Goal: Information Seeking & Learning: Learn about a topic

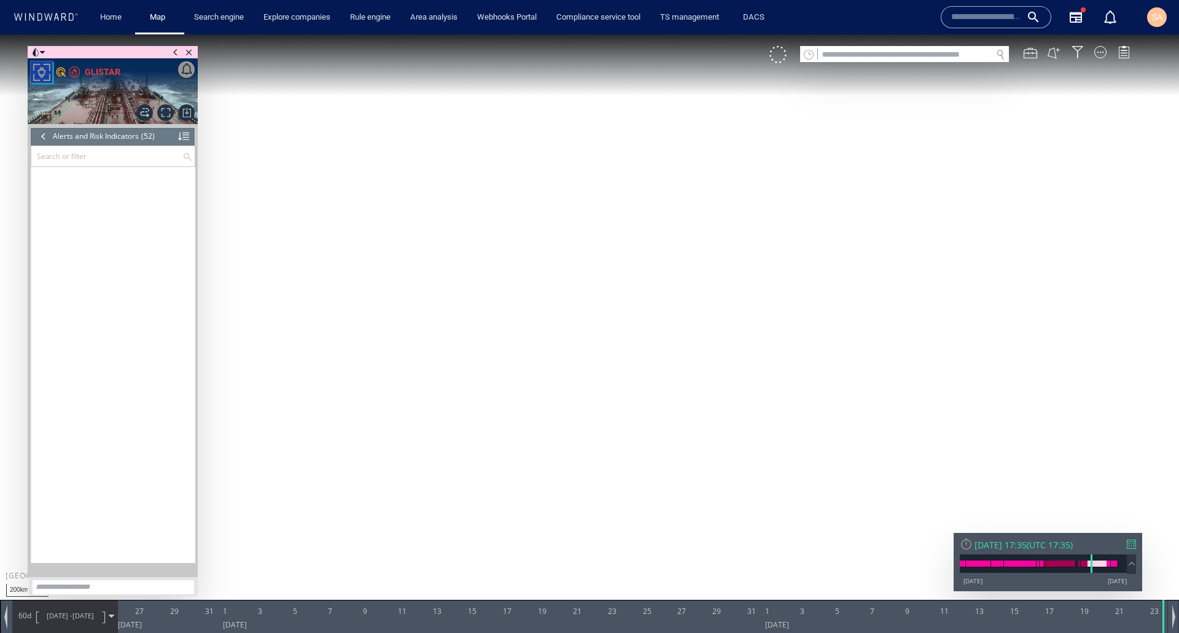
scroll to position [1360, 0]
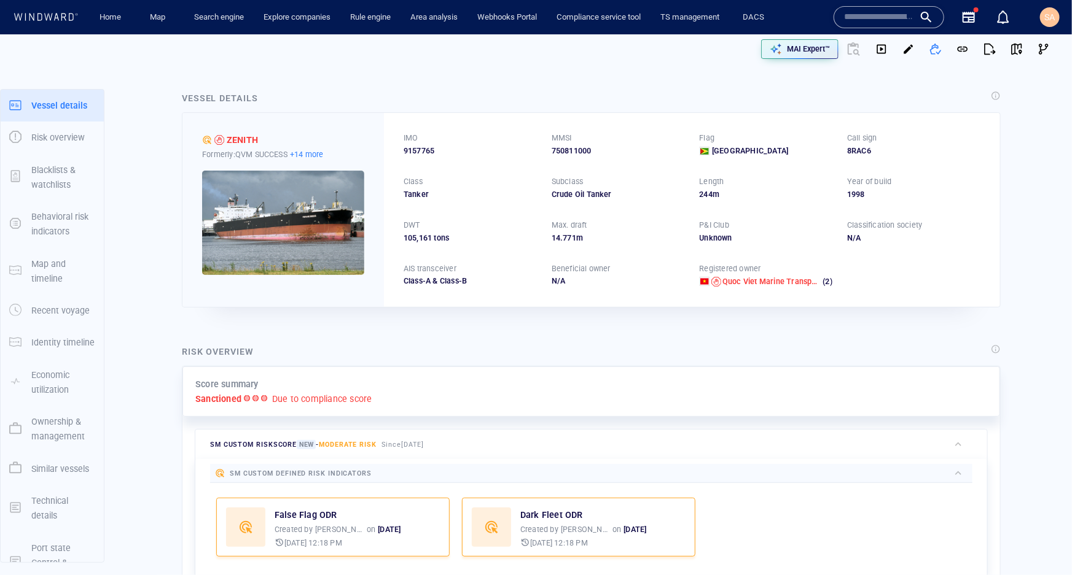
click at [311, 148] on p "+14 more" at bounding box center [307, 154] width 34 height 13
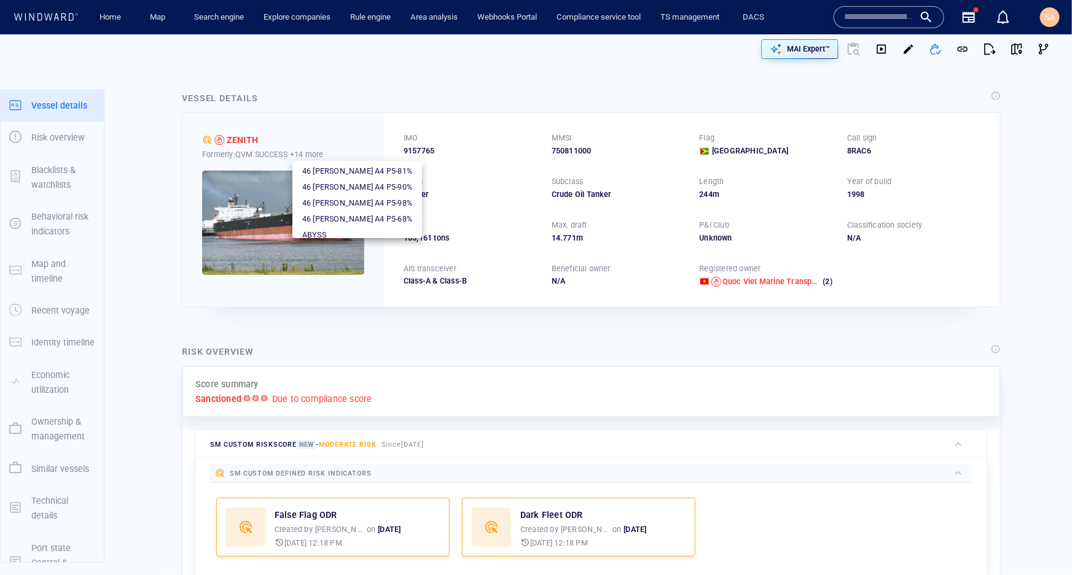
click at [368, 115] on div at bounding box center [536, 287] width 1072 height 575
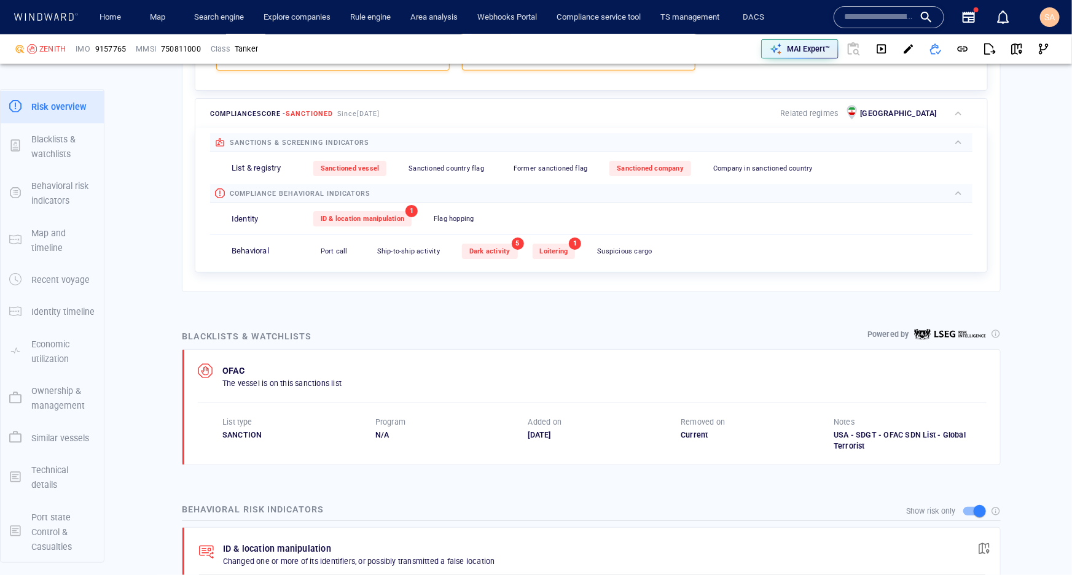
scroll to position [502, 0]
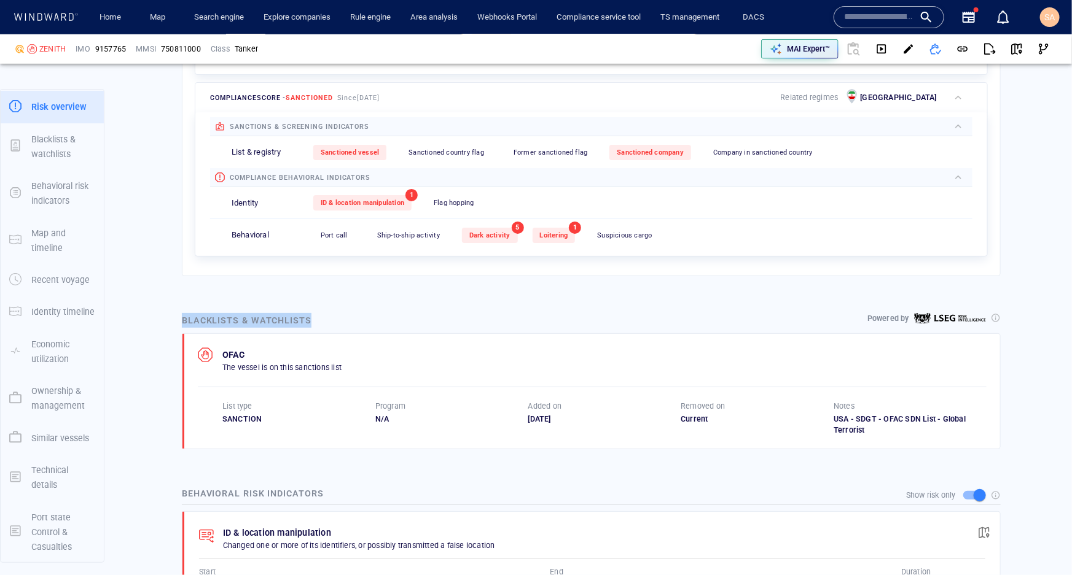
drag, startPoint x: 309, startPoint y: 316, endPoint x: 158, endPoint y: 317, distance: 151.1
click at [228, 317] on div "Blacklists & watchlists" at bounding box center [246, 321] width 134 height 20
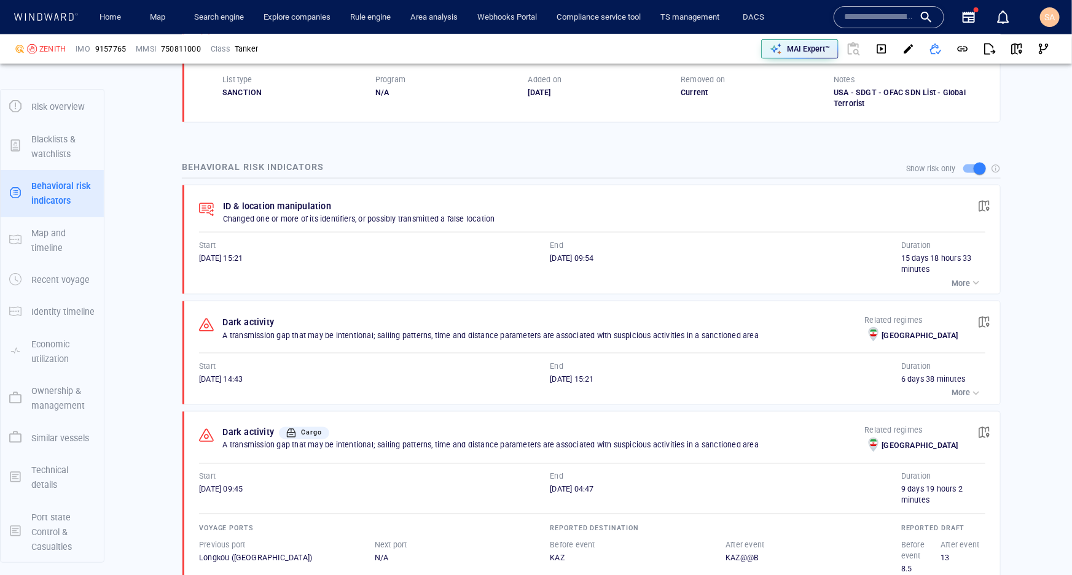
scroll to position [837, 0]
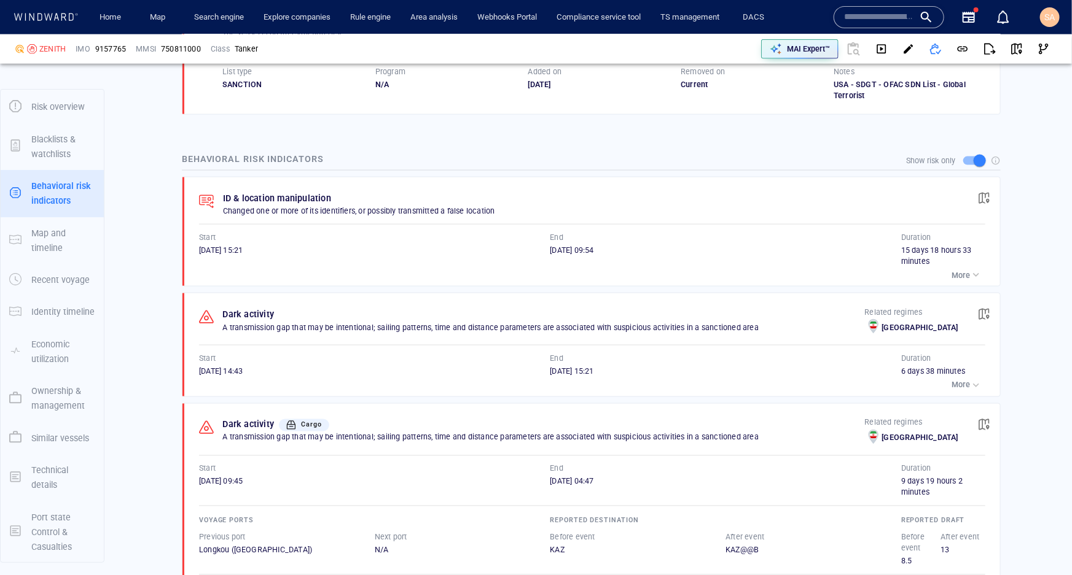
drag, startPoint x: 331, startPoint y: 163, endPoint x: 182, endPoint y: 159, distance: 149.3
click at [182, 159] on div "Show risk only" at bounding box center [591, 160] width 819 height 23
drag, startPoint x: 321, startPoint y: 155, endPoint x: 252, endPoint y: 155, distance: 68.8
click at [252, 155] on div "Show risk only" at bounding box center [591, 160] width 819 height 23
click at [361, 158] on div "Show risk only" at bounding box center [591, 160] width 819 height 23
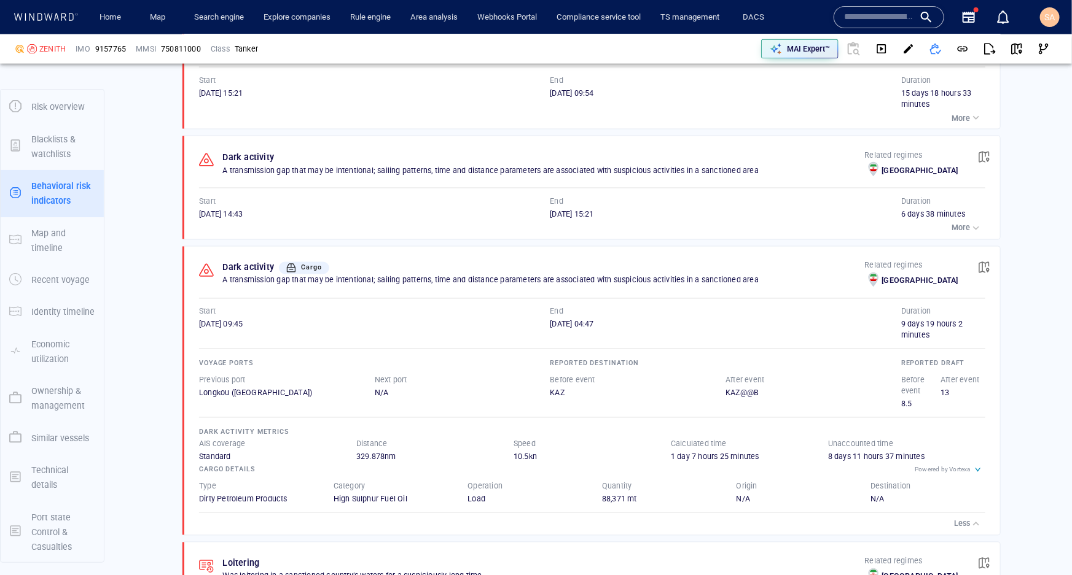
scroll to position [1005, 0]
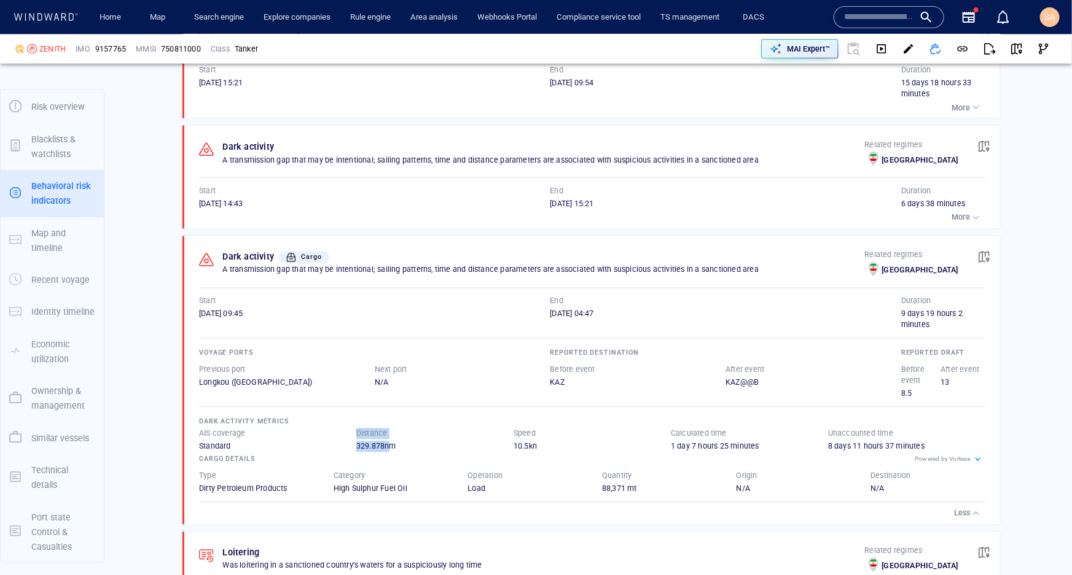
drag, startPoint x: 354, startPoint y: 444, endPoint x: 399, endPoint y: 440, distance: 45.0
click at [393, 442] on div "AIS coverage Standard Distance 329.878 nm Speed 10.5 kn Calculated time 1 day 7…" at bounding box center [592, 441] width 786 height 24
drag, startPoint x: 513, startPoint y: 442, endPoint x: 541, endPoint y: 442, distance: 28.2
click at [541, 442] on div "10.5 kn" at bounding box center [591, 447] width 157 height 11
click at [570, 442] on div "10.5 kn" at bounding box center [591, 447] width 157 height 11
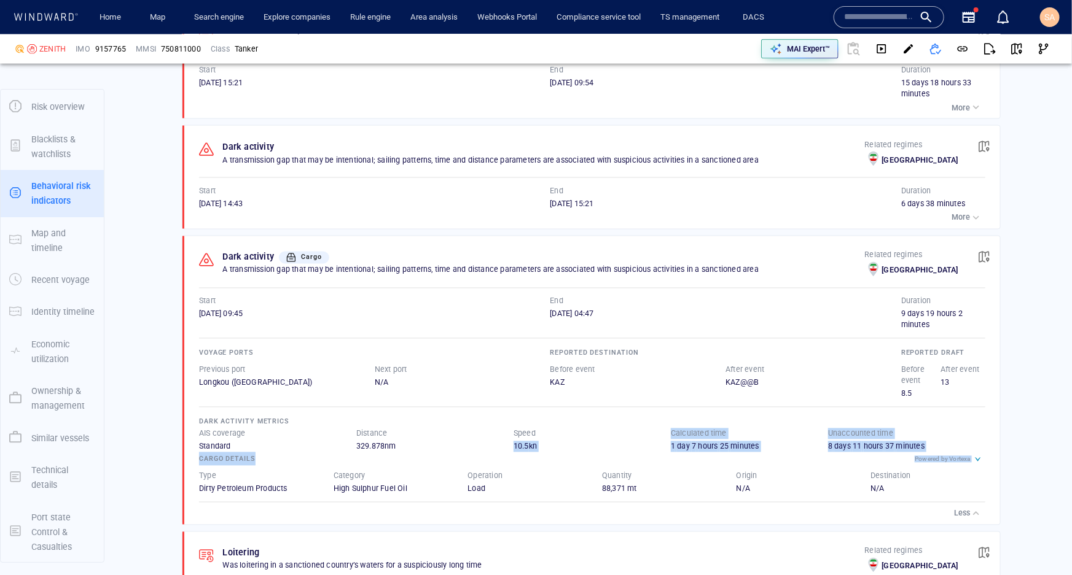
drag, startPoint x: 661, startPoint y: 439, endPoint x: 720, endPoint y: 445, distance: 59.2
click at [709, 448] on div "Voyage ports Previous port Longkou (China) Next port N/A Reported destination B…" at bounding box center [592, 418] width 786 height 174
click at [730, 442] on div "1 day 7 hours 25 minutes" at bounding box center [749, 447] width 157 height 11
click at [811, 436] on div "Calculated time" at bounding box center [749, 434] width 162 height 16
click at [828, 445] on div "8 days 11 hours 37 minutes" at bounding box center [906, 447] width 157 height 11
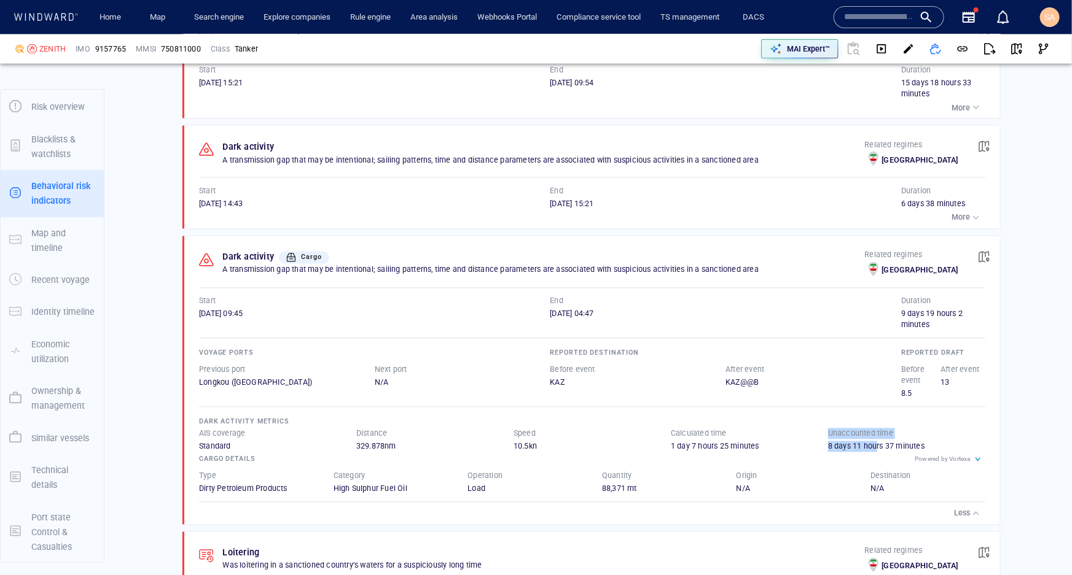
drag, startPoint x: 820, startPoint y: 445, endPoint x: 871, endPoint y: 447, distance: 51.0
click at [871, 447] on div "AIS coverage Standard Distance 329.878 nm Speed 10.5 kn Calculated time 1 day 7…" at bounding box center [592, 441] width 786 height 24
click at [847, 443] on div "8 days 11 hours 37 minutes" at bounding box center [906, 447] width 157 height 11
click at [838, 442] on div "8 days 11 hours 37 minutes" at bounding box center [906, 447] width 157 height 11
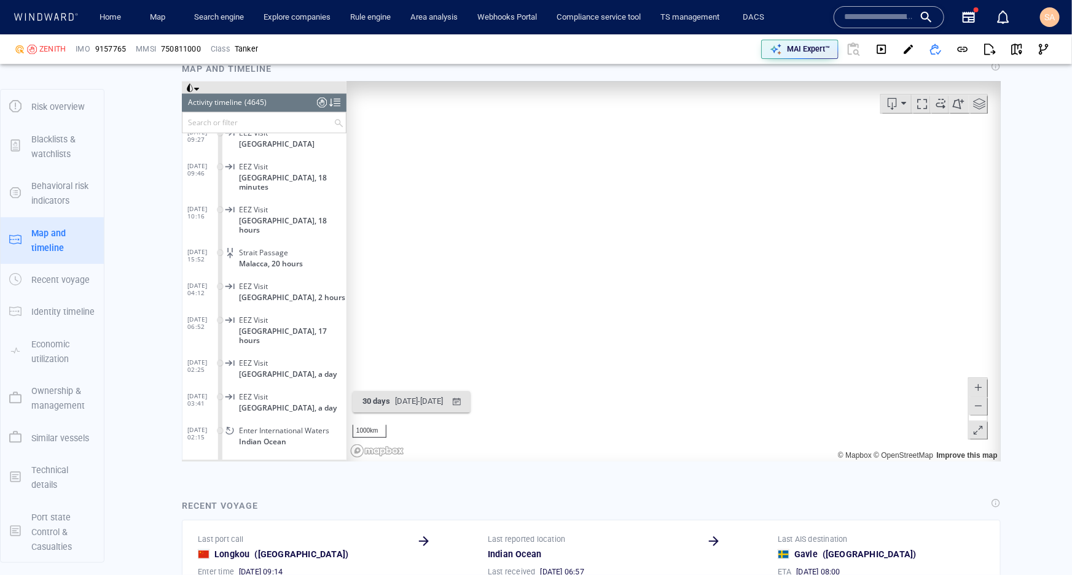
scroll to position [1675, 0]
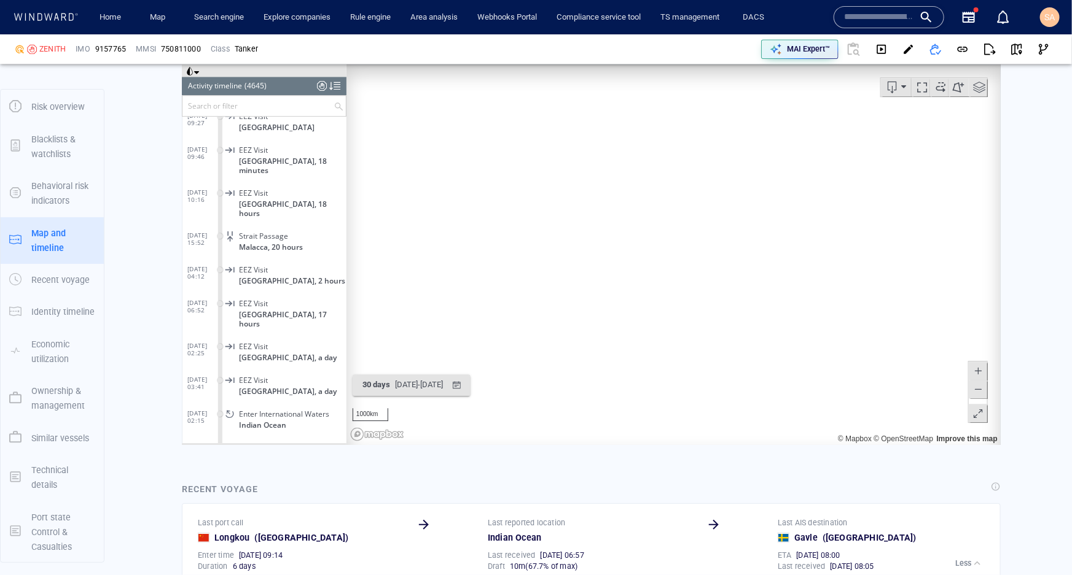
drag, startPoint x: 741, startPoint y: 268, endPoint x: 724, endPoint y: 297, distance: 33.6
click at [724, 297] on canvas "Map" at bounding box center [669, 254] width 646 height 381
click at [465, 386] on div "button" at bounding box center [456, 385] width 18 height 18
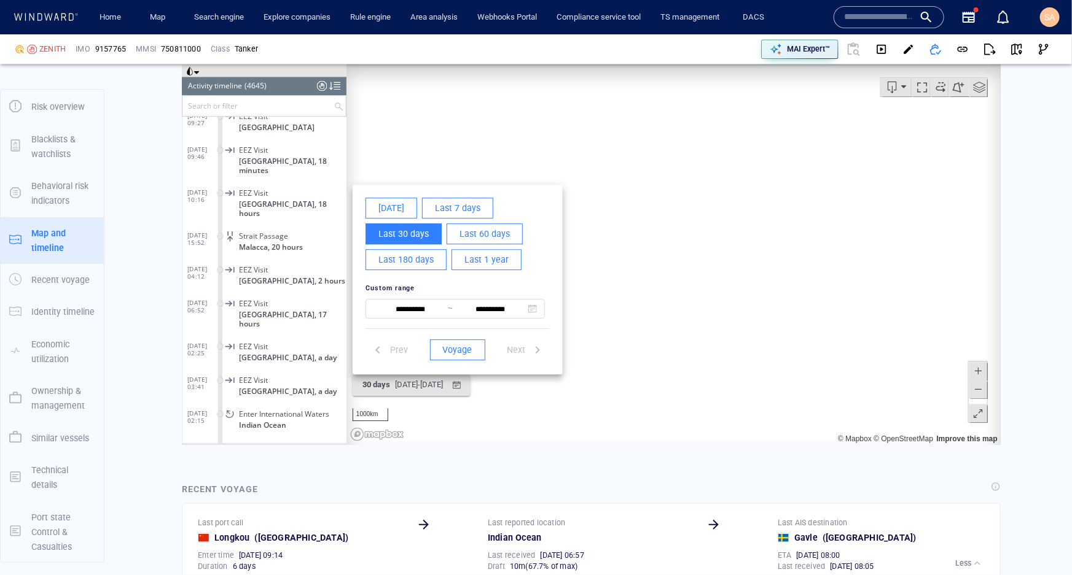
click at [500, 388] on div at bounding box center [590, 254] width 819 height 381
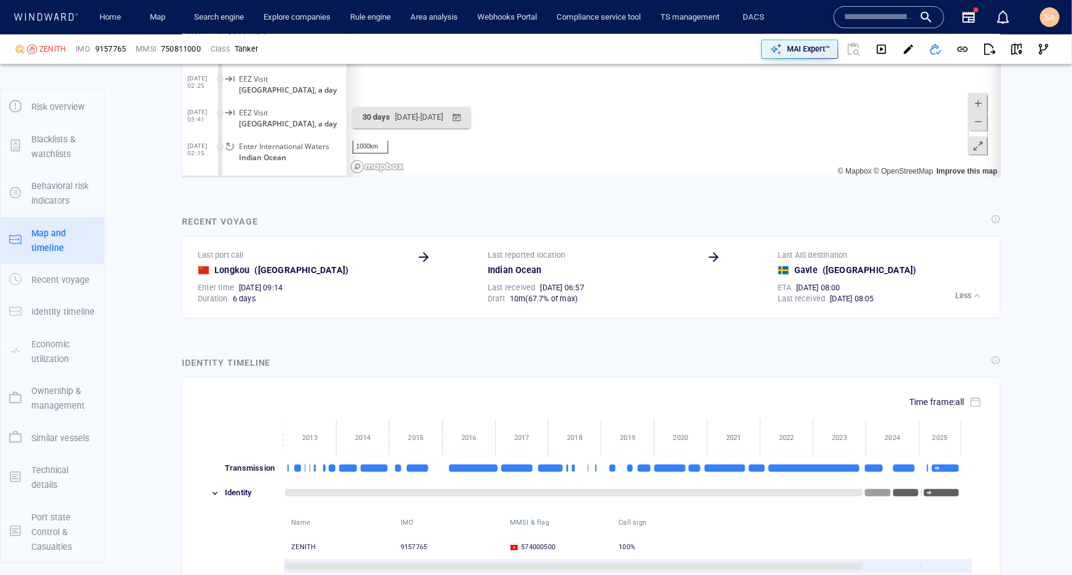
scroll to position [2009, 0]
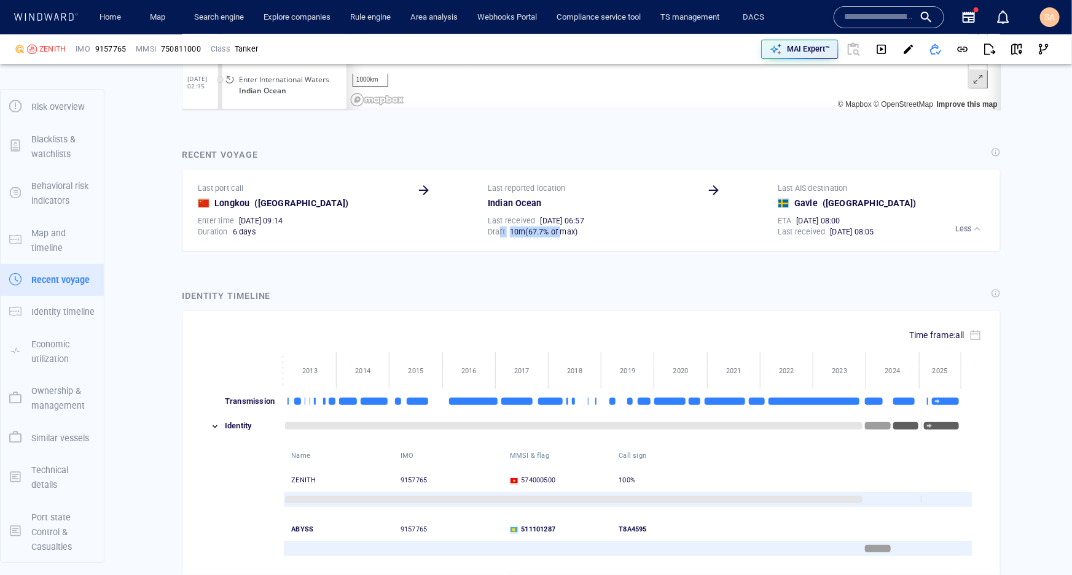
drag, startPoint x: 545, startPoint y: 230, endPoint x: 496, endPoint y: 232, distance: 49.8
click at [496, 232] on div "Draft 10 m ( 67.7% of max )" at bounding box center [592, 232] width 214 height 16
click at [517, 262] on div "Vessel details ZENITH Formerly: QVM SUCCESS +14 more IMO 9157765 MMSI 750811000…" at bounding box center [591, 398] width 961 height 4671
click at [539, 248] on div "Last port call Longkou ( China ) Enter time 07/02/2024 09:14 Last reported loca…" at bounding box center [591, 210] width 819 height 83
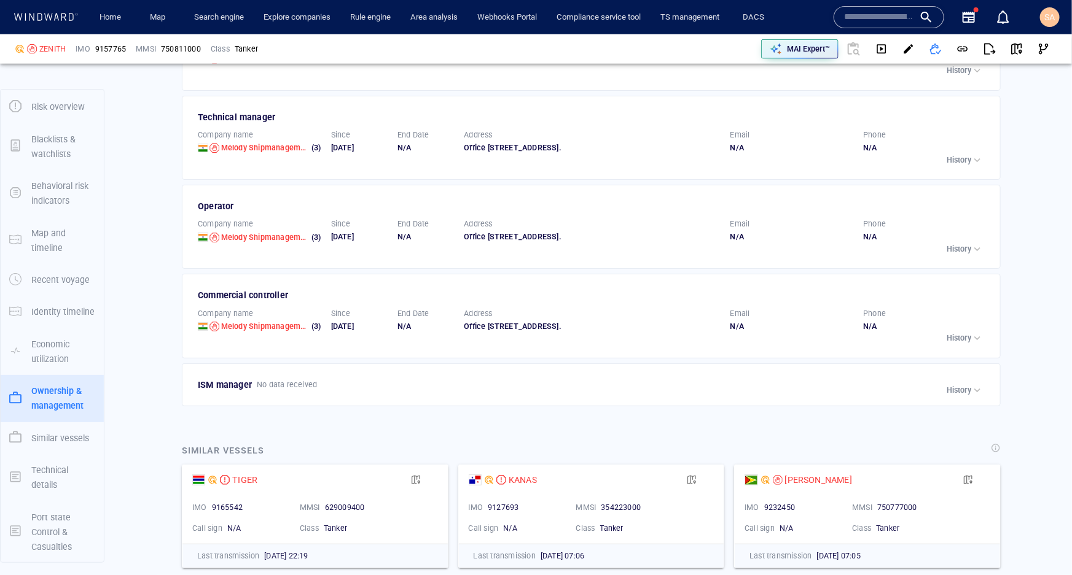
scroll to position [3181, 0]
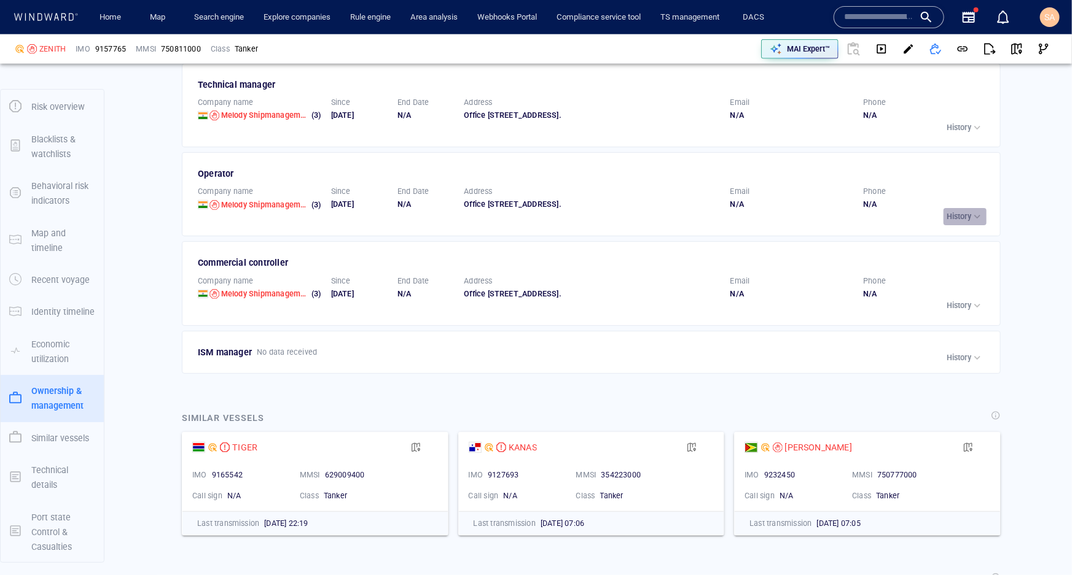
click at [957, 222] on p "History" at bounding box center [958, 216] width 25 height 11
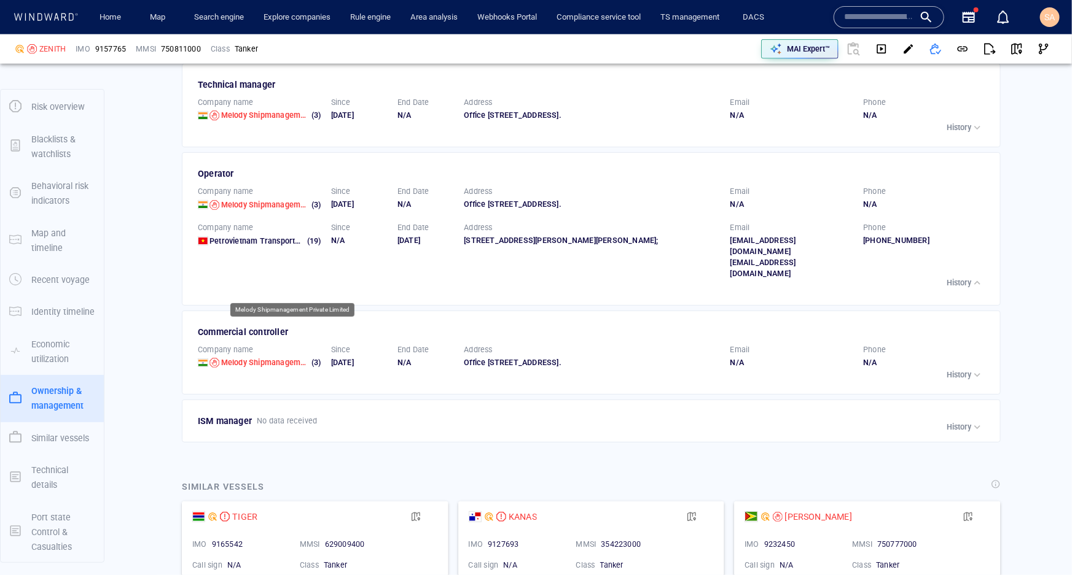
scroll to position [3014, 0]
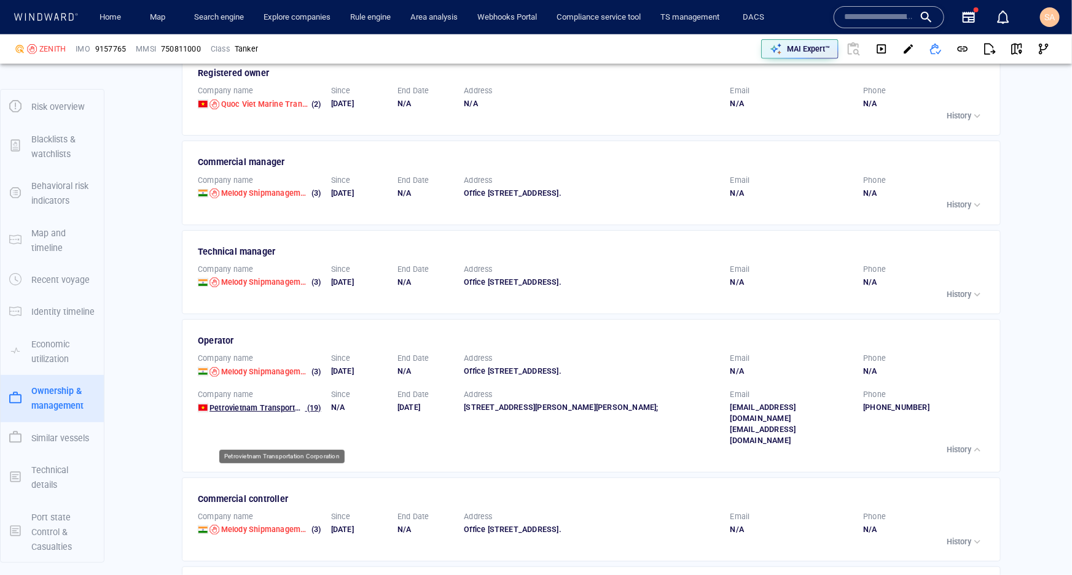
click at [272, 413] on span "Petrovietnam Transportation Corporation" at bounding box center [283, 407] width 148 height 9
click at [178, 329] on div "Ownership & management Beneficial owner No data received Company name Melody Sh…" at bounding box center [591, 296] width 838 height 648
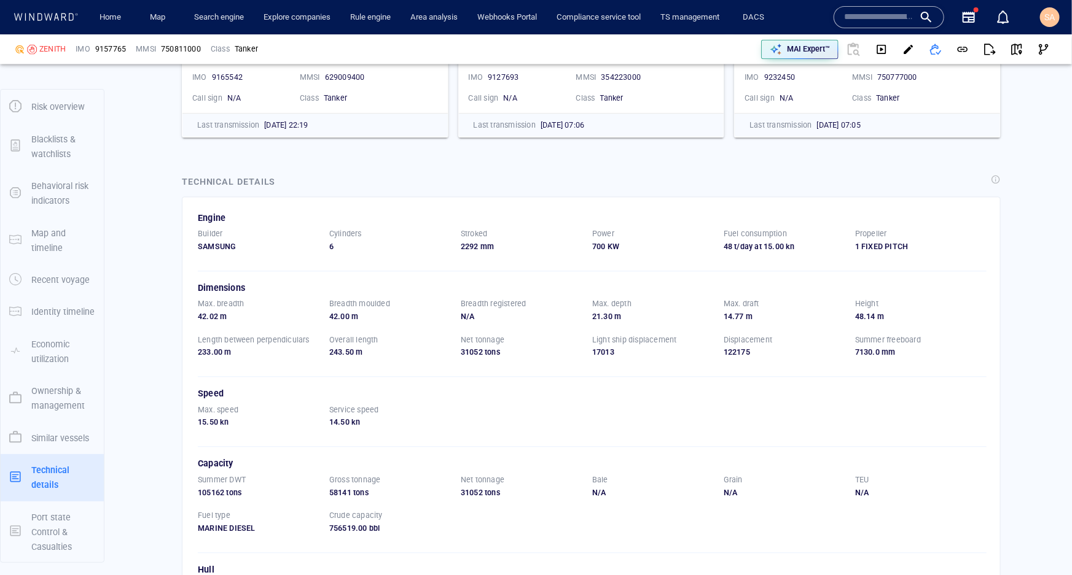
scroll to position [3684, 0]
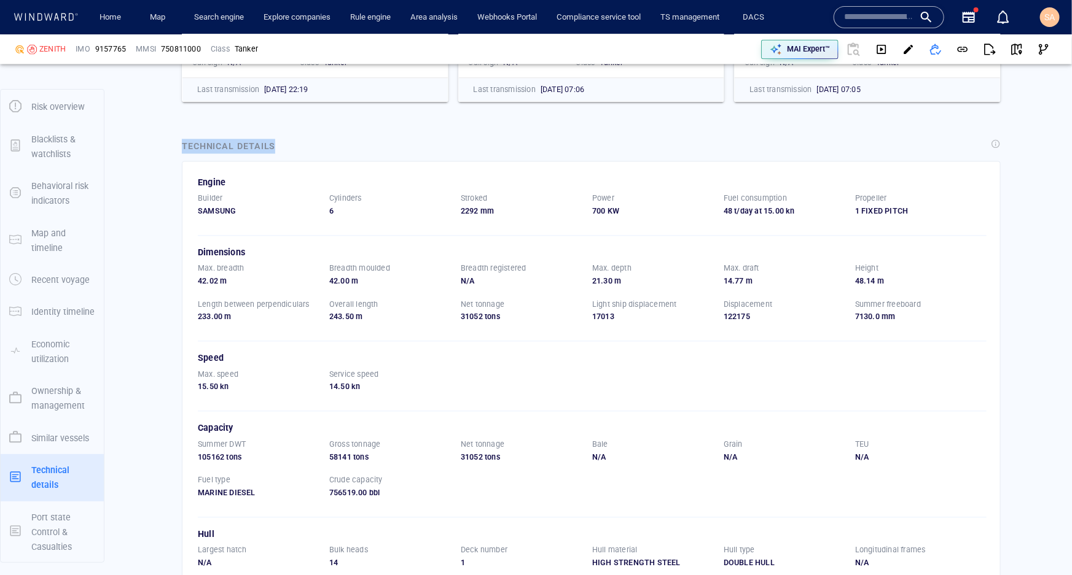
drag, startPoint x: 280, startPoint y: 163, endPoint x: 181, endPoint y: 172, distance: 99.9
click at [182, 158] on div "Technical details" at bounding box center [590, 146] width 823 height 21
click at [176, 179] on div "Technical details Engine Builder SAMSUNG Cylinders 6 Stroked 2292 mm Power 700 …" at bounding box center [591, 434] width 838 height 610
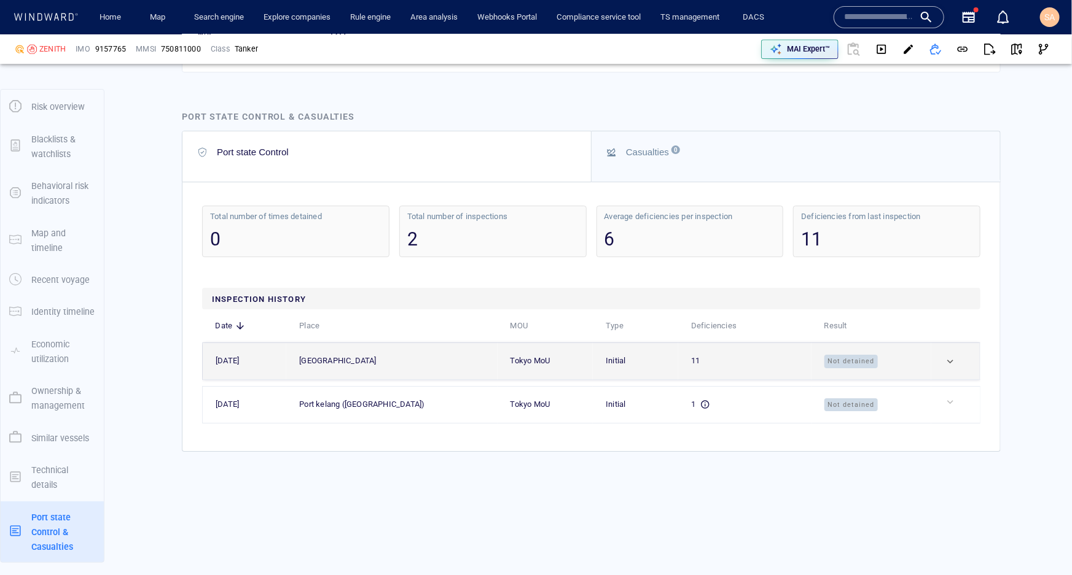
scroll to position [4354, 0]
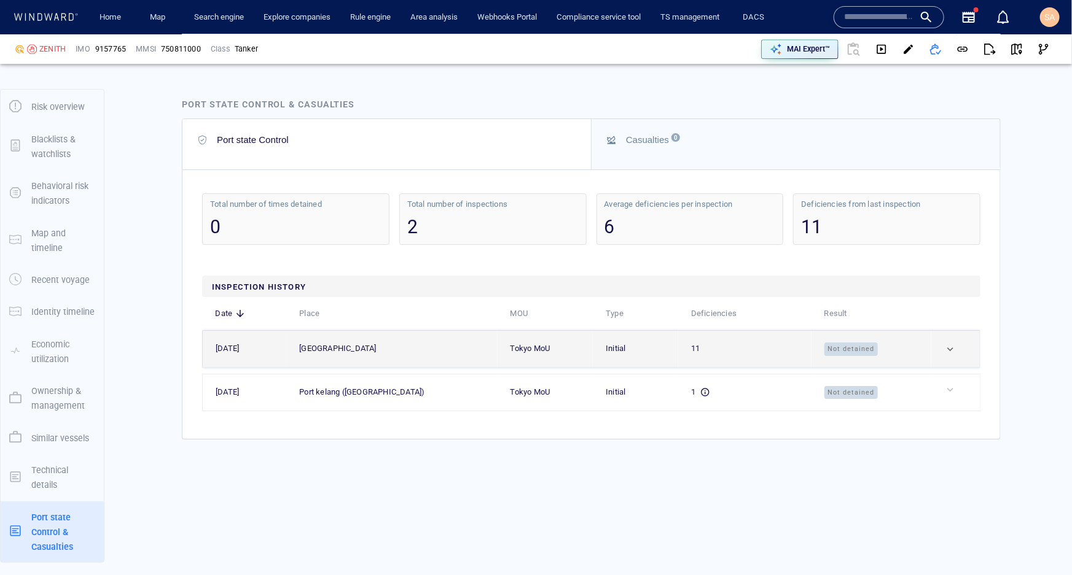
click at [944, 356] on div at bounding box center [960, 349] width 33 height 12
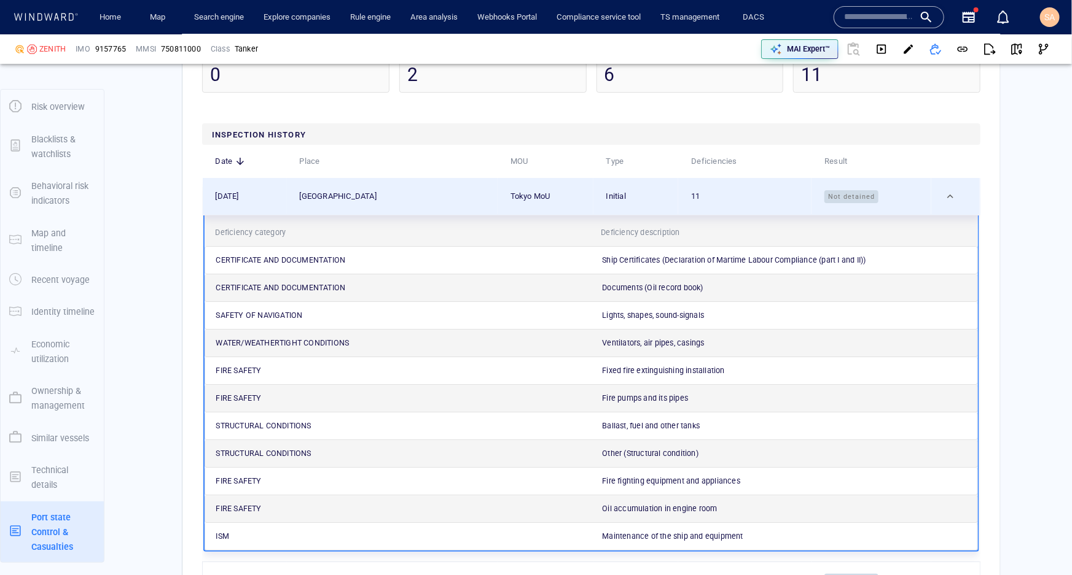
scroll to position [4521, 0]
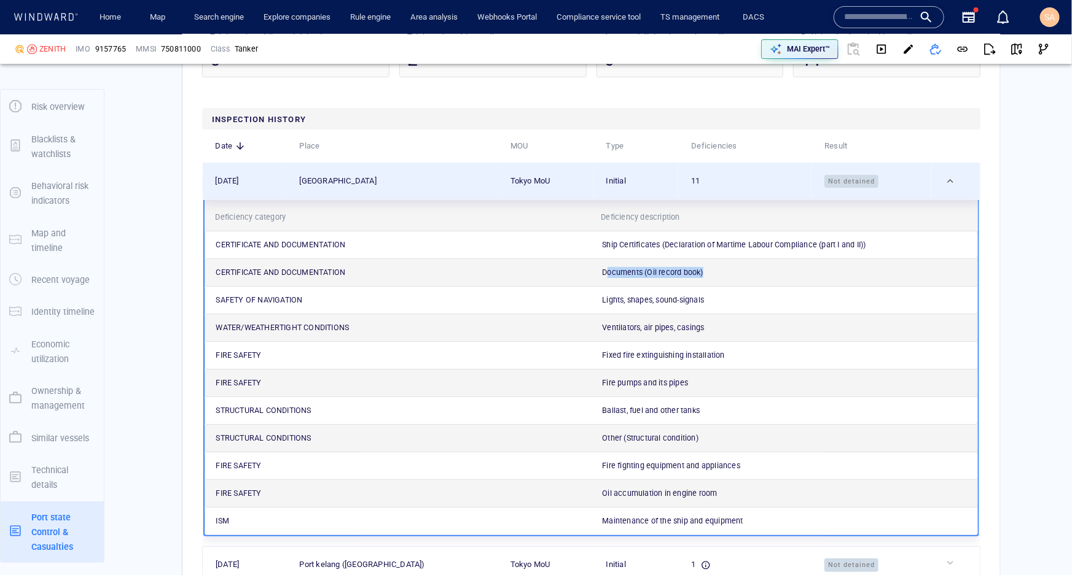
drag, startPoint x: 603, startPoint y: 291, endPoint x: 709, endPoint y: 294, distance: 105.7
click at [707, 286] on div "Documents (Oil record book)" at bounding box center [786, 272] width 386 height 27
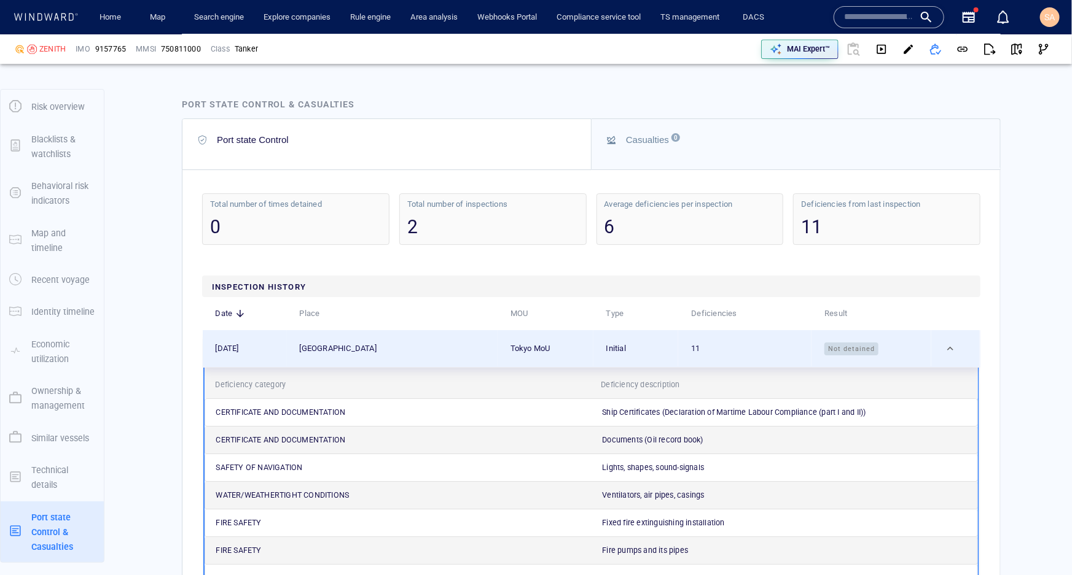
click at [652, 147] on div "Casualties 0" at bounding box center [796, 140] width 379 height 15
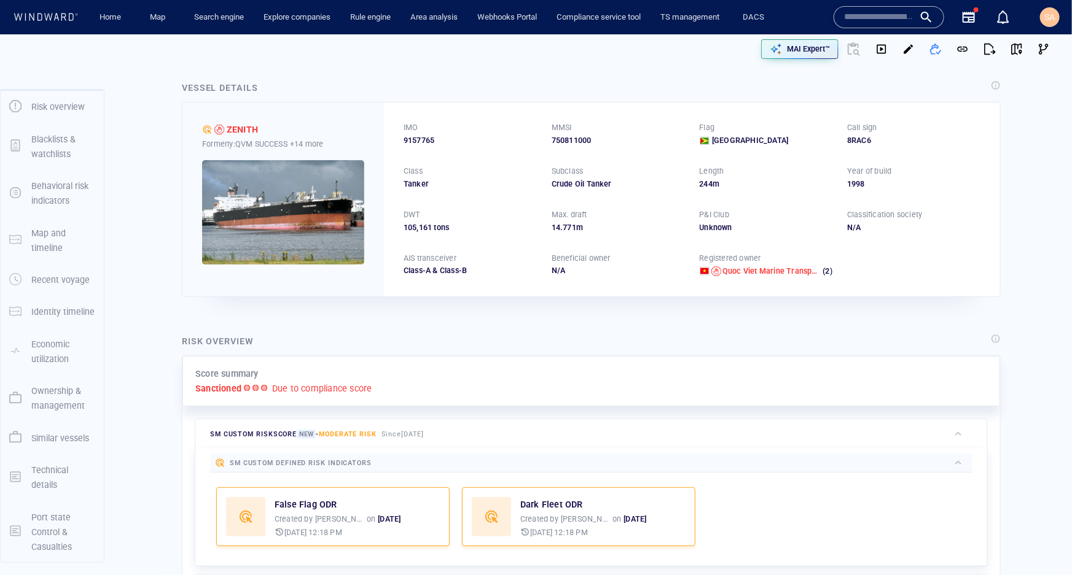
scroll to position [0, 0]
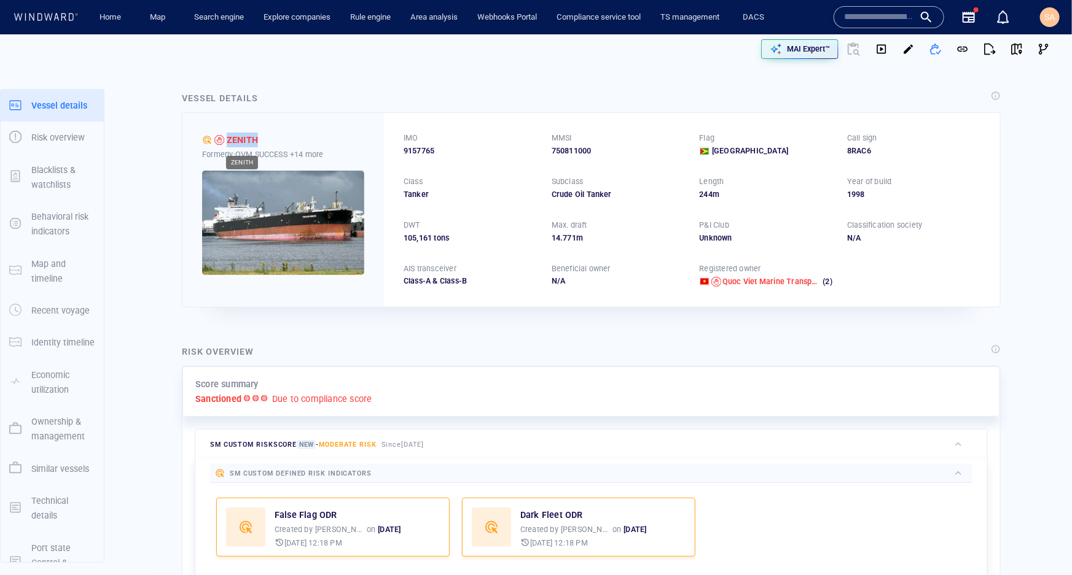
drag, startPoint x: 249, startPoint y: 141, endPoint x: 227, endPoint y: 142, distance: 21.5
click at [227, 142] on div "ZENITH" at bounding box center [283, 140] width 162 height 15
click at [276, 136] on div "ZENITH" at bounding box center [283, 140] width 162 height 15
drag, startPoint x: 735, startPoint y: 152, endPoint x: 707, endPoint y: 158, distance: 28.8
click at [707, 158] on div "IMO 9157765 MMSI 750811000 Flag Guyana Call sign 8RAC6 Class Tanker Subclass Cr…" at bounding box center [692, 209] width 616 height 193
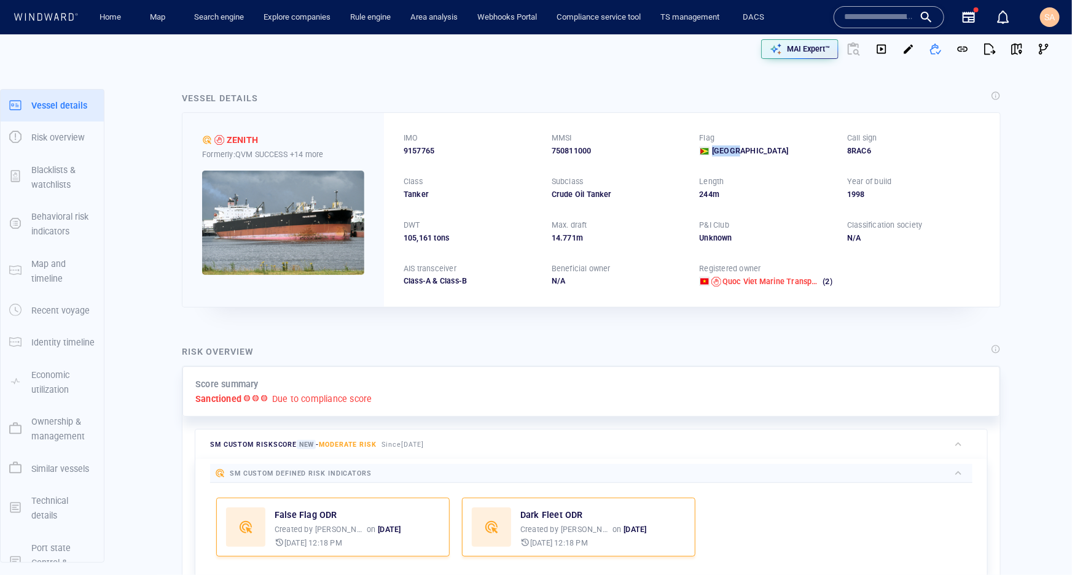
click at [743, 162] on div "IMO 9157765 MMSI 750811000 Flag Guyana Call sign 8RAC6 Class Tanker Subclass Cr…" at bounding box center [692, 209] width 616 height 193
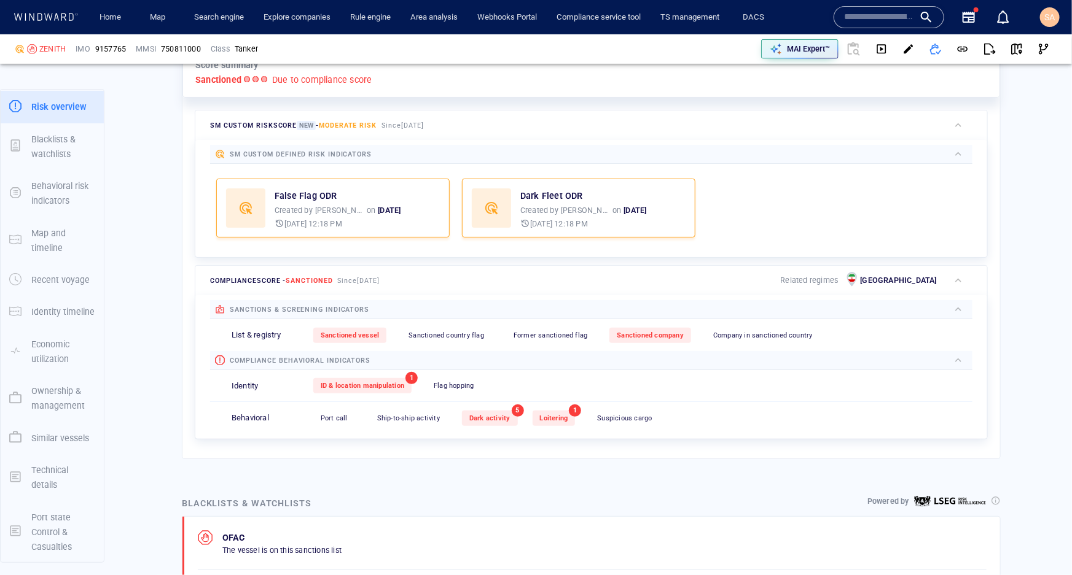
scroll to position [335, 0]
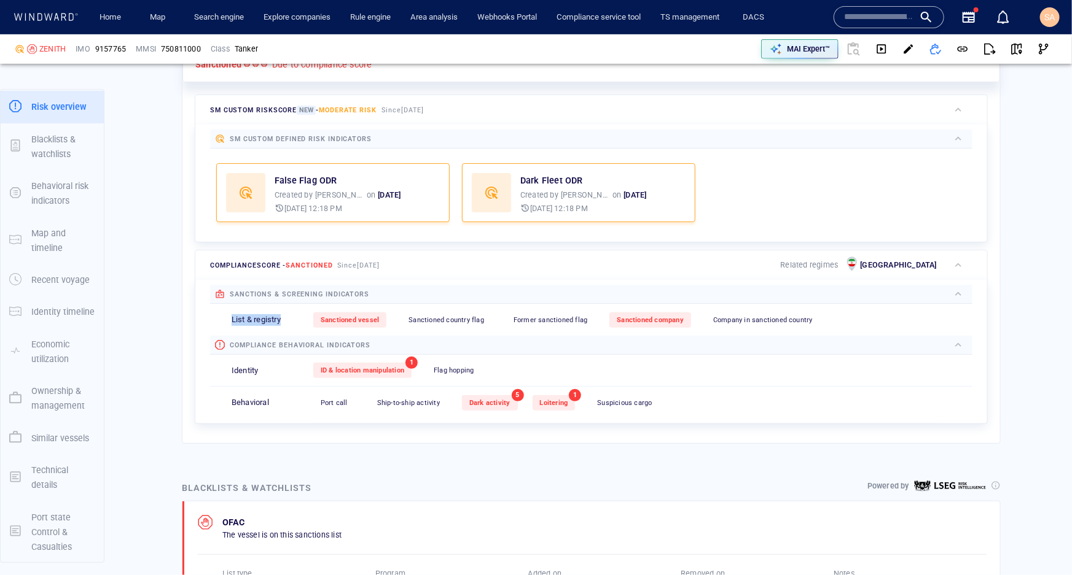
drag, startPoint x: 242, startPoint y: 317, endPoint x: 284, endPoint y: 320, distance: 41.8
click at [284, 320] on div "List & registry Sanctioned vessel 0 Sanctioned country flag 0 Former sanctioned…" at bounding box center [591, 320] width 762 height 32
click at [284, 319] on div "List & registry" at bounding box center [273, 320] width 82 height 12
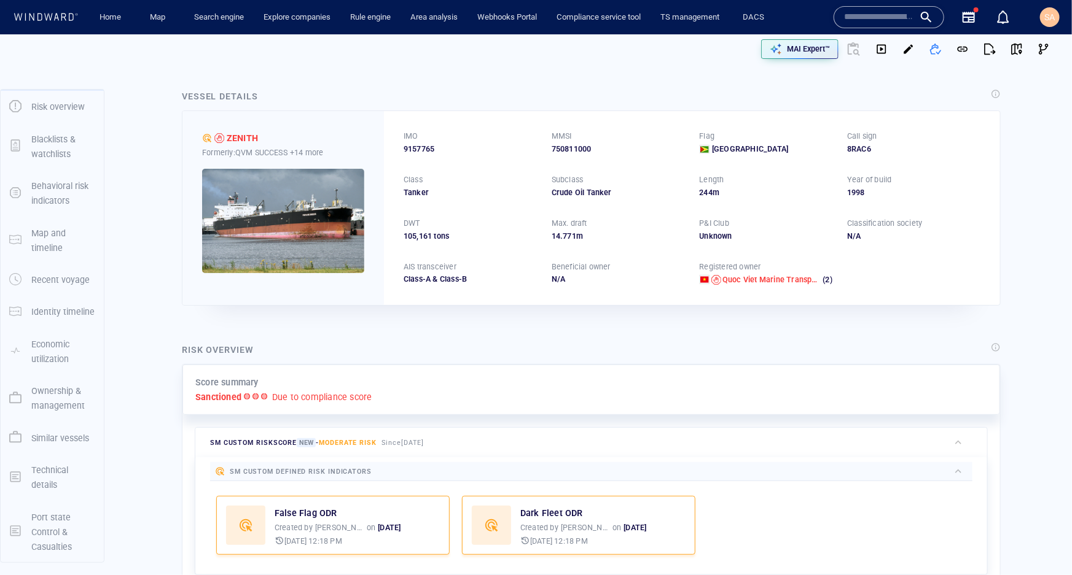
scroll to position [0, 0]
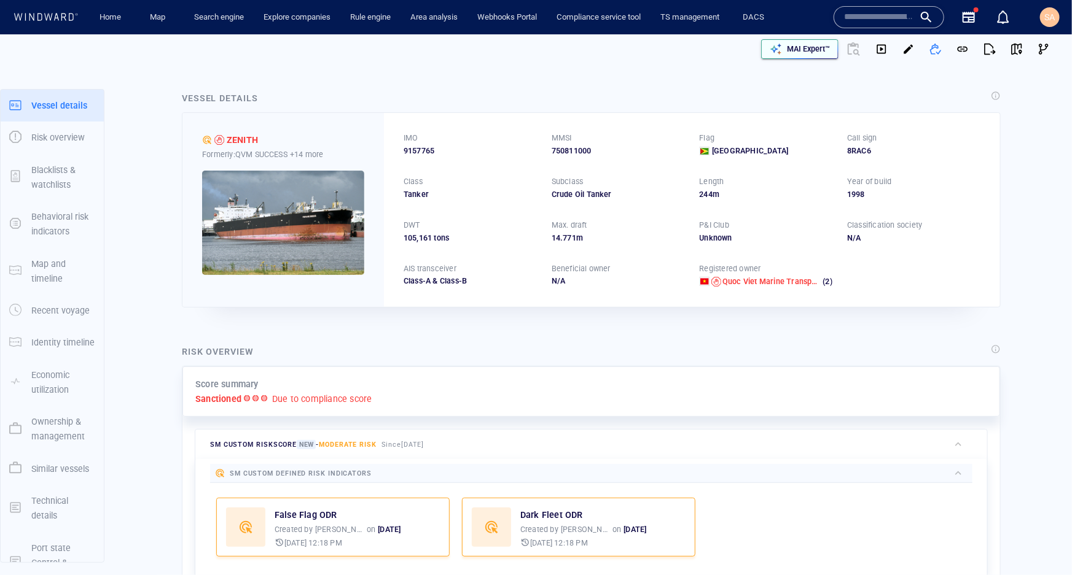
click at [790, 47] on p "MAI Expert™" at bounding box center [808, 49] width 43 height 11
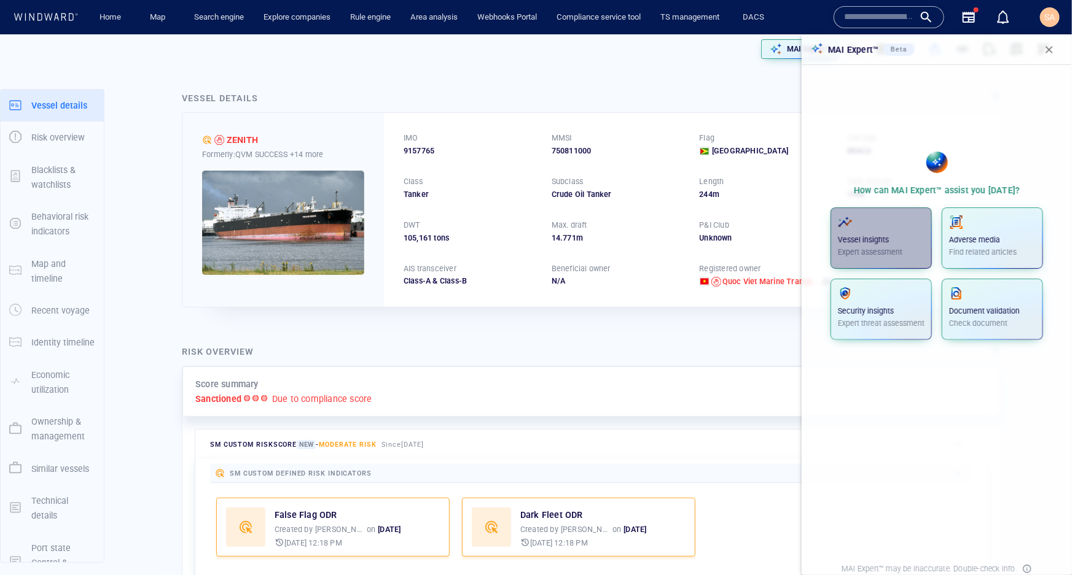
click at [862, 227] on span "button" at bounding box center [881, 222] width 87 height 15
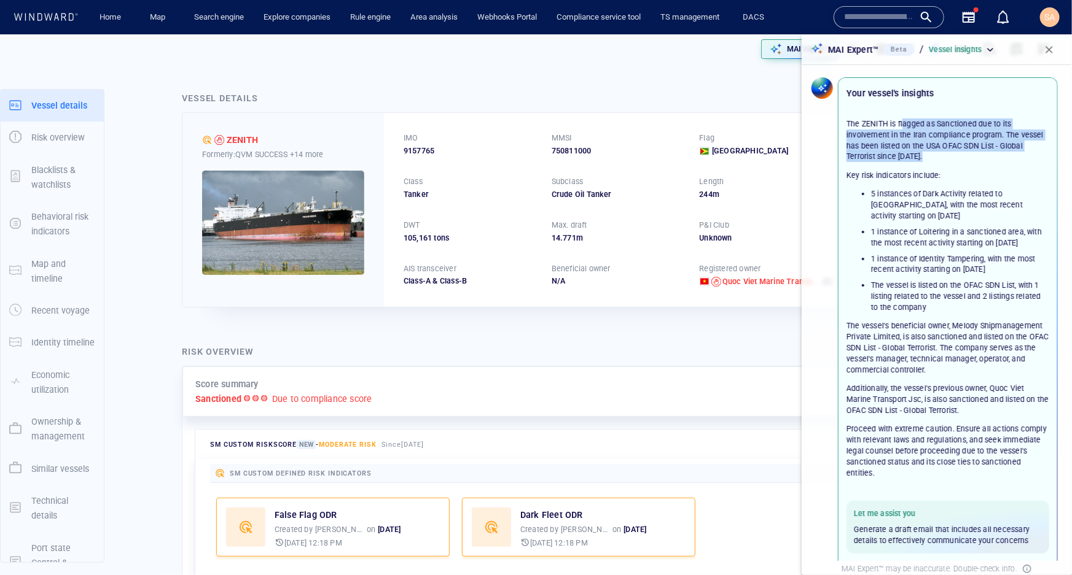
drag, startPoint x: 903, startPoint y: 127, endPoint x: 952, endPoint y: 153, distance: 54.9
click at [952, 153] on p "The ZENITH is flagged as Sanctioned due to its involvement in the Iran complian…" at bounding box center [947, 141] width 203 height 44
click at [972, 157] on p "The ZENITH is flagged as Sanctioned due to its involvement in the Iran complian…" at bounding box center [947, 141] width 203 height 44
drag, startPoint x: 979, startPoint y: 157, endPoint x: 913, endPoint y: 150, distance: 66.7
click at [913, 150] on p "The ZENITH is flagged as Sanctioned due to its involvement in the Iran complian…" at bounding box center [947, 141] width 203 height 44
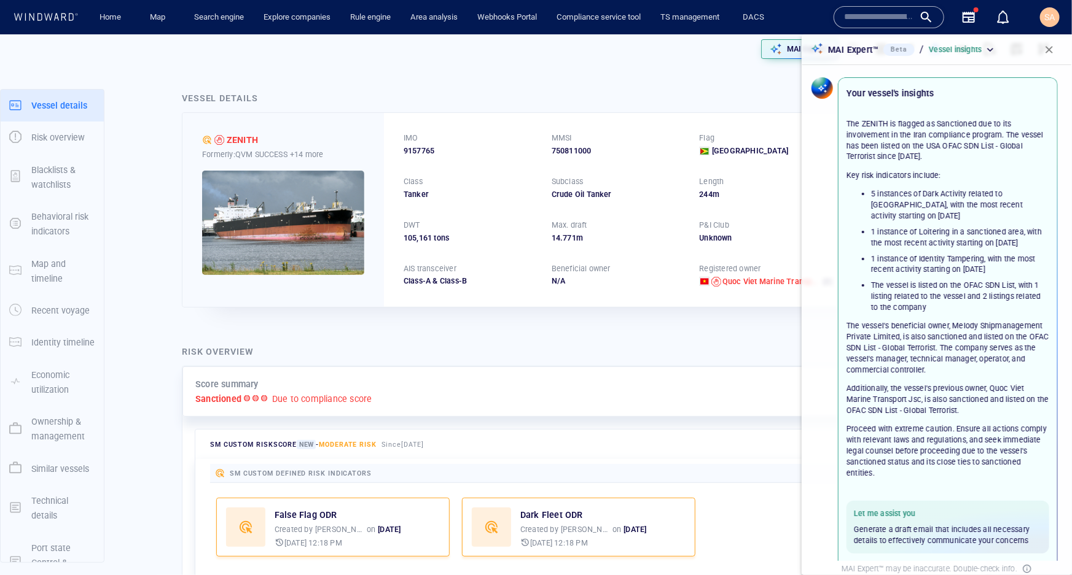
click at [938, 172] on p "Key risk indicators include:" at bounding box center [947, 175] width 203 height 11
drag, startPoint x: 890, startPoint y: 174, endPoint x: 919, endPoint y: 173, distance: 28.9
click at [919, 173] on div "The ZENITH is flagged as Sanctioned due to its involvement in the Iran complian…" at bounding box center [947, 299] width 203 height 360
click at [903, 198] on li "5 instances of Dark Activity related to Iran, with the most recent activity sta…" at bounding box center [960, 205] width 178 height 33
drag, startPoint x: 866, startPoint y: 190, endPoint x: 993, endPoint y: 197, distance: 126.6
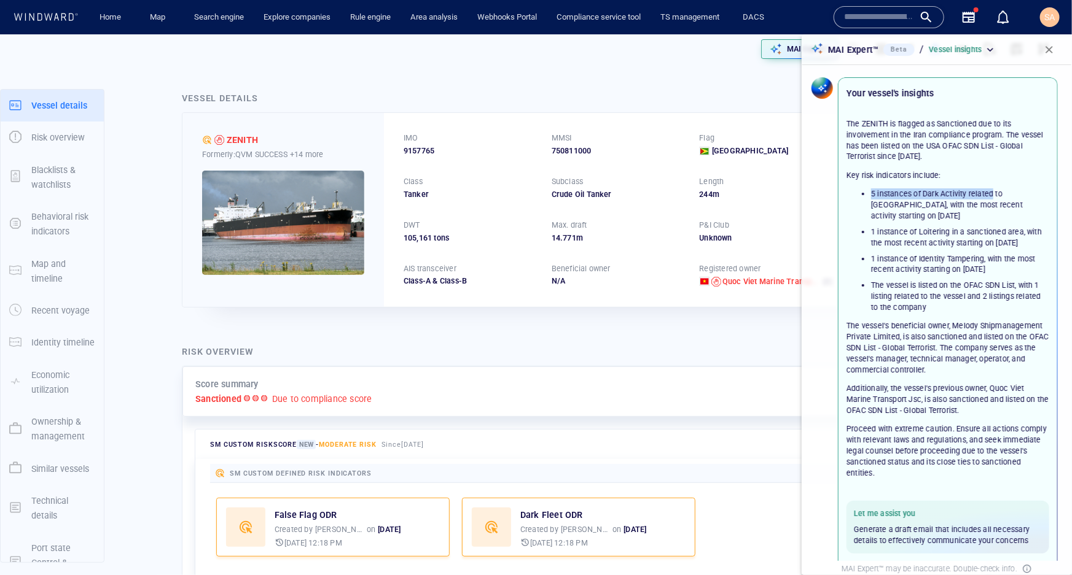
click at [994, 197] on ul "5 instances of Dark Activity related to Iran, with the most recent activity sta…" at bounding box center [947, 251] width 203 height 125
drag, startPoint x: 866, startPoint y: 218, endPoint x: 955, endPoint y: 241, distance: 92.5
click at [955, 241] on li "1 instance of Loitering in a sanctioned area, with the most recent activity sta…" at bounding box center [960, 238] width 178 height 22
drag, startPoint x: 877, startPoint y: 257, endPoint x: 963, endPoint y: 265, distance: 86.4
click at [964, 265] on li "1 instance of Identity Tampering, with the most recent activity starting on May…" at bounding box center [960, 265] width 178 height 22
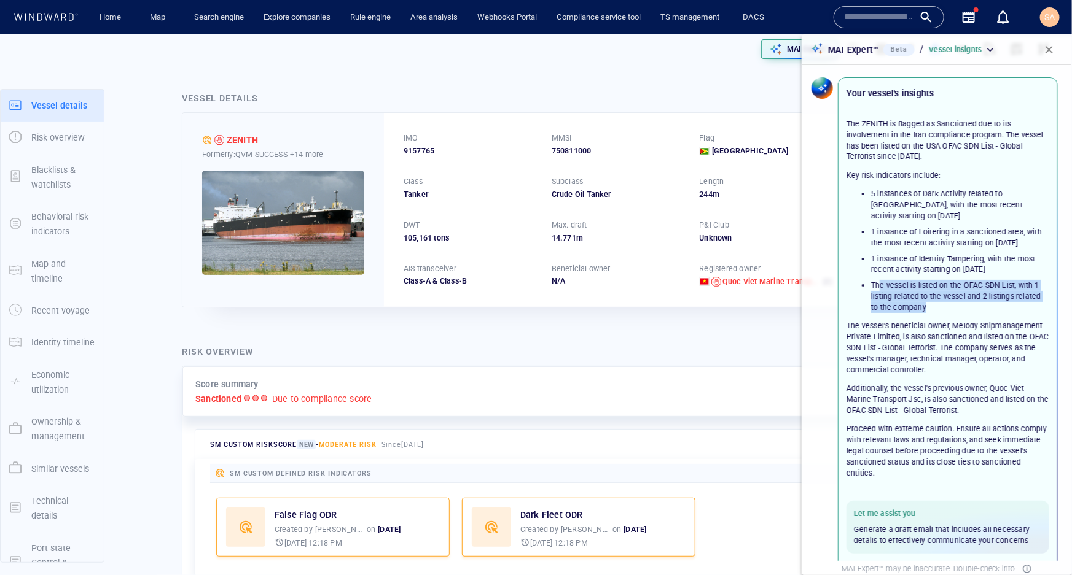
drag, startPoint x: 881, startPoint y: 282, endPoint x: 958, endPoint y: 308, distance: 81.6
click at [958, 308] on li "The vessel is listed on the OFAC SDN List, with 1 listing related to the vessel…" at bounding box center [960, 296] width 178 height 33
click at [956, 314] on div "The ZENITH is flagged as Sanctioned due to its involvement in the Iran complian…" at bounding box center [947, 299] width 203 height 360
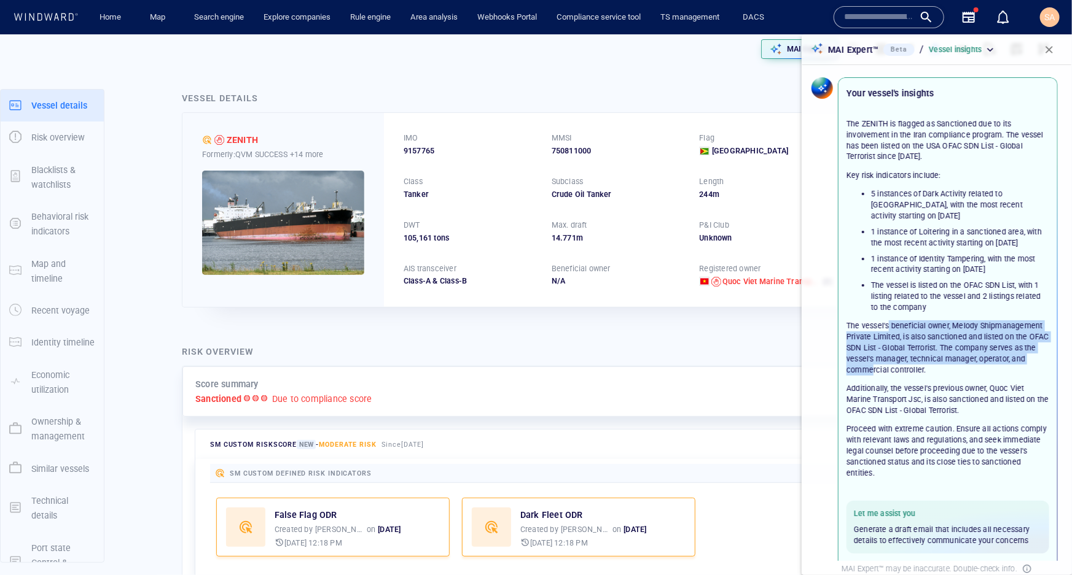
drag, startPoint x: 887, startPoint y: 325, endPoint x: 959, endPoint y: 367, distance: 83.4
click at [955, 367] on p "The vessel's beneficial owner, Melody Shipmanagement Private Limited, is also s…" at bounding box center [947, 348] width 203 height 55
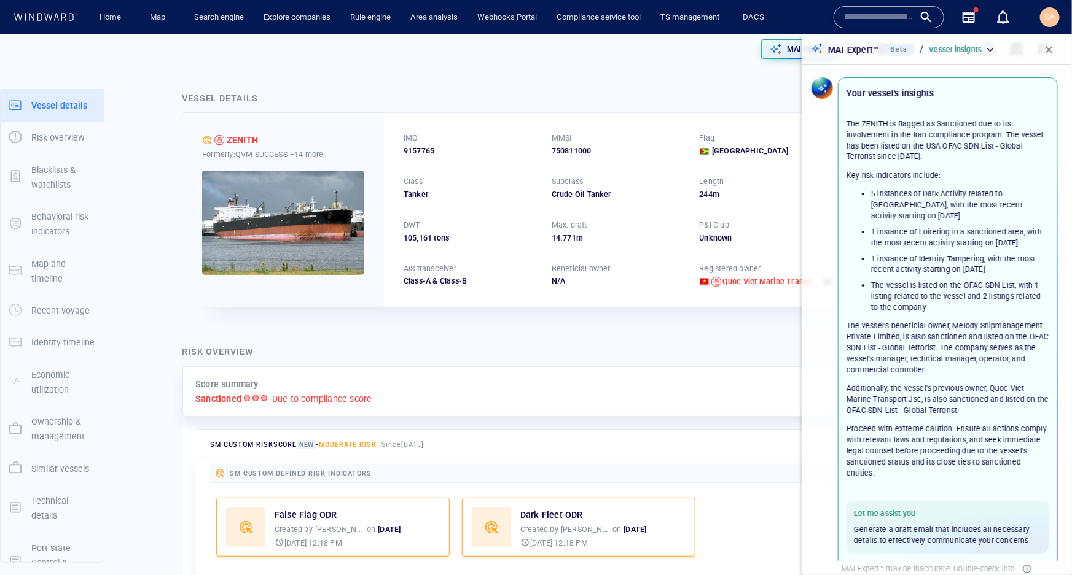
click at [976, 371] on p "The vessel's beneficial owner, Melody Shipmanagement Private Limited, is also s…" at bounding box center [947, 348] width 203 height 55
drag, startPoint x: 950, startPoint y: 390, endPoint x: 978, endPoint y: 407, distance: 32.2
click at [978, 407] on p "Additionally, the vessel's previous owner, Quoc Viet Marine Transport Jsc, is a…" at bounding box center [947, 399] width 203 height 33
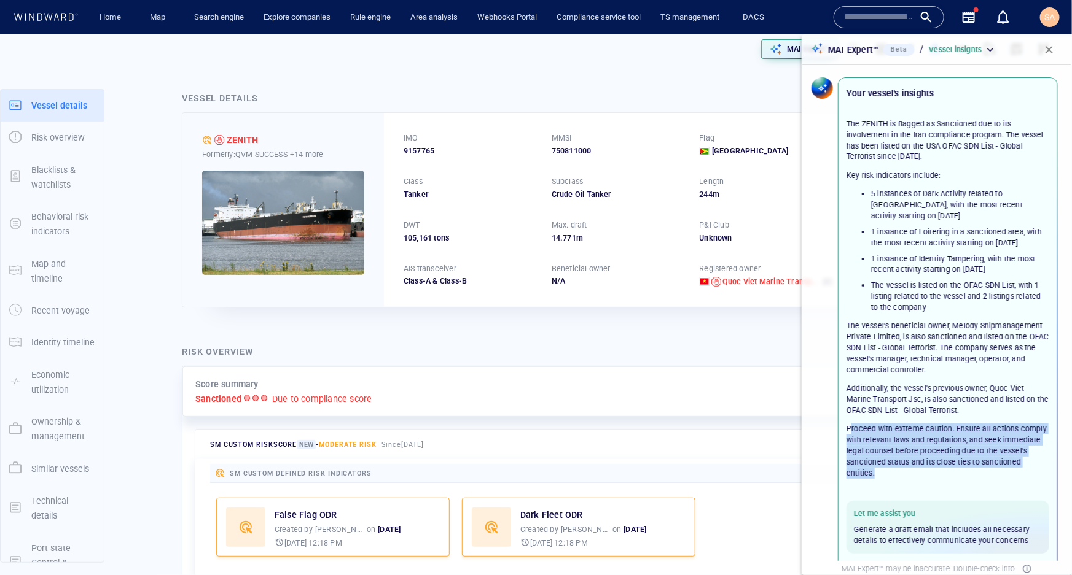
drag, startPoint x: 849, startPoint y: 426, endPoint x: 932, endPoint y: 477, distance: 97.5
click at [927, 470] on p "Proceed with extreme caution. Ensure all actions comply with relevant laws and …" at bounding box center [947, 451] width 203 height 55
click at [932, 477] on p "Proceed with extreme caution. Ensure all actions comply with relevant laws and …" at bounding box center [947, 451] width 203 height 55
click at [908, 445] on p "Proceed with extreme caution. Ensure all actions comply with relevant laws and …" at bounding box center [947, 451] width 203 height 55
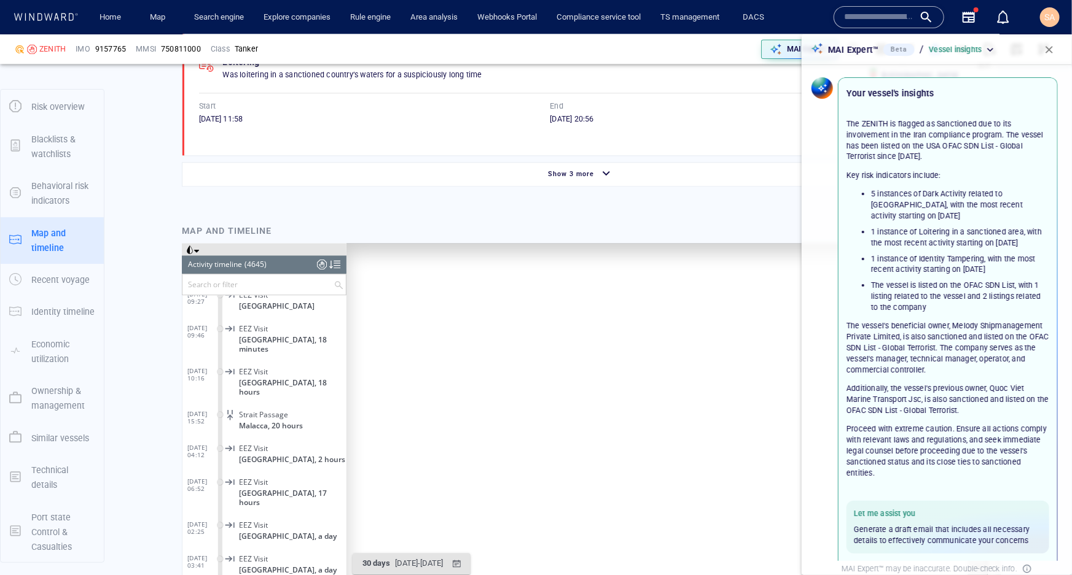
scroll to position [1507, 0]
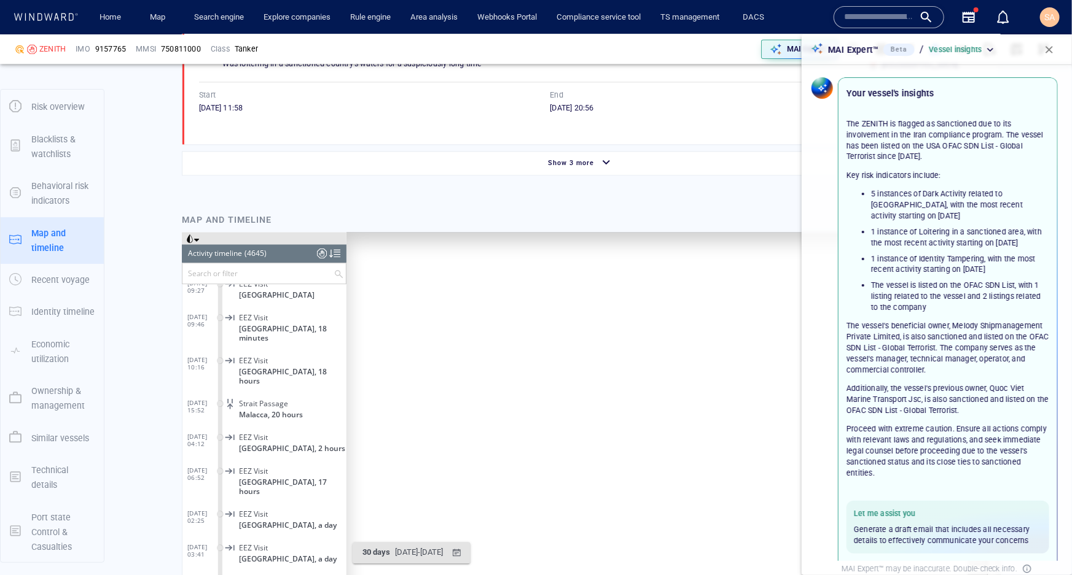
drag, startPoint x: 638, startPoint y: 413, endPoint x: 542, endPoint y: 386, distance: 99.7
click at [530, 349] on canvas "Map" at bounding box center [669, 422] width 646 height 381
drag, startPoint x: 606, startPoint y: 430, endPoint x: 576, endPoint y: 415, distance: 33.8
click at [576, 415] on canvas "Map" at bounding box center [669, 422] width 646 height 381
drag, startPoint x: 571, startPoint y: 430, endPoint x: 671, endPoint y: 416, distance: 101.0
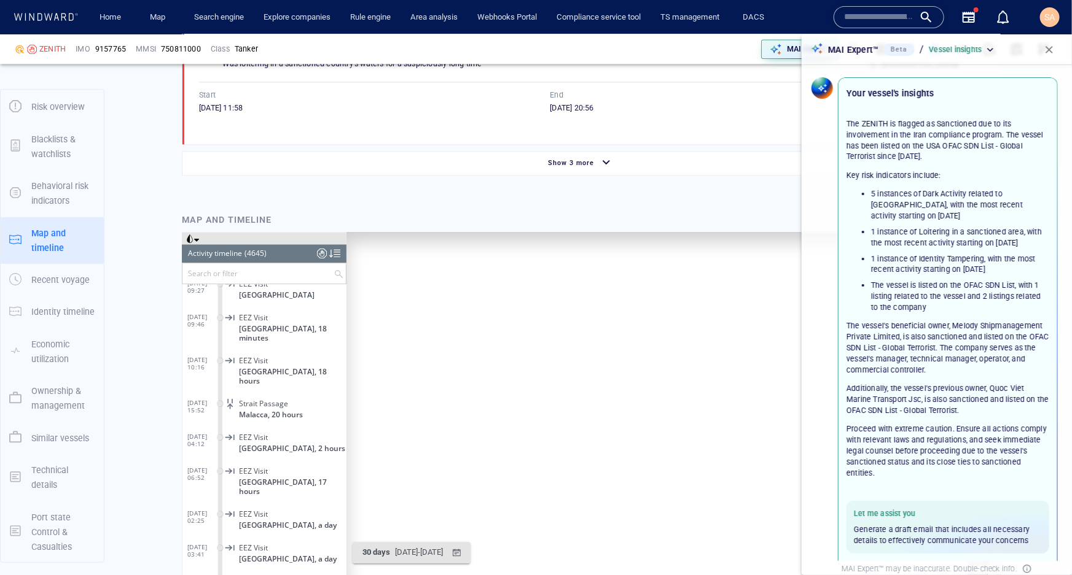
click at [671, 416] on canvas "Map" at bounding box center [669, 422] width 646 height 381
drag, startPoint x: 567, startPoint y: 340, endPoint x: 565, endPoint y: 449, distance: 109.9
click at [565, 449] on canvas "Map" at bounding box center [669, 422] width 646 height 381
drag, startPoint x: 403, startPoint y: 306, endPoint x: 467, endPoint y: 364, distance: 85.2
click at [462, 356] on canvas "Map" at bounding box center [669, 422] width 646 height 381
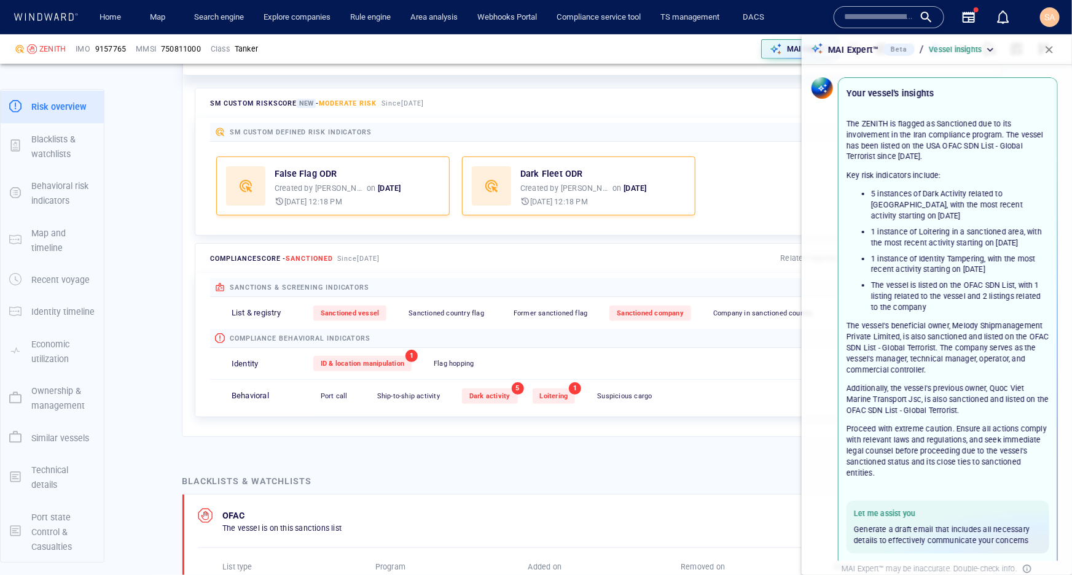
scroll to position [335, 0]
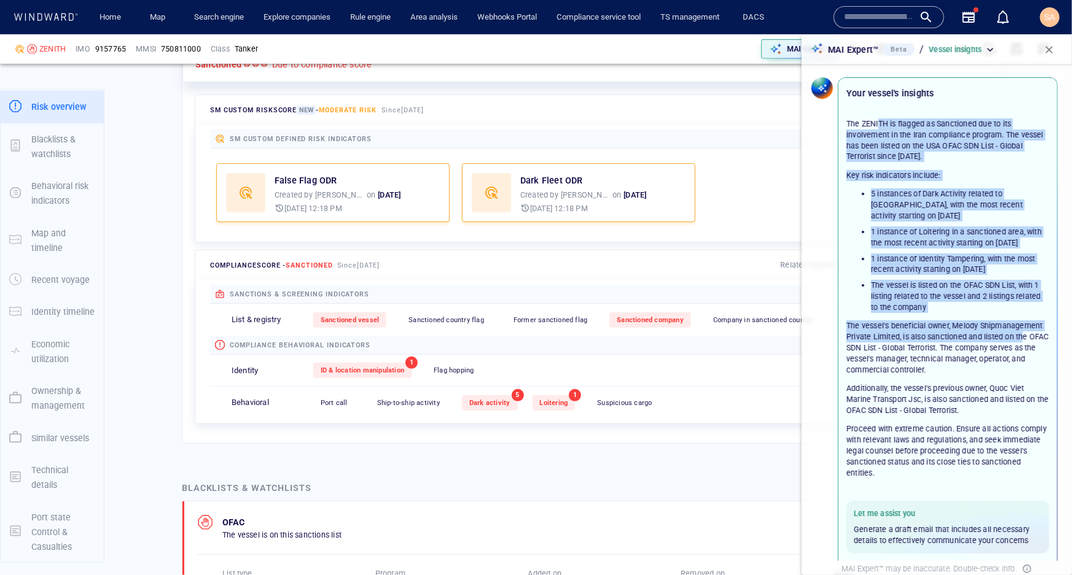
drag, startPoint x: 879, startPoint y: 128, endPoint x: 902, endPoint y: 372, distance: 244.8
click at [902, 361] on div "The ZENITH is flagged as Sanctioned due to its involvement in the Iran complian…" at bounding box center [947, 299] width 203 height 360
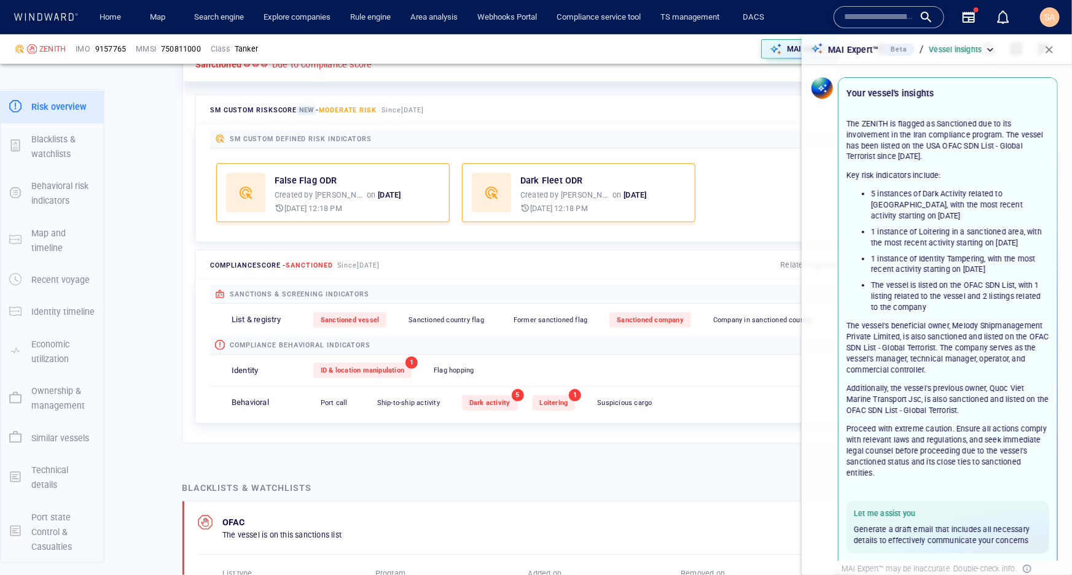
click at [906, 401] on p "Additionally, the vessel's previous owner, Quoc Viet Marine Transport Jsc, is a…" at bounding box center [947, 399] width 203 height 33
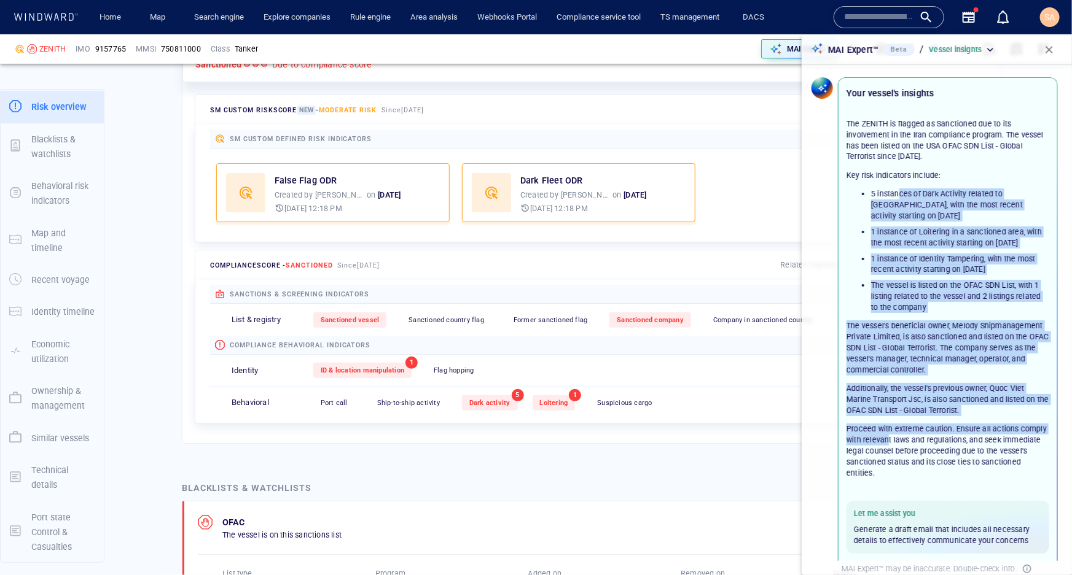
drag, startPoint x: 898, startPoint y: 184, endPoint x: 915, endPoint y: 436, distance: 252.4
click at [915, 436] on div "The ZENITH is flagged as Sanctioned due to its involvement in the Iran complian…" at bounding box center [947, 299] width 203 height 360
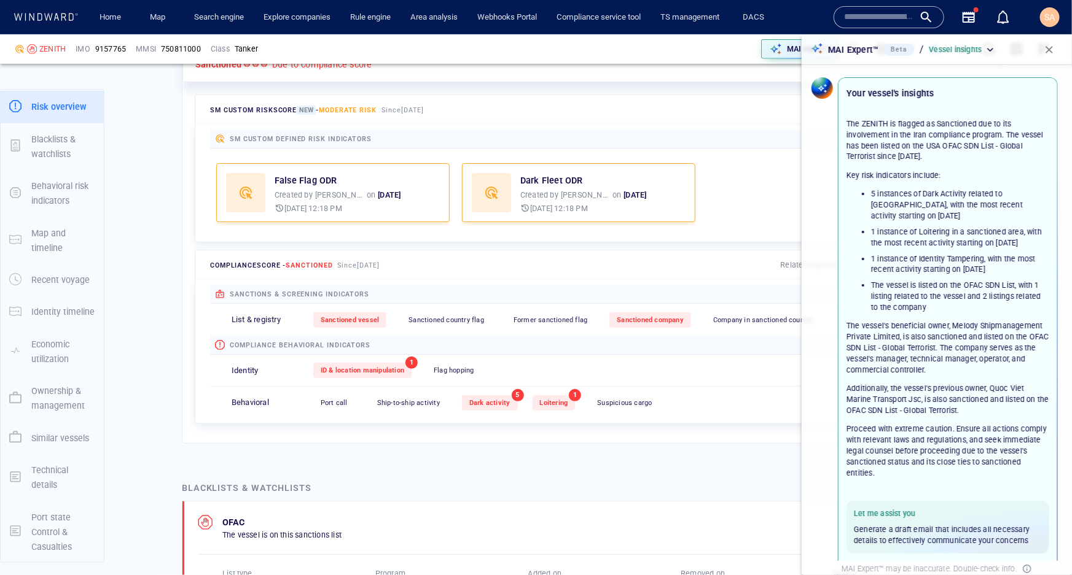
click at [951, 451] on p "Proceed with extreme caution. Ensure all actions comply with relevant laws and …" at bounding box center [947, 451] width 203 height 55
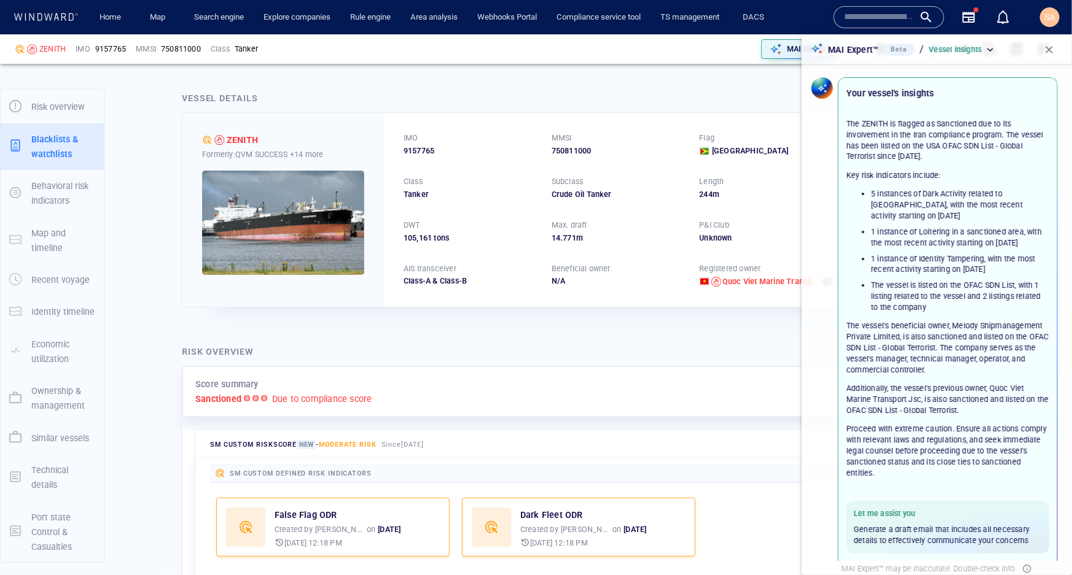
scroll to position [0, 0]
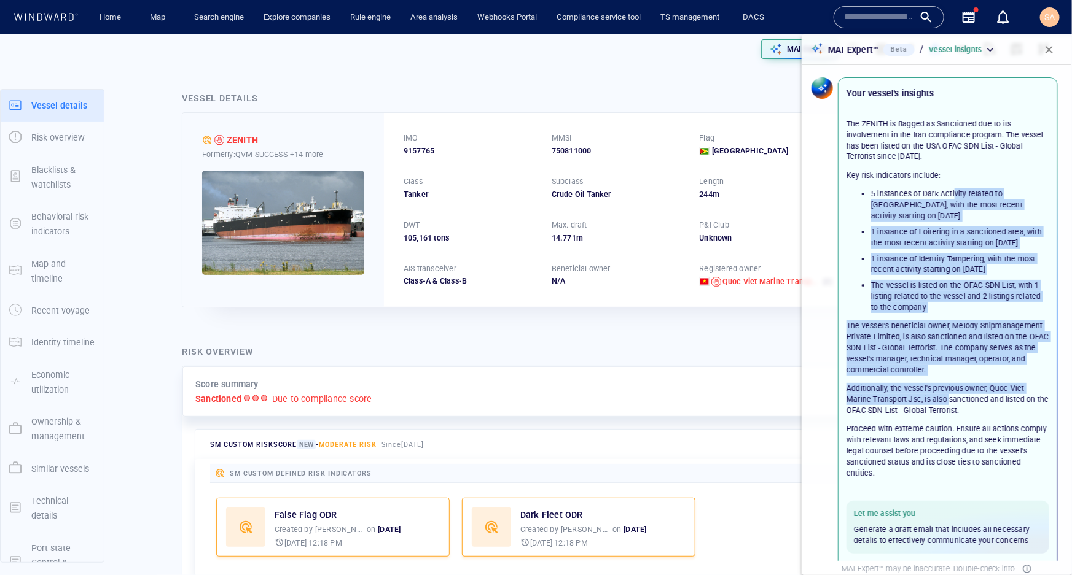
drag, startPoint x: 952, startPoint y: 266, endPoint x: 949, endPoint y: 410, distance: 143.7
click at [949, 410] on div "The ZENITH is flagged as Sanctioned due to its involvement in the Iran complian…" at bounding box center [947, 299] width 203 height 360
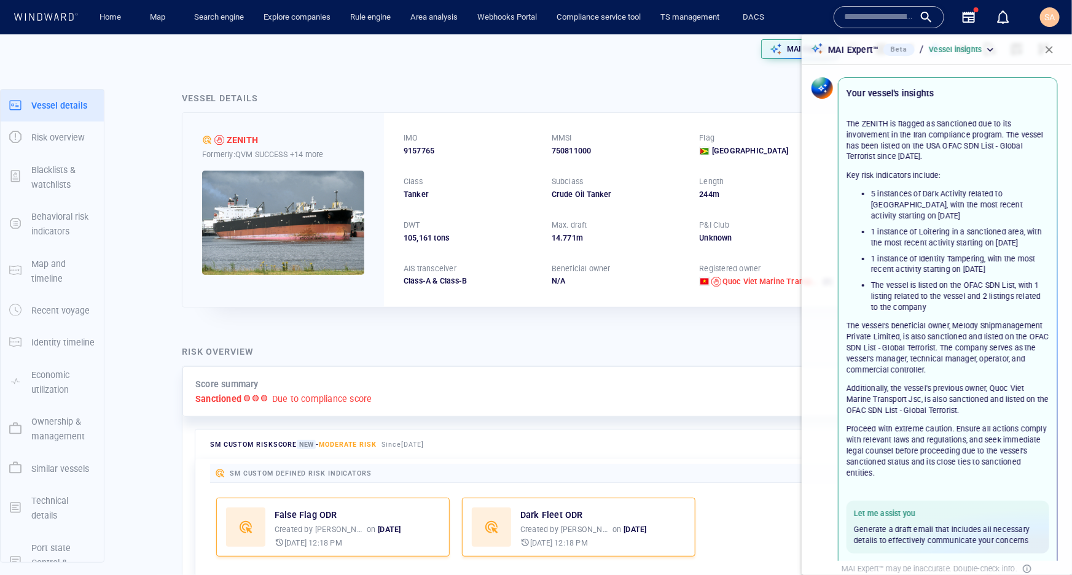
click at [946, 457] on p "Proceed with extreme caution. Ensure all actions comply with relevant laws and …" at bounding box center [947, 451] width 203 height 55
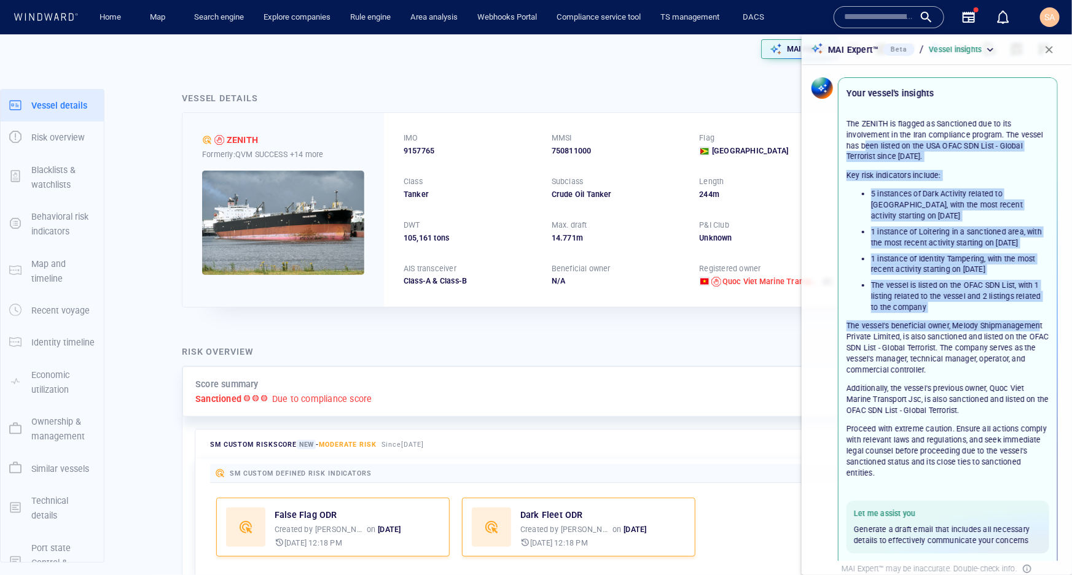
drag, startPoint x: 890, startPoint y: 143, endPoint x: 905, endPoint y: 347, distance: 204.4
click at [904, 342] on div "The ZENITH is flagged as Sanctioned due to its involvement in the Iran complian…" at bounding box center [947, 299] width 203 height 360
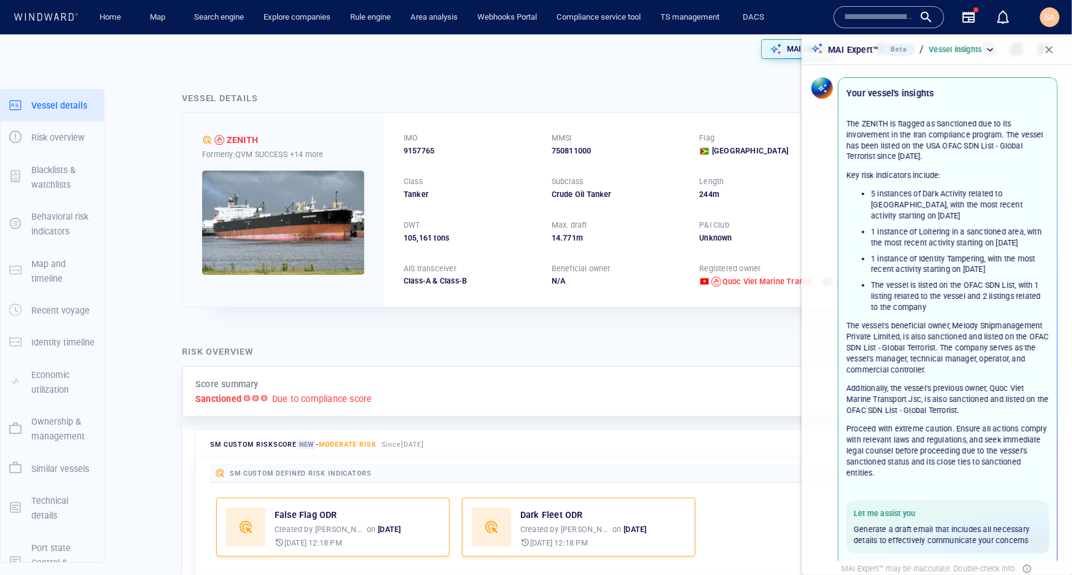
click at [927, 415] on p "Additionally, the vessel's previous owner, Quoc Viet Marine Transport Jsc, is a…" at bounding box center [947, 399] width 203 height 33
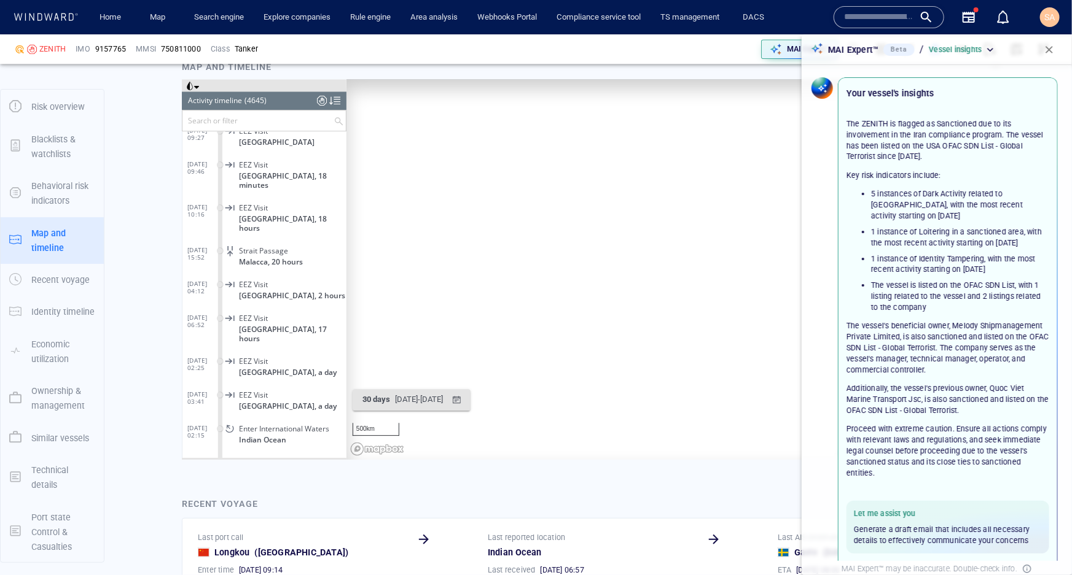
scroll to position [1675, 0]
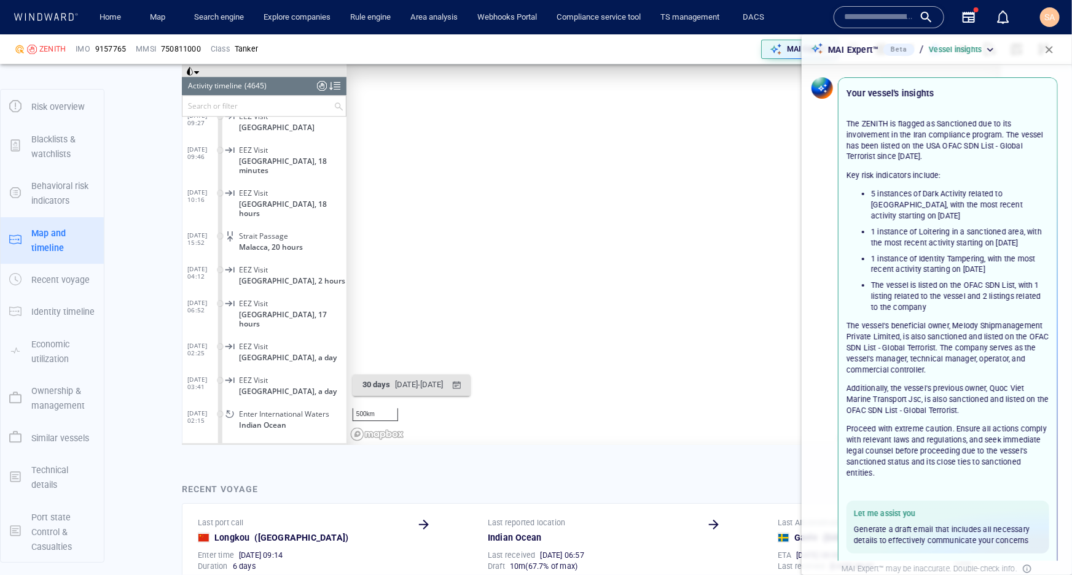
drag, startPoint x: 666, startPoint y: 308, endPoint x: 469, endPoint y: 258, distance: 204.0
click at [469, 258] on canvas "Map" at bounding box center [669, 254] width 646 height 381
drag, startPoint x: 702, startPoint y: 367, endPoint x: 527, endPoint y: 302, distance: 186.7
click at [494, 282] on canvas "Map" at bounding box center [669, 254] width 646 height 381
drag, startPoint x: 706, startPoint y: 356, endPoint x: 458, endPoint y: 348, distance: 247.6
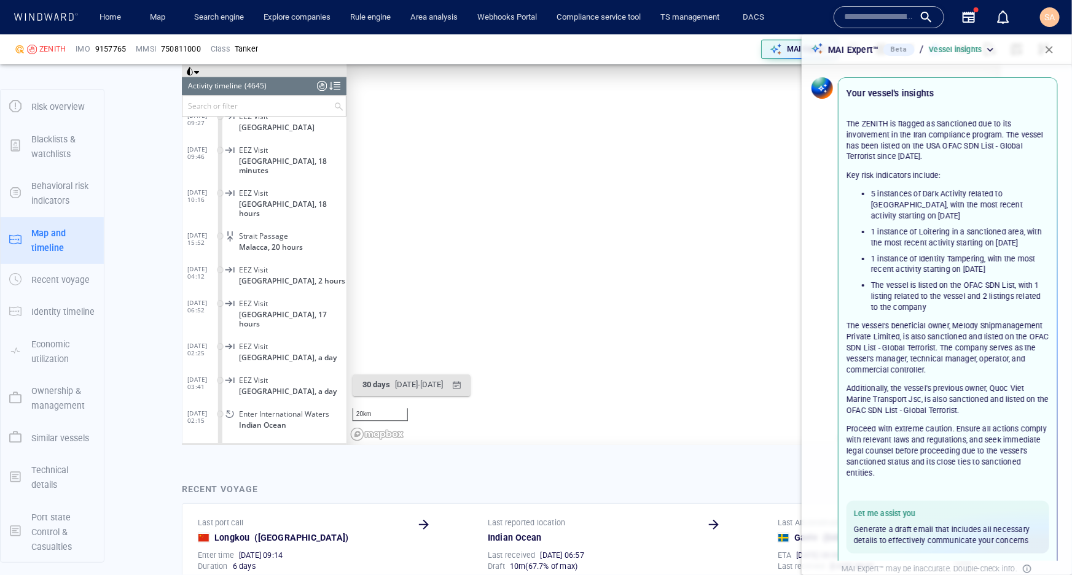
click at [473, 346] on canvas "Map" at bounding box center [669, 254] width 646 height 381
drag, startPoint x: 666, startPoint y: 243, endPoint x: 580, endPoint y: 323, distance: 117.3
click at [580, 323] on canvas "Map" at bounding box center [669, 254] width 646 height 381
drag, startPoint x: 709, startPoint y: 133, endPoint x: 691, endPoint y: 215, distance: 83.6
click at [691, 215] on canvas "Map" at bounding box center [669, 254] width 646 height 381
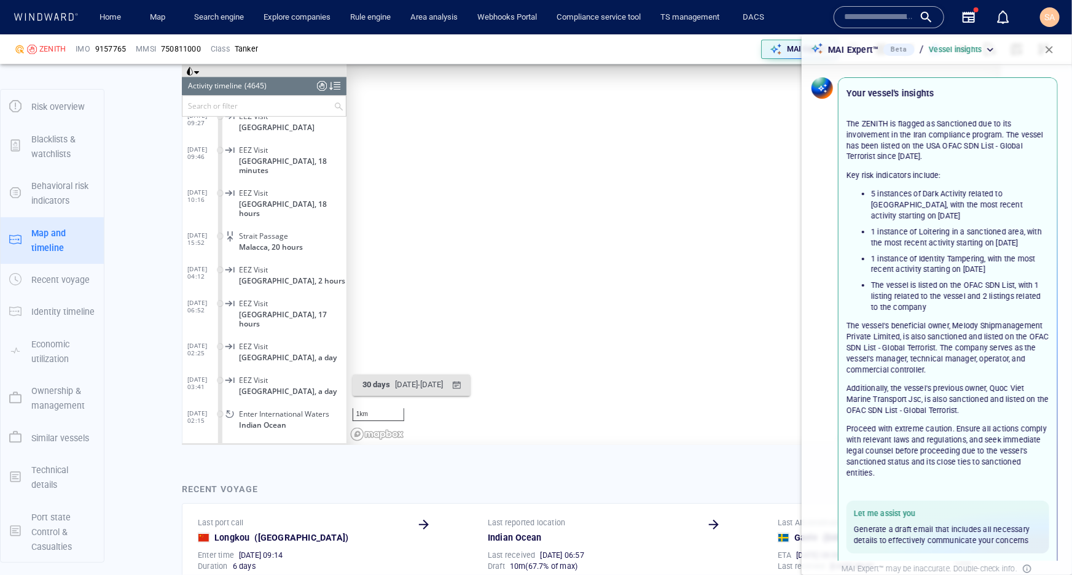
drag, startPoint x: 736, startPoint y: 294, endPoint x: 685, endPoint y: 300, distance: 51.3
click at [685, 300] on canvas "Map" at bounding box center [669, 254] width 646 height 381
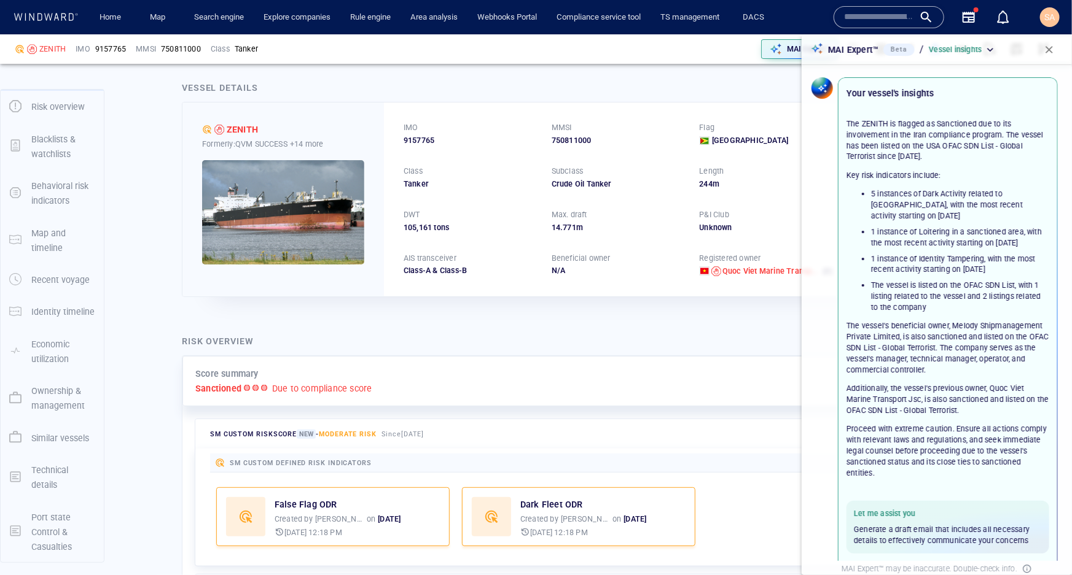
scroll to position [0, 0]
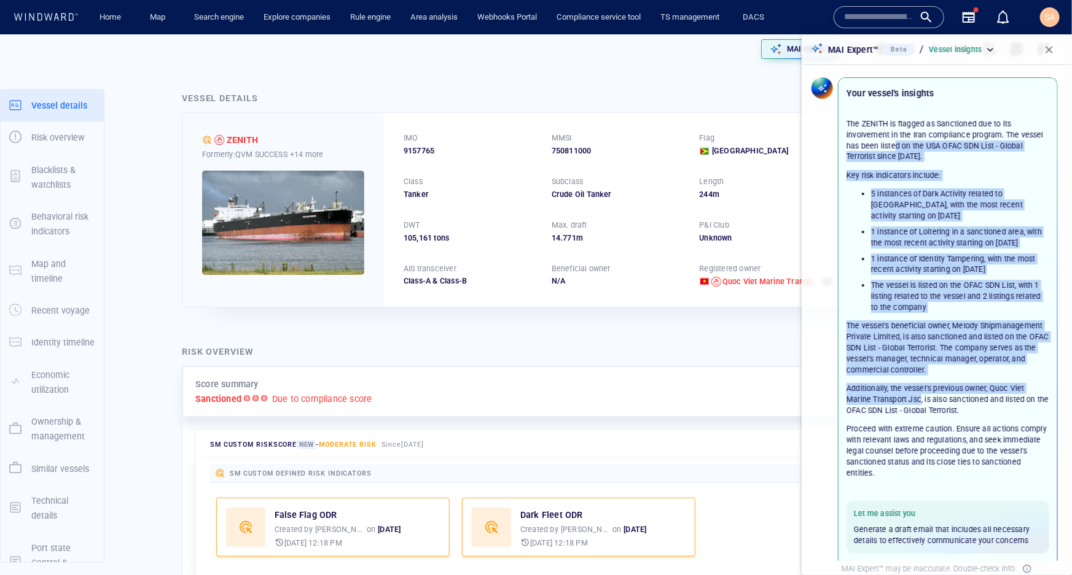
drag, startPoint x: 919, startPoint y: 141, endPoint x: 929, endPoint y: 414, distance: 272.8
click at [922, 400] on div "The ZENITH is flagged as Sanctioned due to its involvement in the Iran complian…" at bounding box center [947, 299] width 203 height 360
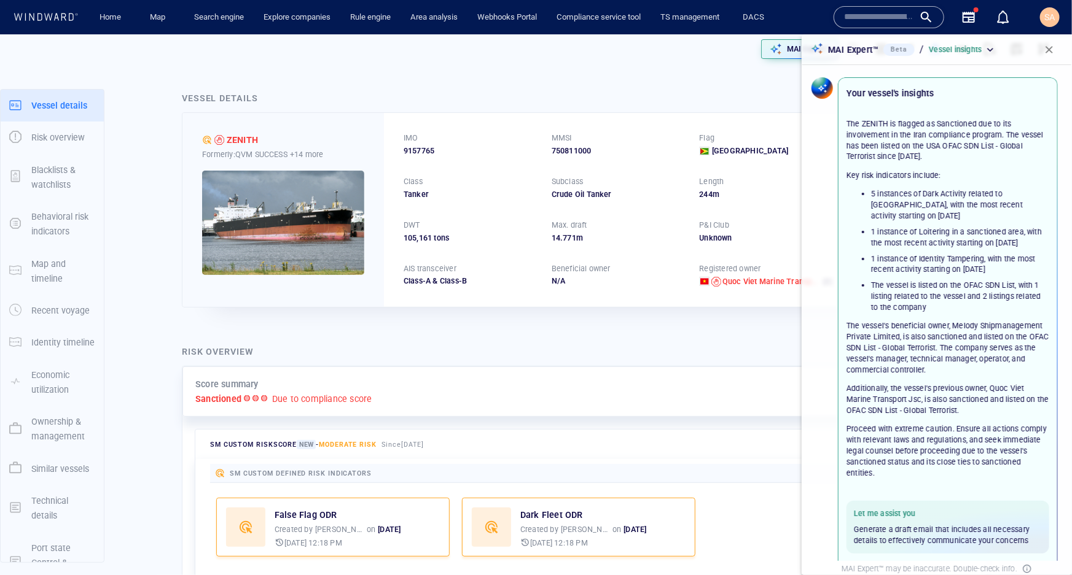
click at [933, 429] on p "Proceed with extreme caution. Ensure all actions comply with relevant laws and …" at bounding box center [947, 451] width 203 height 55
click at [1043, 49] on span "button" at bounding box center [1049, 50] width 12 height 12
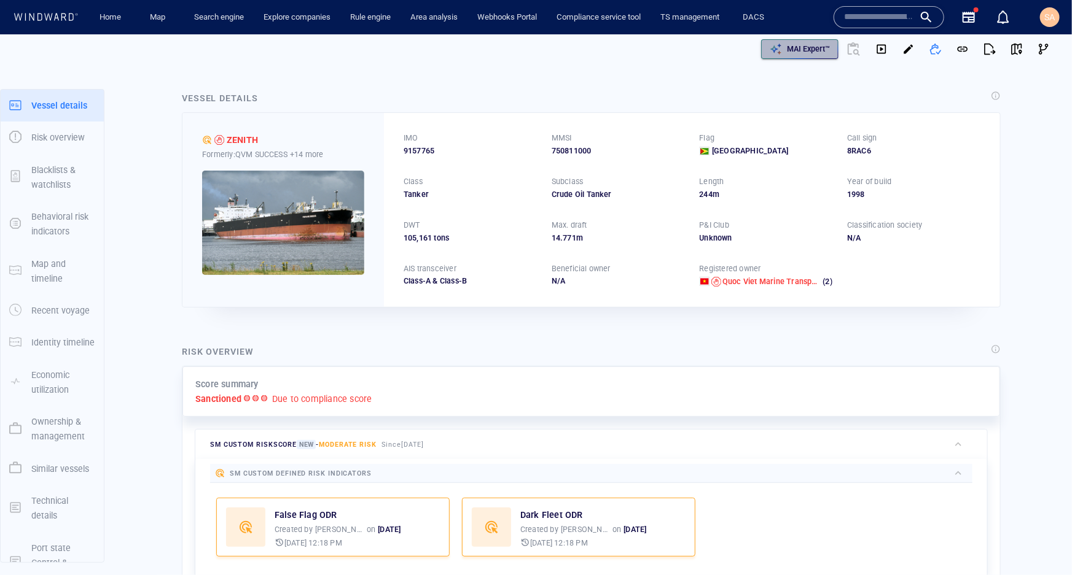
click at [795, 55] on div "MAI Expert™" at bounding box center [808, 49] width 48 height 16
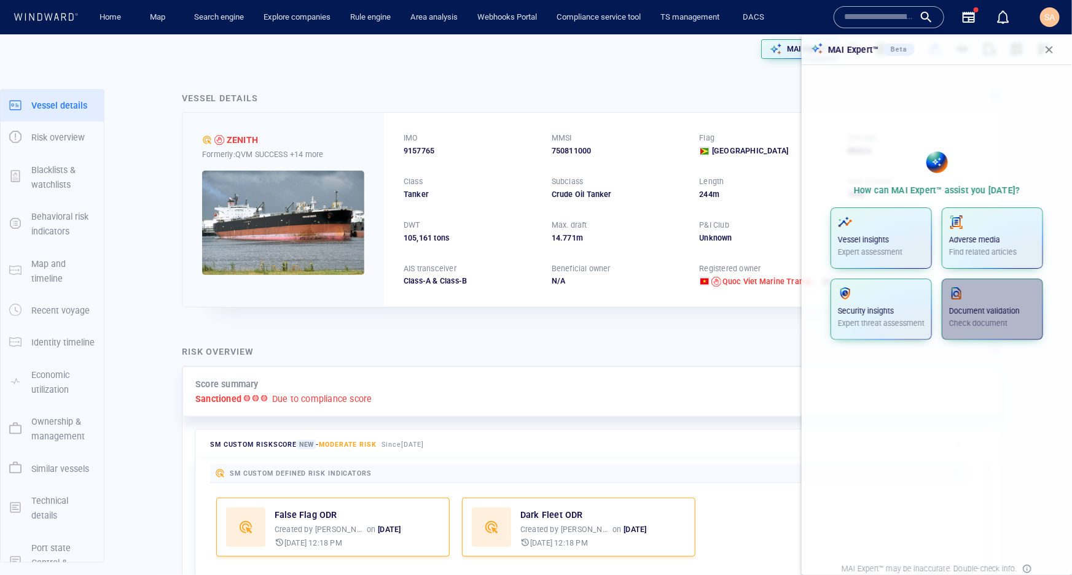
click at [990, 314] on p "Document validation" at bounding box center [992, 311] width 87 height 11
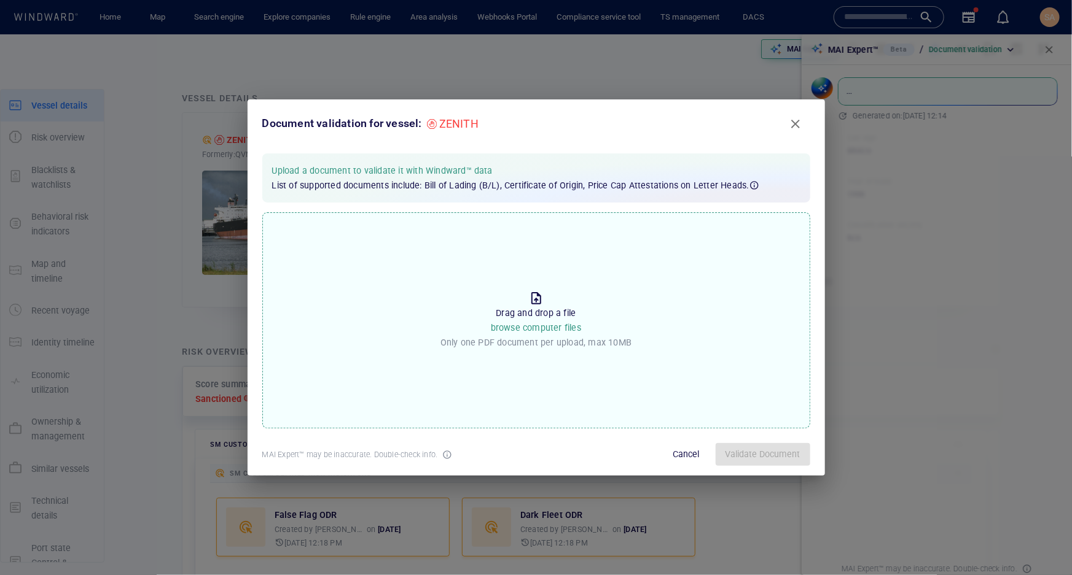
click at [806, 127] on button "Close" at bounding box center [794, 123] width 29 height 29
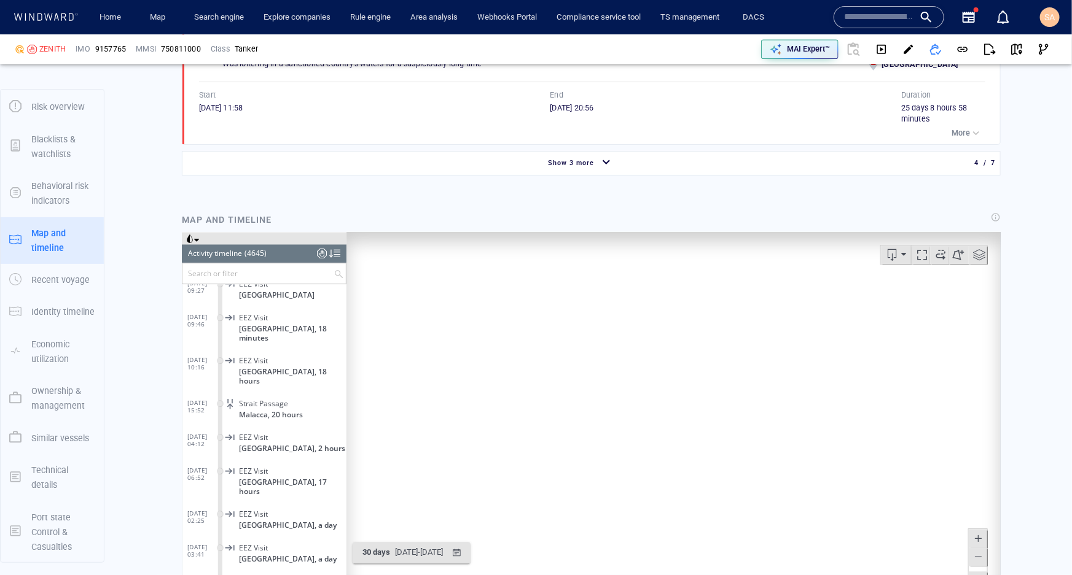
scroll to position [1675, 0]
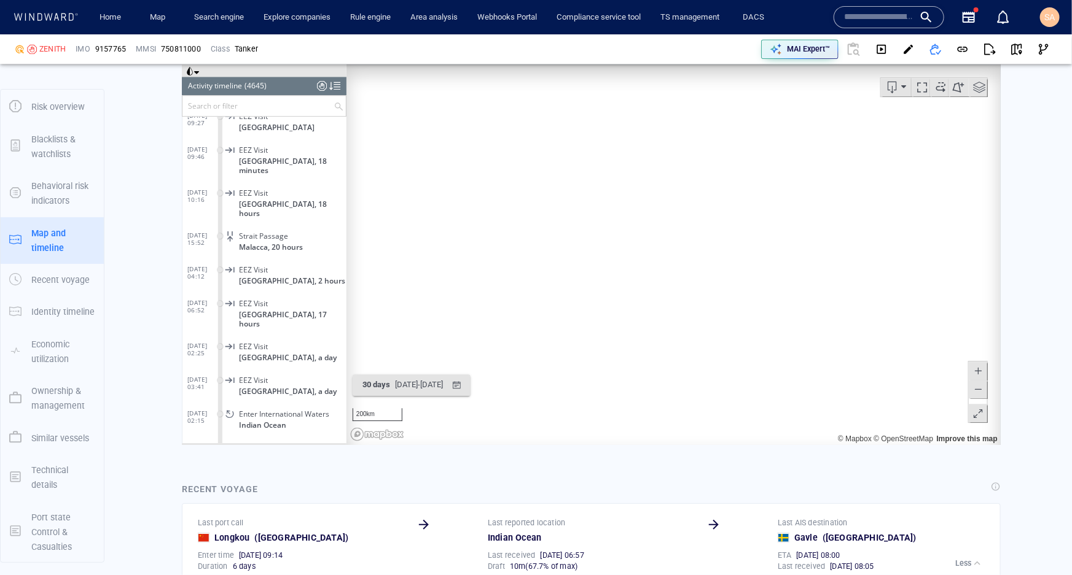
click at [931, 88] on span at bounding box center [939, 86] width 18 height 18
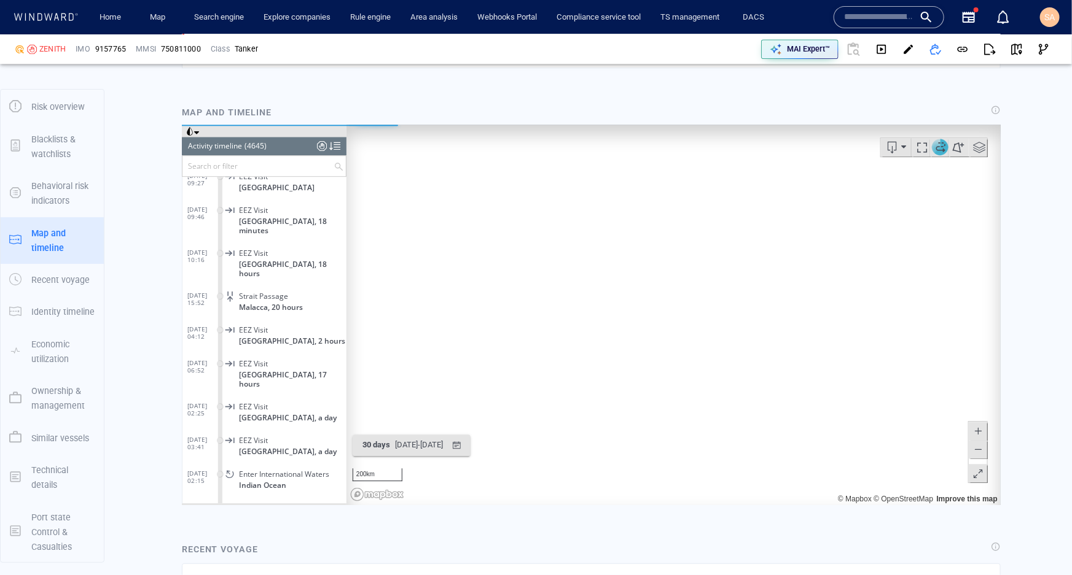
scroll to position [1609, 0]
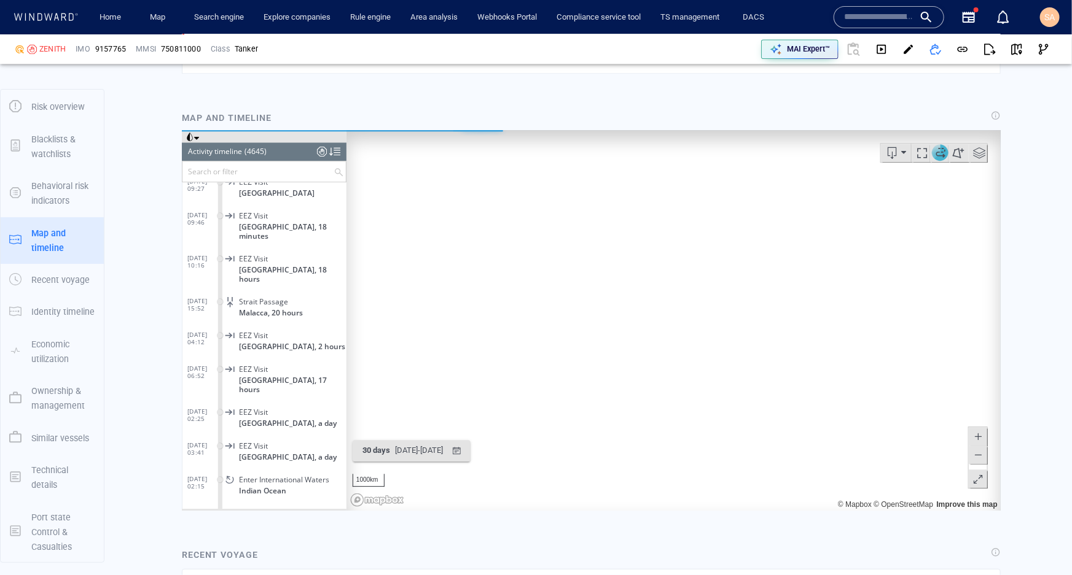
drag, startPoint x: 550, startPoint y: 262, endPoint x: 650, endPoint y: 324, distance: 118.6
click at [650, 324] on canvas "Map" at bounding box center [669, 320] width 646 height 381
drag, startPoint x: 571, startPoint y: 257, endPoint x: 586, endPoint y: 308, distance: 53.6
click at [586, 308] on canvas "Map" at bounding box center [669, 320] width 646 height 381
drag, startPoint x: 514, startPoint y: 251, endPoint x: 714, endPoint y: 356, distance: 226.1
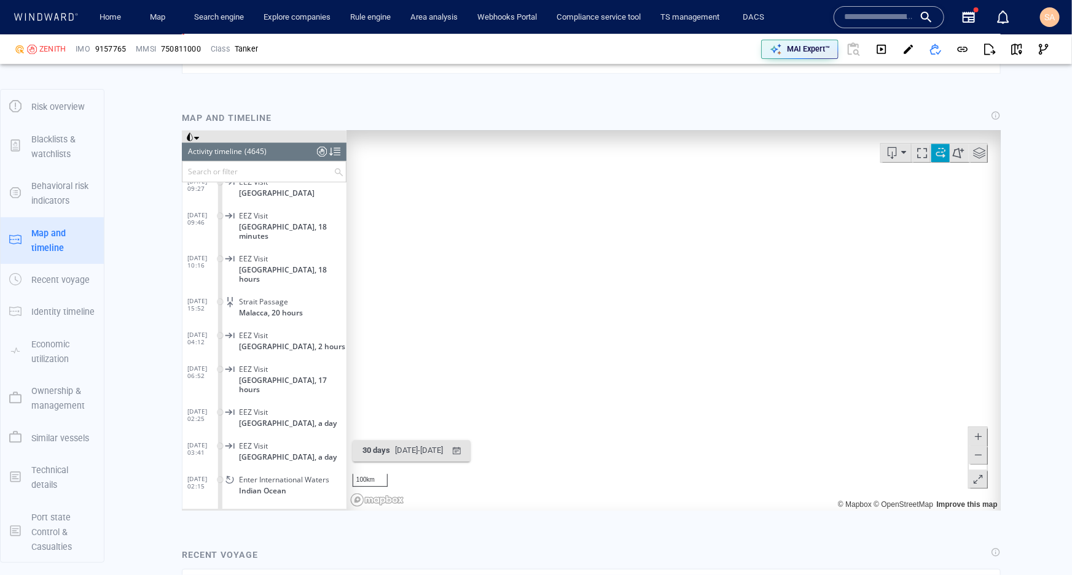
click at [714, 356] on canvas "Map" at bounding box center [669, 320] width 646 height 381
drag, startPoint x: 766, startPoint y: 360, endPoint x: 562, endPoint y: 257, distance: 228.8
click at [548, 224] on canvas "Map" at bounding box center [669, 320] width 646 height 381
drag, startPoint x: 784, startPoint y: 330, endPoint x: 562, endPoint y: 259, distance: 232.8
click at [562, 259] on canvas "Map" at bounding box center [669, 320] width 646 height 381
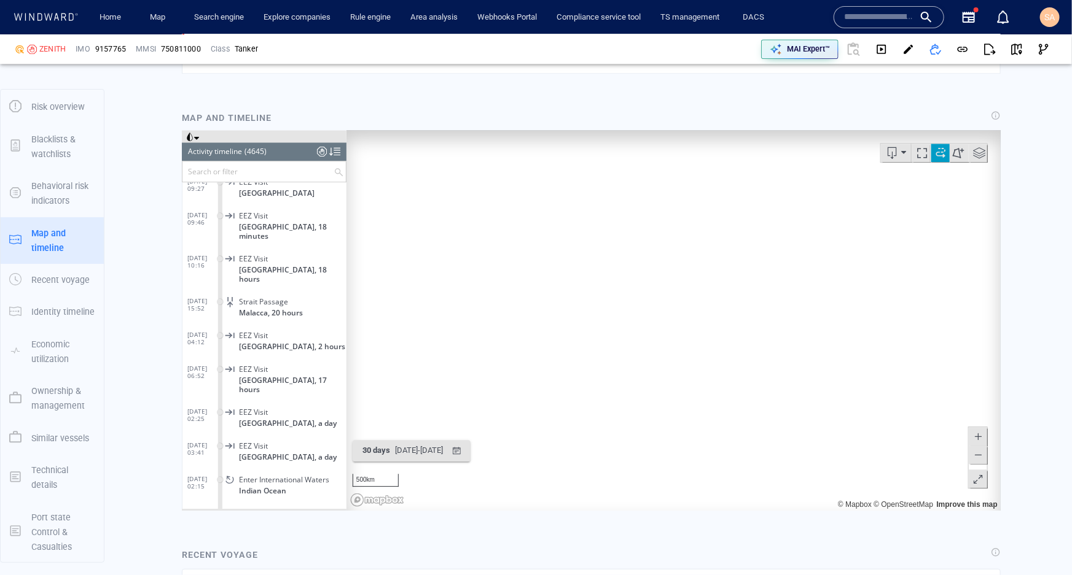
drag, startPoint x: 696, startPoint y: 298, endPoint x: 582, endPoint y: 376, distance: 138.1
click at [582, 376] on canvas "Map" at bounding box center [669, 320] width 646 height 381
drag, startPoint x: 700, startPoint y: 421, endPoint x: 654, endPoint y: 229, distance: 197.6
click at [655, 227] on canvas "Map" at bounding box center [669, 320] width 646 height 381
drag, startPoint x: 710, startPoint y: 378, endPoint x: 620, endPoint y: 296, distance: 121.7
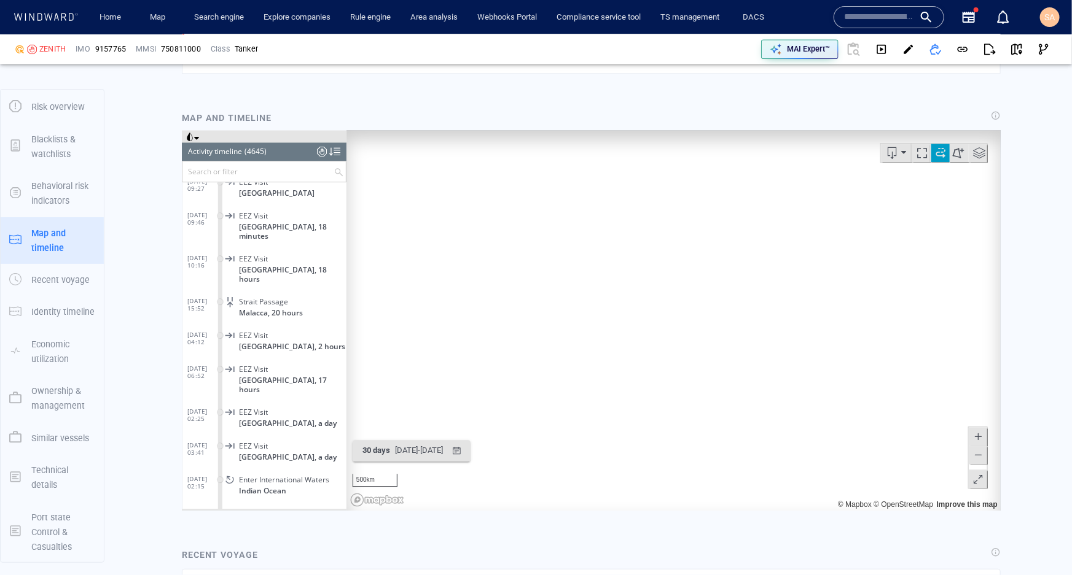
click at [620, 296] on canvas "Map" at bounding box center [669, 320] width 646 height 381
drag, startPoint x: 452, startPoint y: 243, endPoint x: 786, endPoint y: 393, distance: 366.1
click at [765, 386] on canvas "Map" at bounding box center [669, 320] width 646 height 381
drag, startPoint x: 589, startPoint y: 301, endPoint x: 607, endPoint y: 303, distance: 18.0
click at [607, 303] on canvas "Map" at bounding box center [669, 320] width 646 height 381
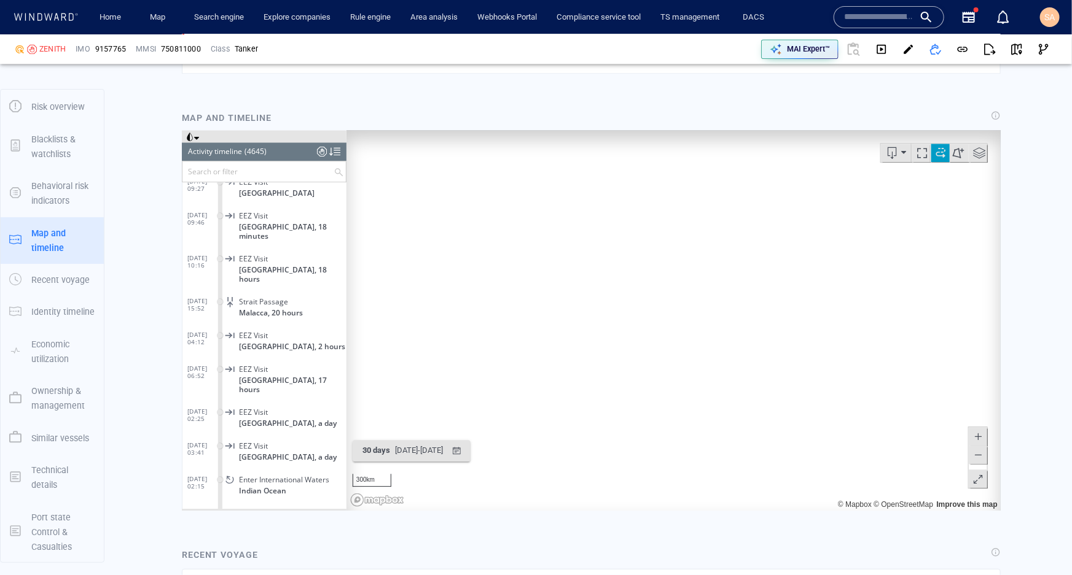
drag, startPoint x: 631, startPoint y: 324, endPoint x: 647, endPoint y: 355, distance: 35.2
click at [647, 355] on canvas "Map" at bounding box center [669, 320] width 646 height 381
drag, startPoint x: 617, startPoint y: 351, endPoint x: 578, endPoint y: 333, distance: 42.3
click at [578, 333] on canvas "Map" at bounding box center [669, 320] width 646 height 381
drag, startPoint x: 552, startPoint y: 338, endPoint x: 548, endPoint y: 313, distance: 25.4
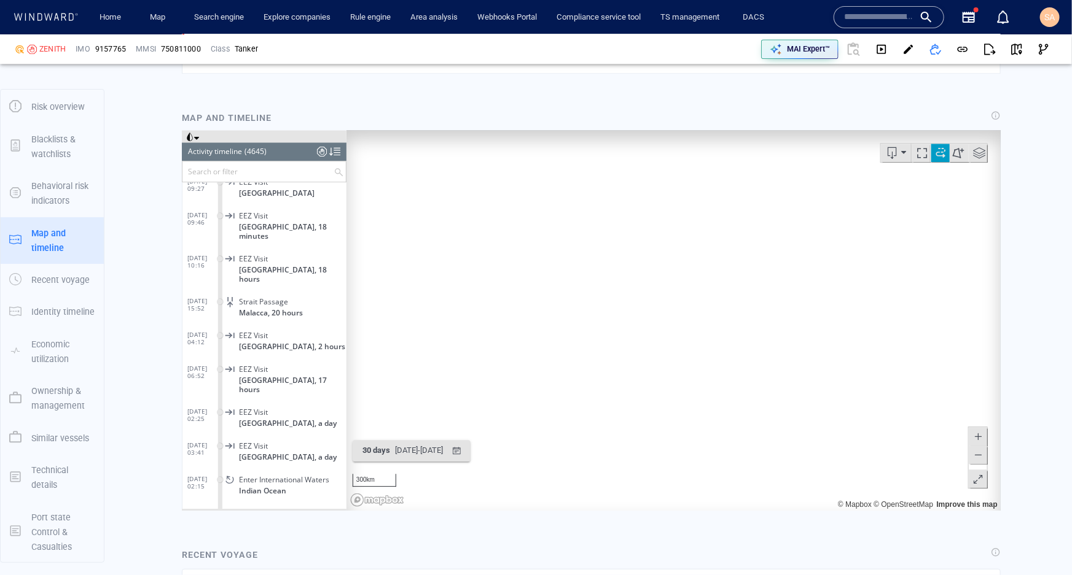
click at [548, 313] on canvas "Map" at bounding box center [669, 320] width 646 height 381
click at [933, 153] on span at bounding box center [939, 152] width 18 height 18
click at [949, 152] on button at bounding box center [958, 152] width 20 height 18
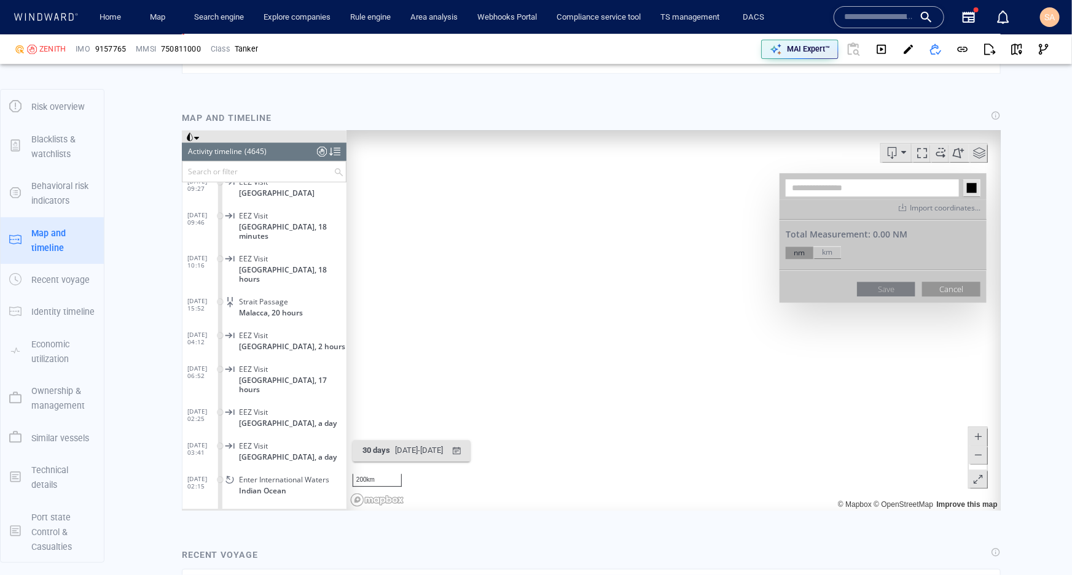
click at [558, 249] on canvas "Map" at bounding box center [669, 320] width 646 height 381
click at [513, 268] on canvas "Map" at bounding box center [669, 320] width 646 height 381
click at [546, 314] on canvas "Map" at bounding box center [669, 320] width 646 height 381
click at [621, 297] on canvas "Map" at bounding box center [669, 320] width 646 height 381
click at [596, 262] on canvas "Map" at bounding box center [669, 320] width 646 height 381
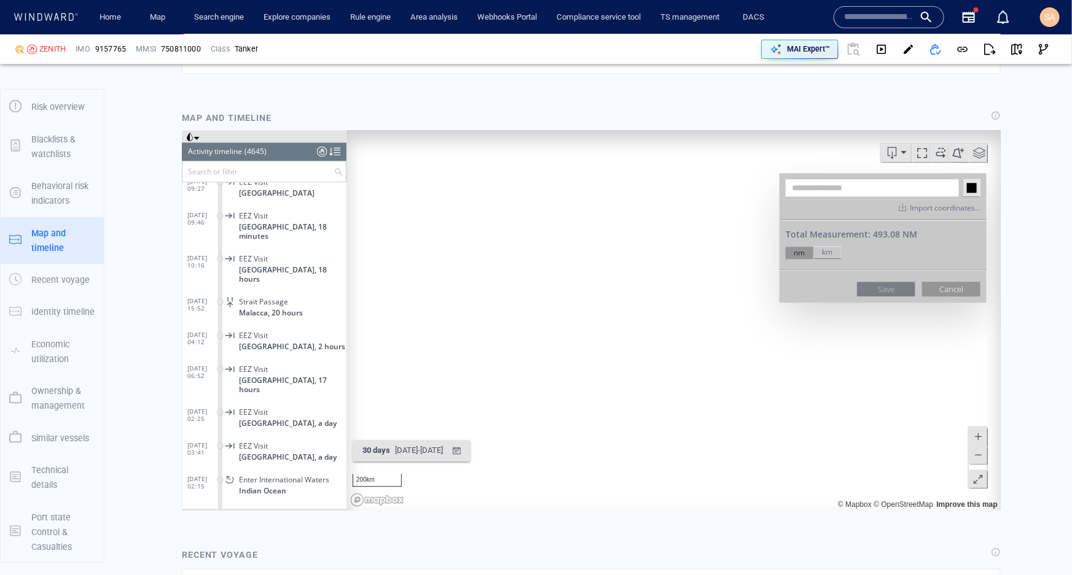
click at [559, 251] on canvas "Map" at bounding box center [669, 320] width 646 height 381
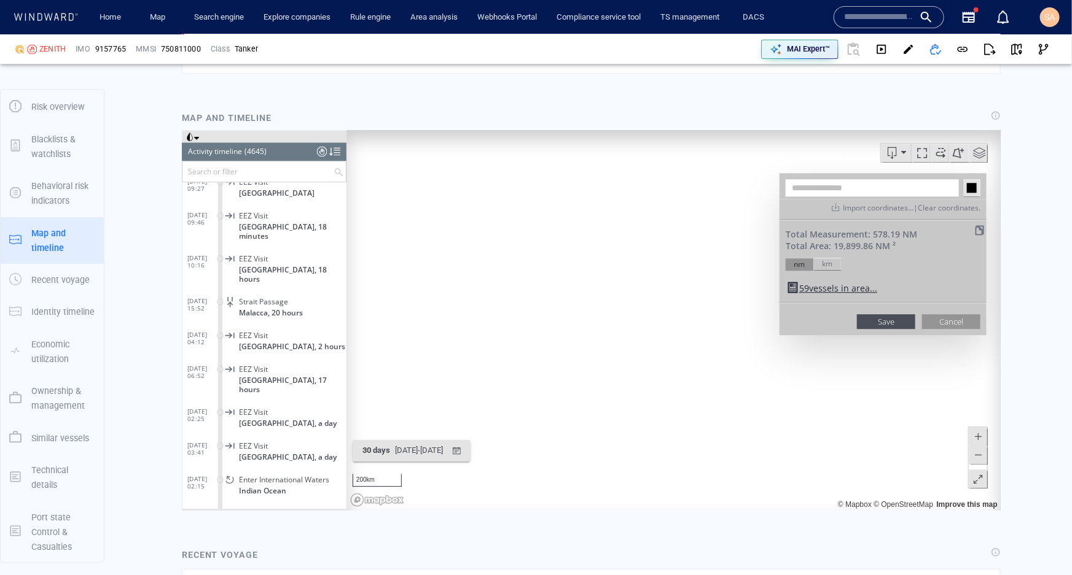
click at [803, 190] on input "text" at bounding box center [871, 187] width 173 height 17
click at [922, 319] on button "Cancel" at bounding box center [950, 321] width 58 height 15
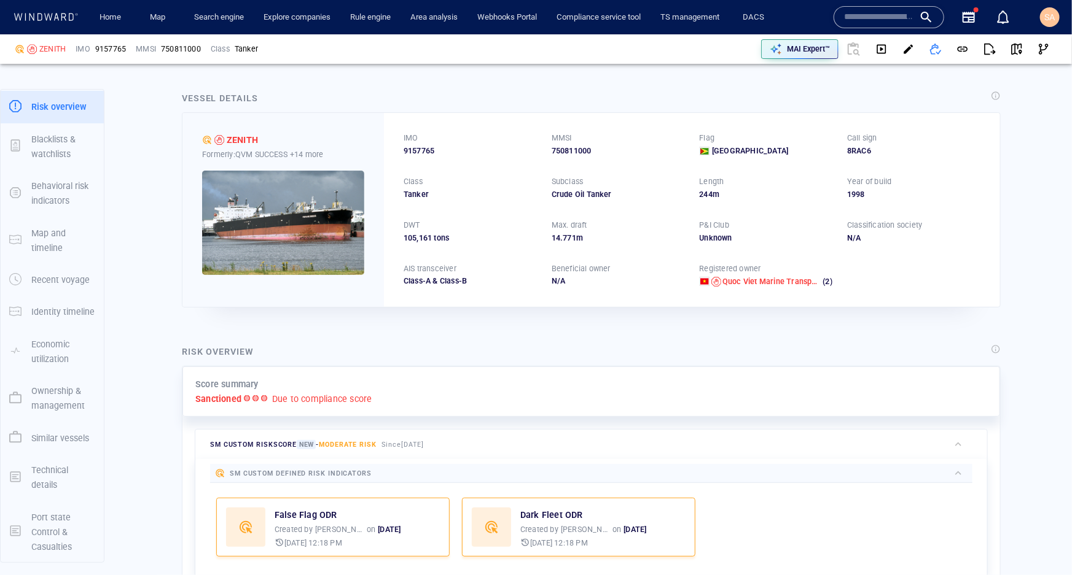
scroll to position [0, 0]
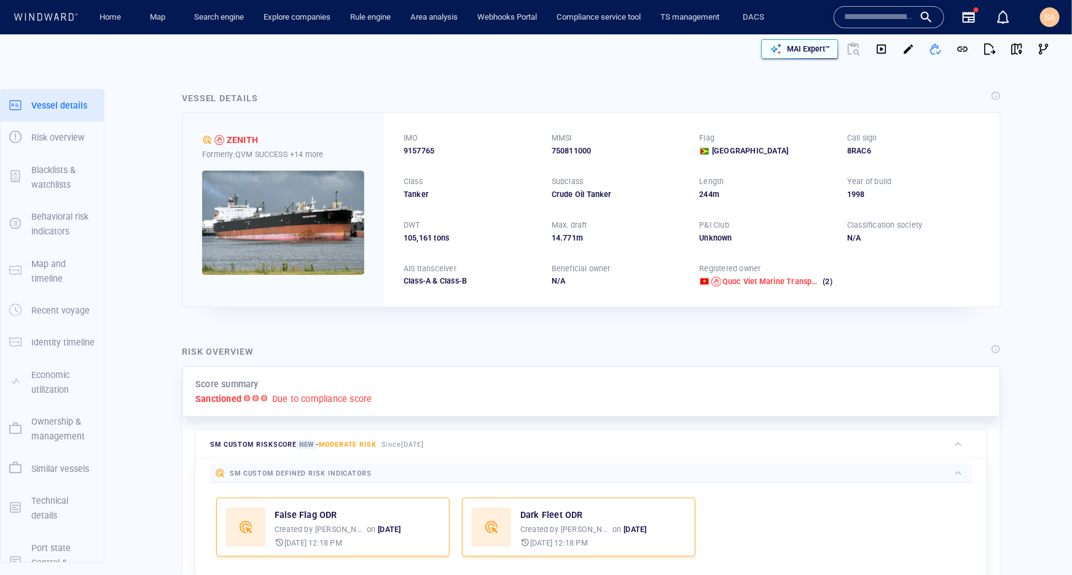
click at [789, 44] on p "MAI Expert™" at bounding box center [808, 49] width 43 height 11
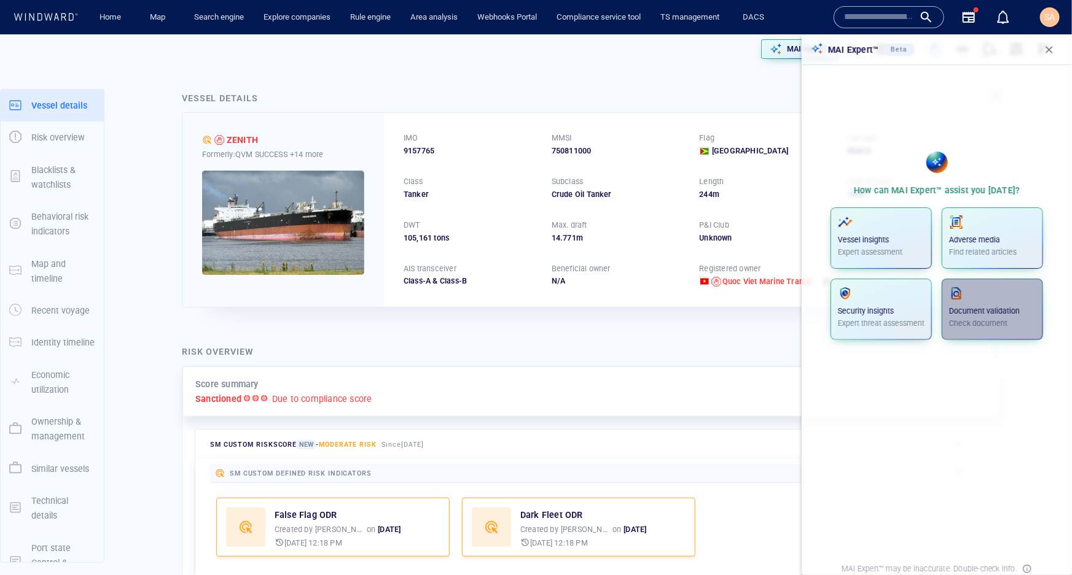
click at [981, 308] on p "Document validation" at bounding box center [992, 311] width 87 height 11
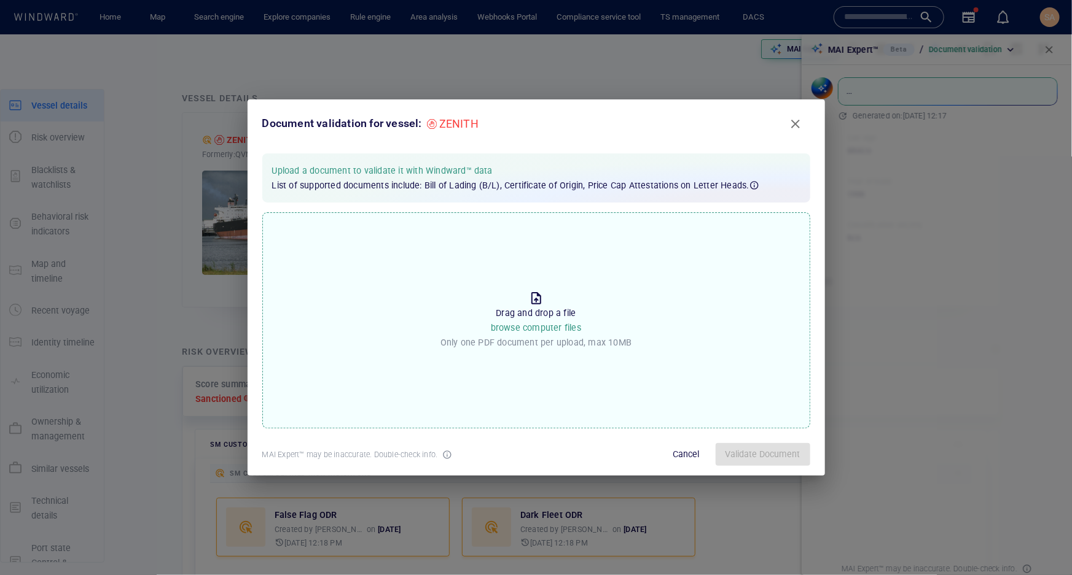
click at [790, 129] on span "Close" at bounding box center [795, 124] width 15 height 15
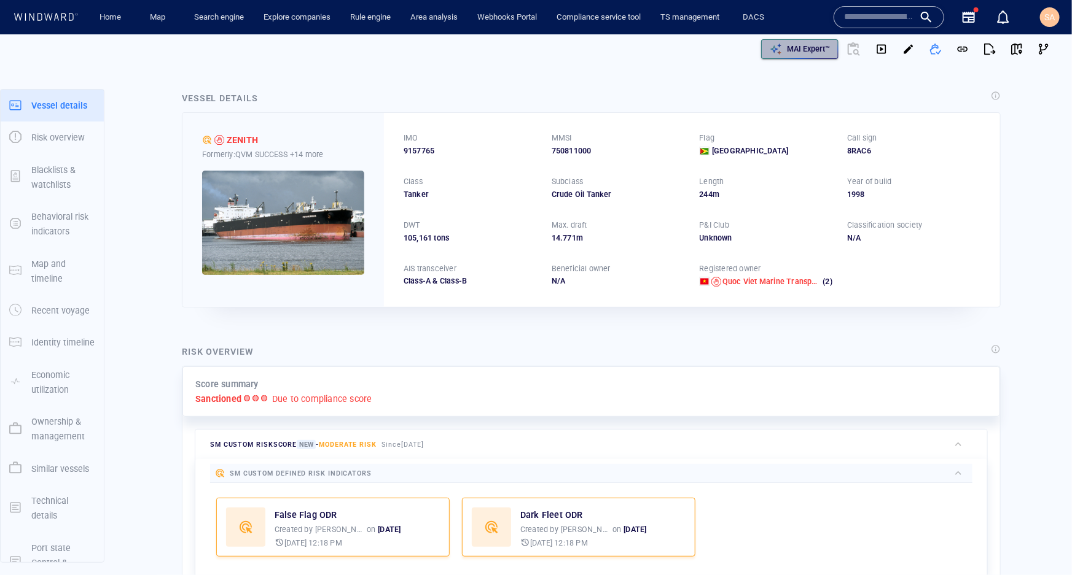
click at [797, 46] on p "MAI Expert™" at bounding box center [808, 49] width 43 height 11
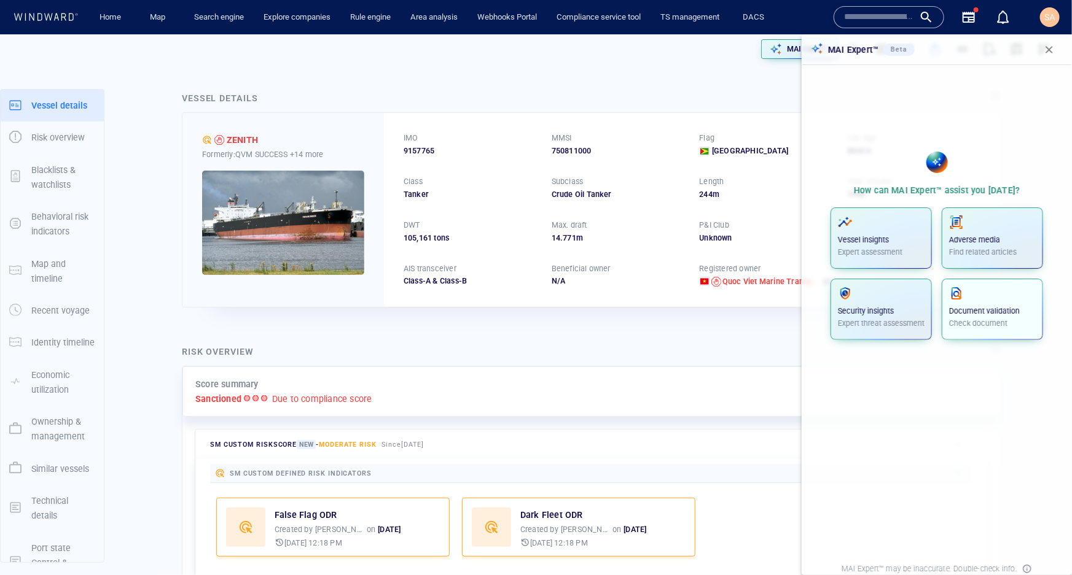
click at [997, 306] on p "Document validation" at bounding box center [992, 311] width 87 height 11
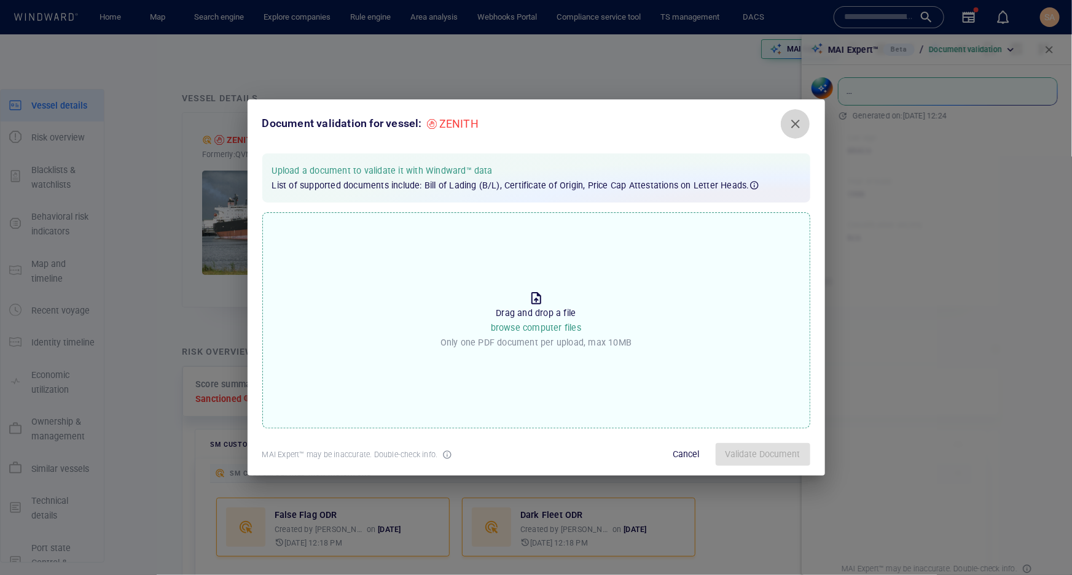
click at [793, 130] on span "Close" at bounding box center [795, 124] width 15 height 15
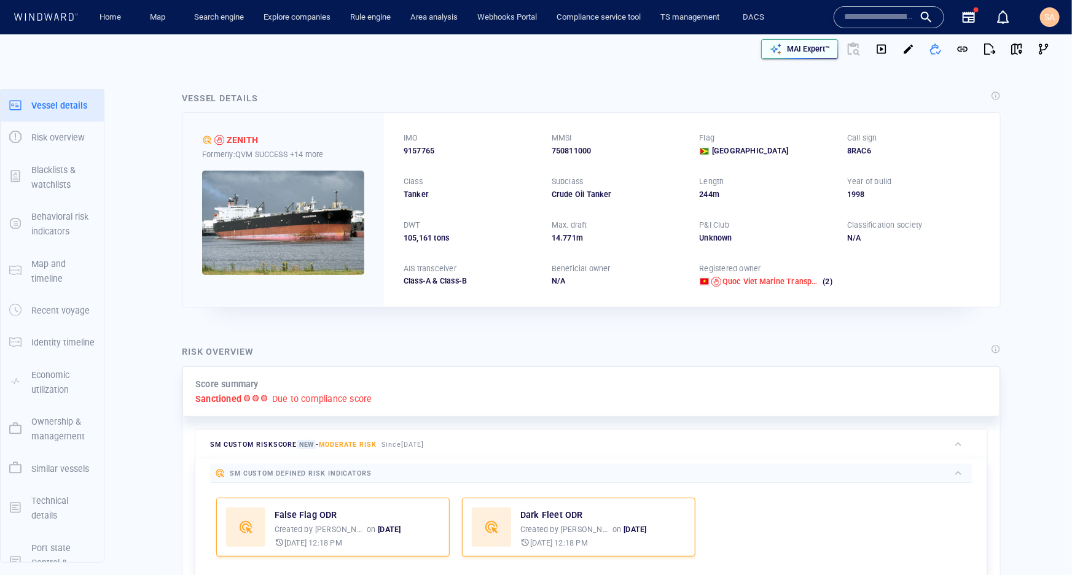
click at [812, 49] on p "MAI Expert™" at bounding box center [808, 49] width 43 height 11
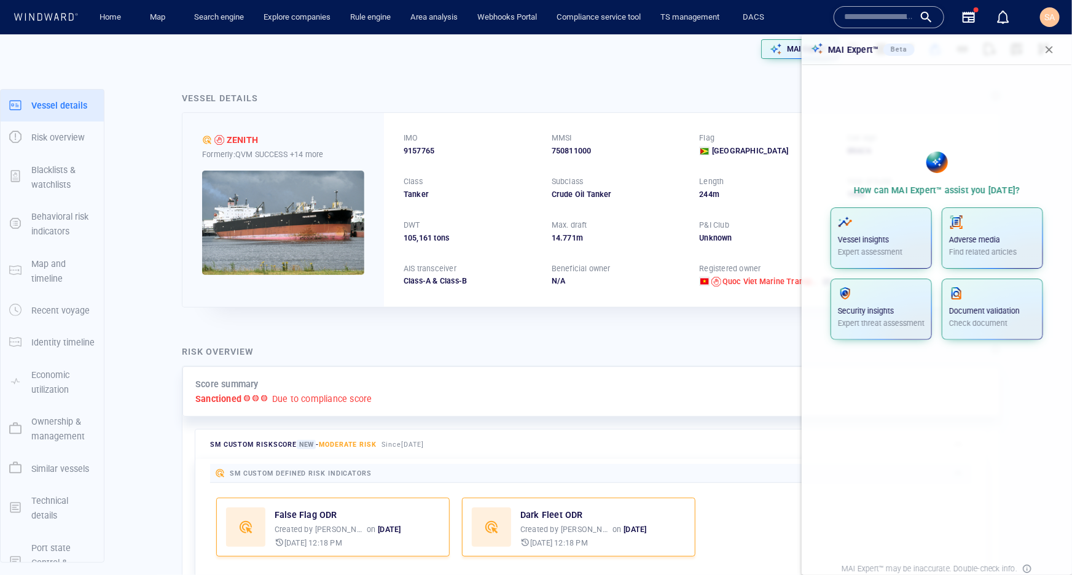
click at [1050, 49] on span "button" at bounding box center [1049, 50] width 12 height 12
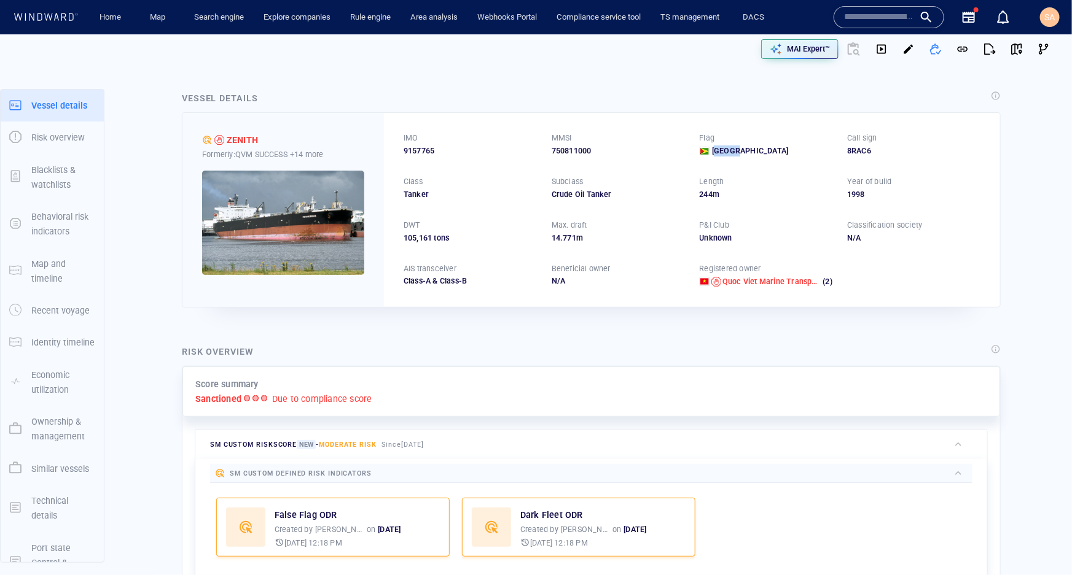
drag, startPoint x: 735, startPoint y: 152, endPoint x: 704, endPoint y: 150, distance: 30.8
click at [706, 150] on div "Guyana" at bounding box center [765, 151] width 133 height 11
drag, startPoint x: 586, startPoint y: 151, endPoint x: 527, endPoint y: 153, distance: 59.0
click at [527, 153] on div "IMO 9157765 MMSI 750811000 Flag Guyana Call sign 8RAC6 Class Tanker Subclass Cr…" at bounding box center [692, 209] width 616 height 193
click at [580, 158] on div "IMO 9157765 MMSI 750811000 Flag Guyana Call sign 8RAC6 Class Tanker Subclass Cr…" at bounding box center [692, 209] width 616 height 193
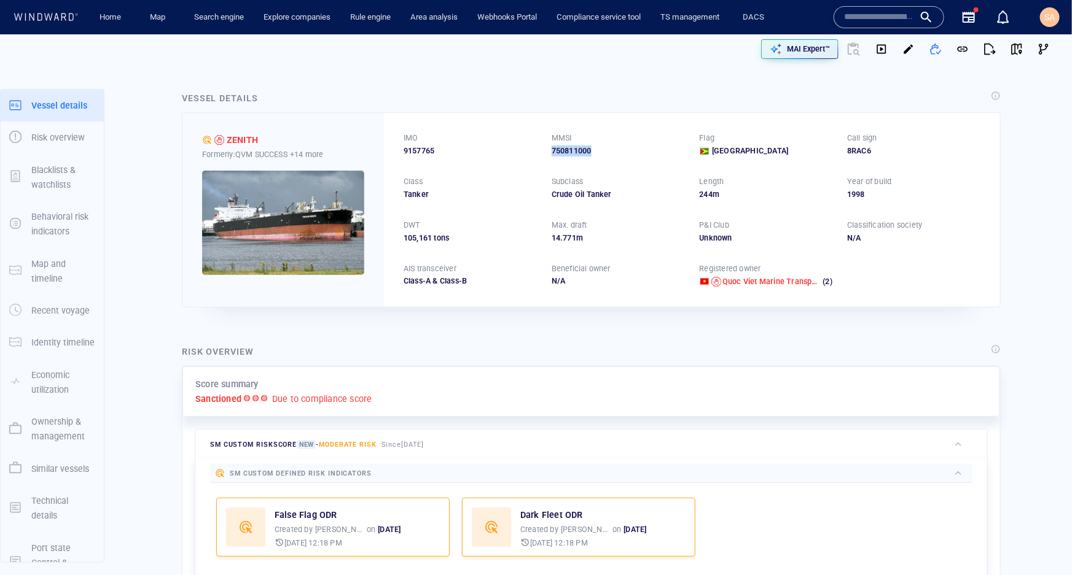
drag, startPoint x: 589, startPoint y: 152, endPoint x: 548, endPoint y: 153, distance: 40.5
click at [551, 153] on div "750811000" at bounding box center [617, 151] width 133 height 11
click at [602, 156] on div "750811000" at bounding box center [617, 151] width 133 height 11
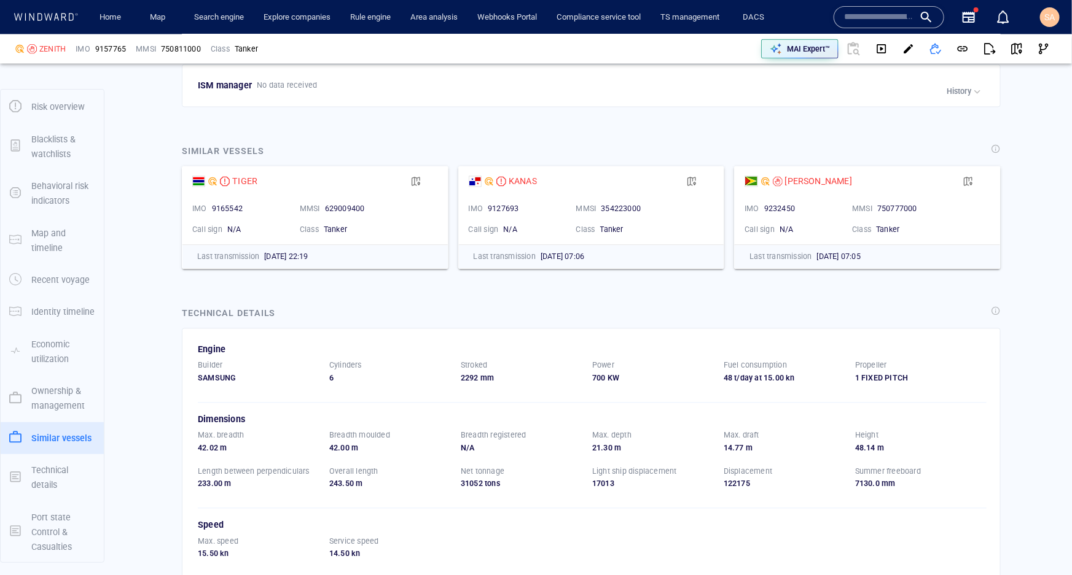
scroll to position [4147, 0]
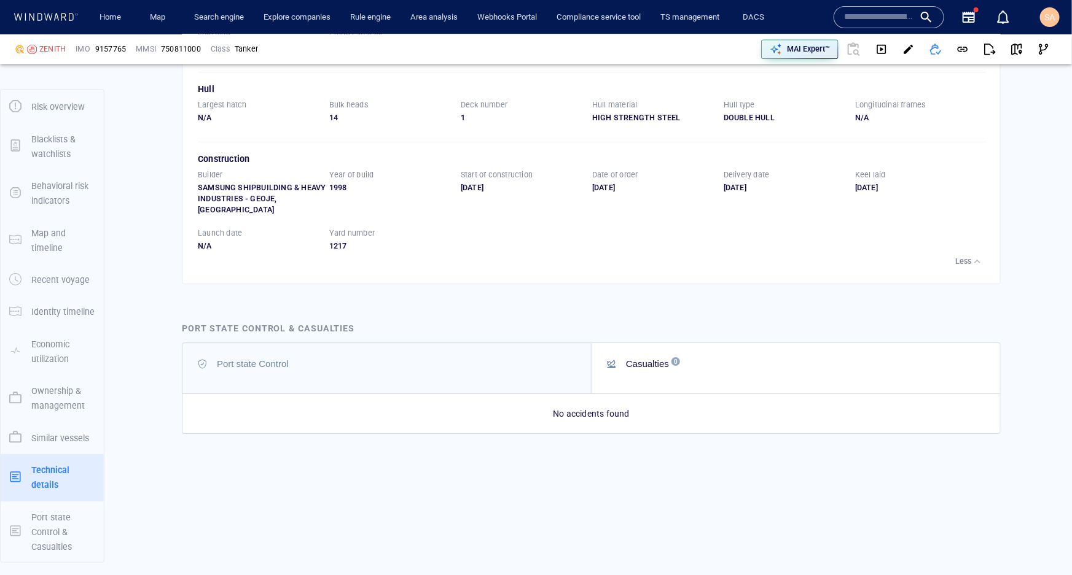
click at [351, 376] on button "Port state Control" at bounding box center [386, 368] width 408 height 50
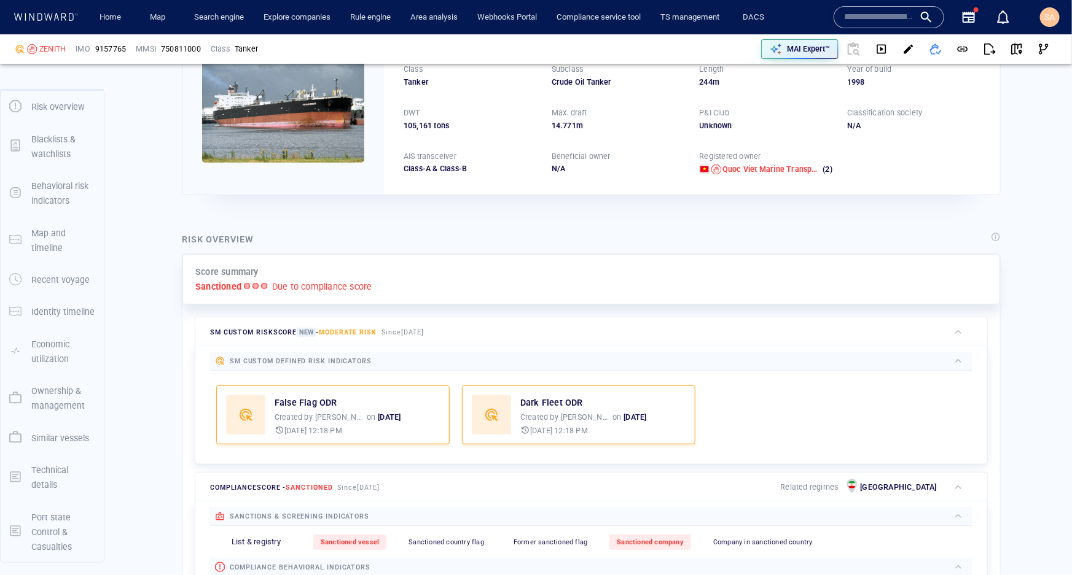
scroll to position [0, 0]
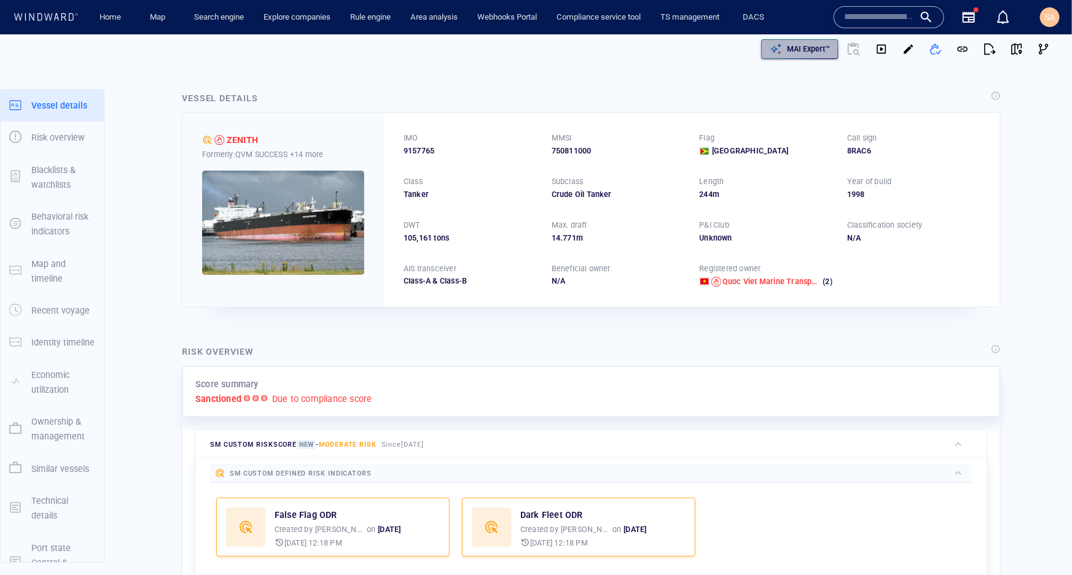
click at [801, 52] on p "MAI Expert™" at bounding box center [808, 49] width 43 height 11
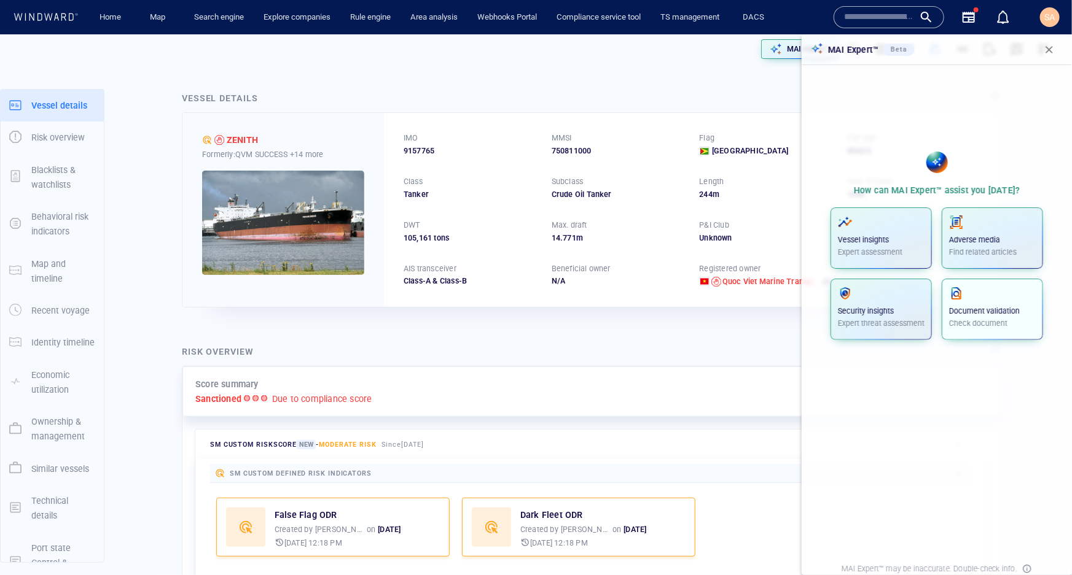
click at [970, 314] on p "Document validation" at bounding box center [992, 311] width 87 height 11
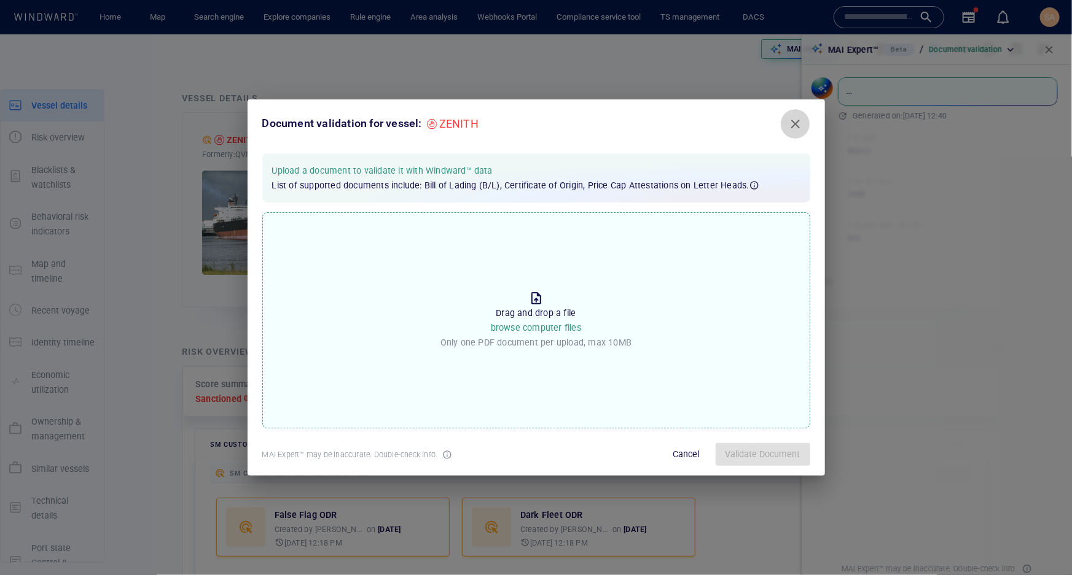
click at [798, 120] on span "Close" at bounding box center [795, 124] width 15 height 15
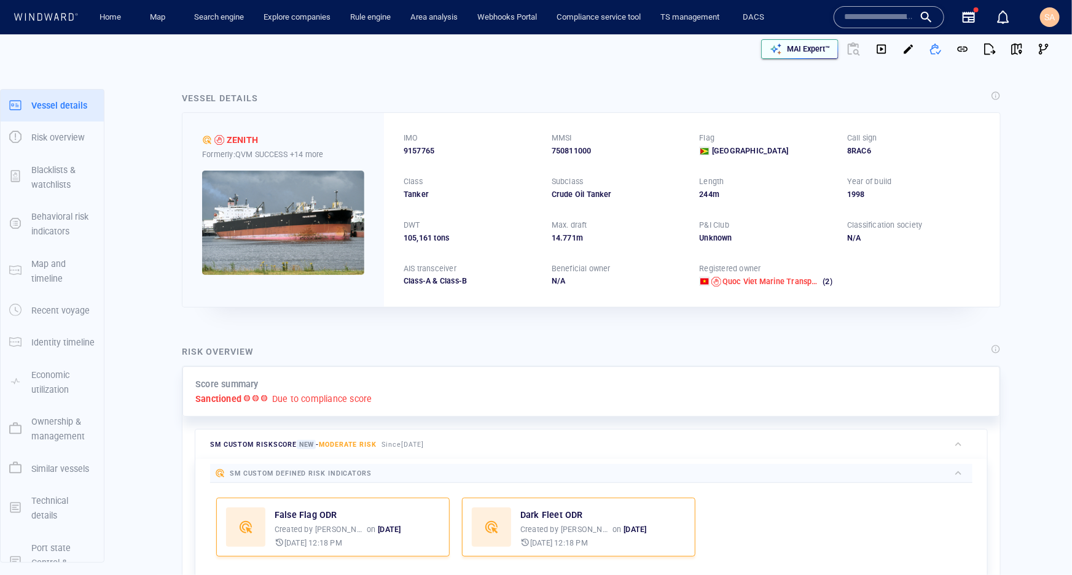
click at [788, 45] on p "MAI Expert™" at bounding box center [808, 49] width 43 height 11
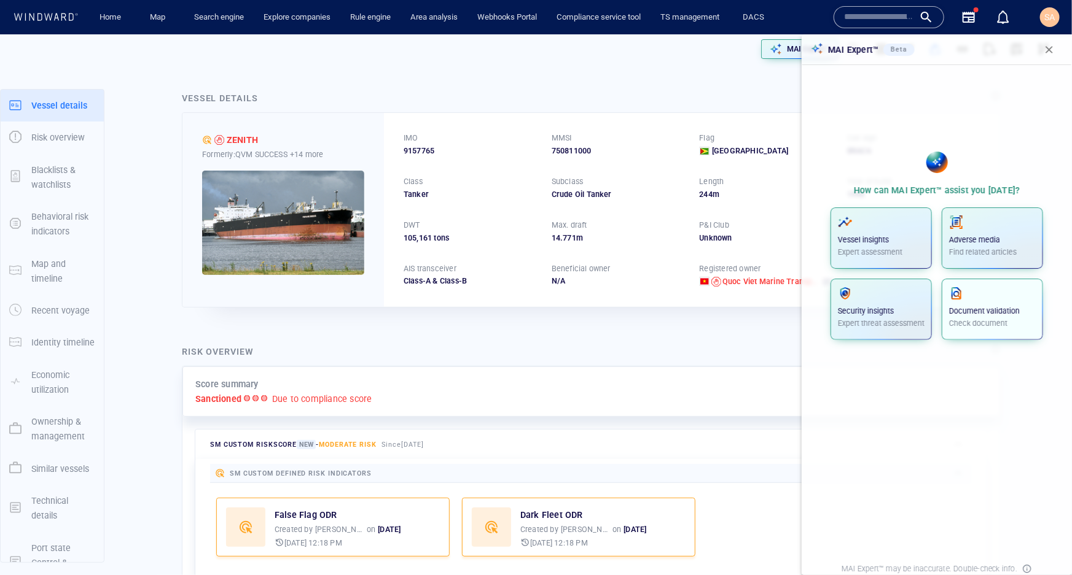
click at [983, 306] on p "Document validation" at bounding box center [992, 311] width 87 height 11
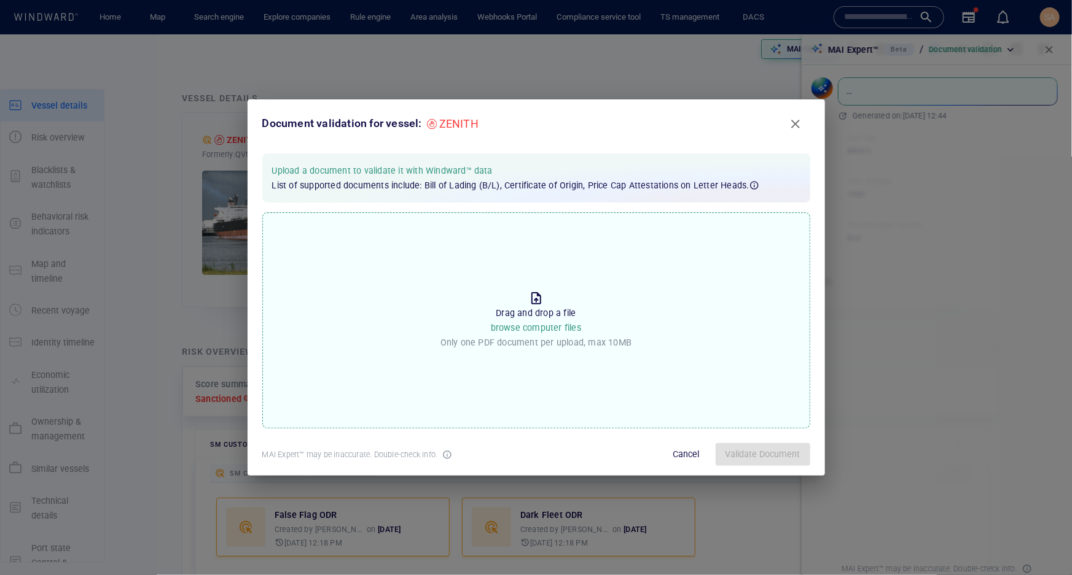
drag, startPoint x: 796, startPoint y: 124, endPoint x: 780, endPoint y: 141, distance: 23.1
click at [796, 124] on span "Close" at bounding box center [795, 124] width 15 height 15
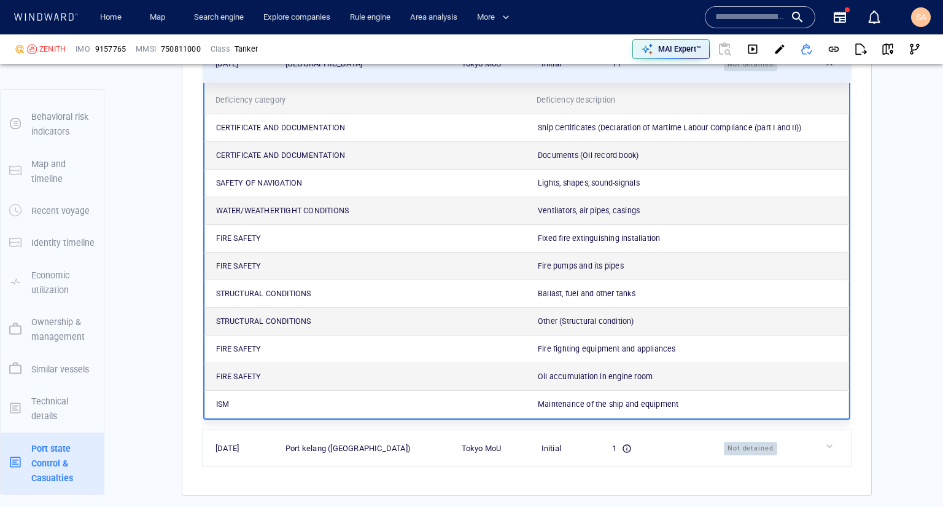
scroll to position [4696, 0]
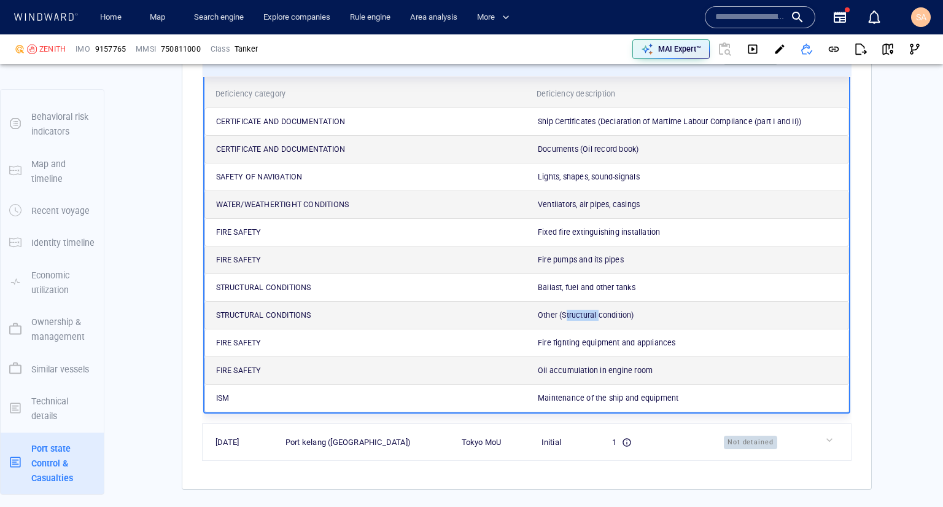
drag, startPoint x: 562, startPoint y: 358, endPoint x: 594, endPoint y: 359, distance: 31.9
click at [594, 321] on p "Other (Structural condition)" at bounding box center [586, 314] width 96 height 11
click at [583, 163] on div "Documents (Oil record book)" at bounding box center [690, 149] width 322 height 27
drag, startPoint x: 567, startPoint y: 356, endPoint x: 596, endPoint y: 357, distance: 29.5
click at [596, 321] on p "Other (Structural condition)" at bounding box center [586, 314] width 96 height 11
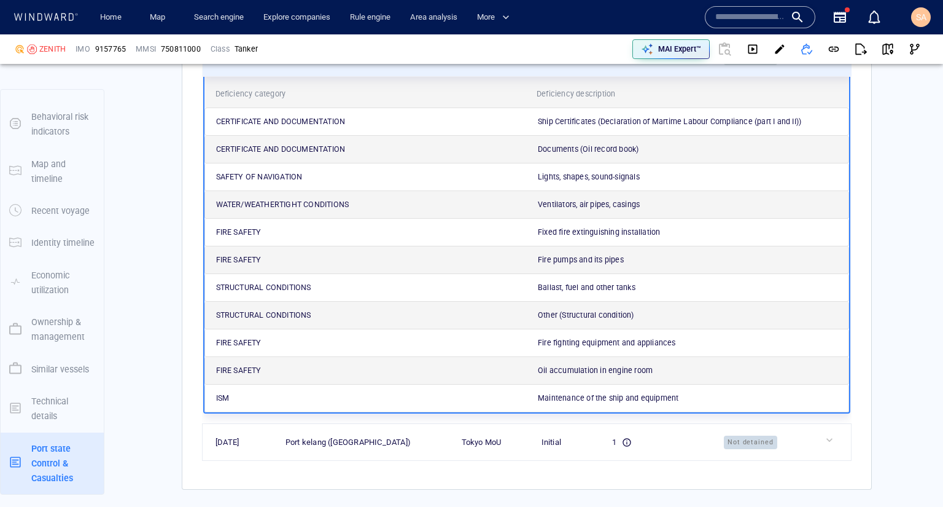
click at [631, 329] on div "Other (Structural condition)" at bounding box center [690, 315] width 322 height 27
drag, startPoint x: 628, startPoint y: 360, endPoint x: 564, endPoint y: 361, distance: 64.5
click at [564, 321] on p "Other (Structural condition)" at bounding box center [586, 314] width 96 height 11
click at [585, 321] on p "Other (Structural condition)" at bounding box center [586, 314] width 96 height 11
click at [597, 321] on p "Other (Structural condition)" at bounding box center [586, 314] width 96 height 11
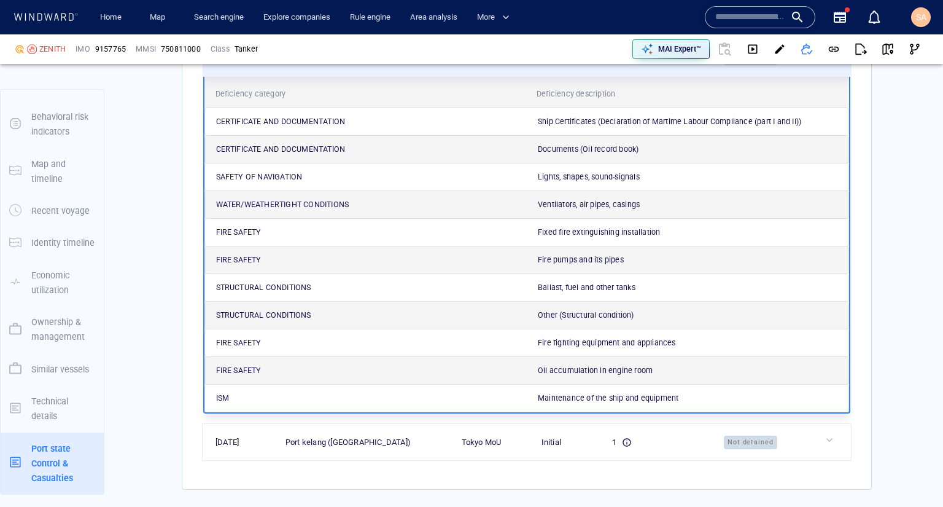
scroll to position [4549, 0]
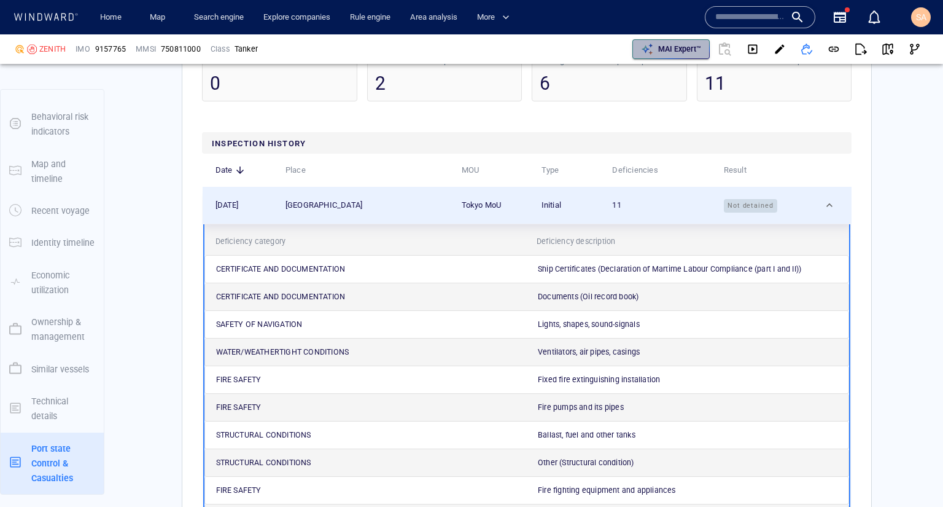
click at [680, 53] on p "MAI Expert™" at bounding box center [679, 49] width 43 height 11
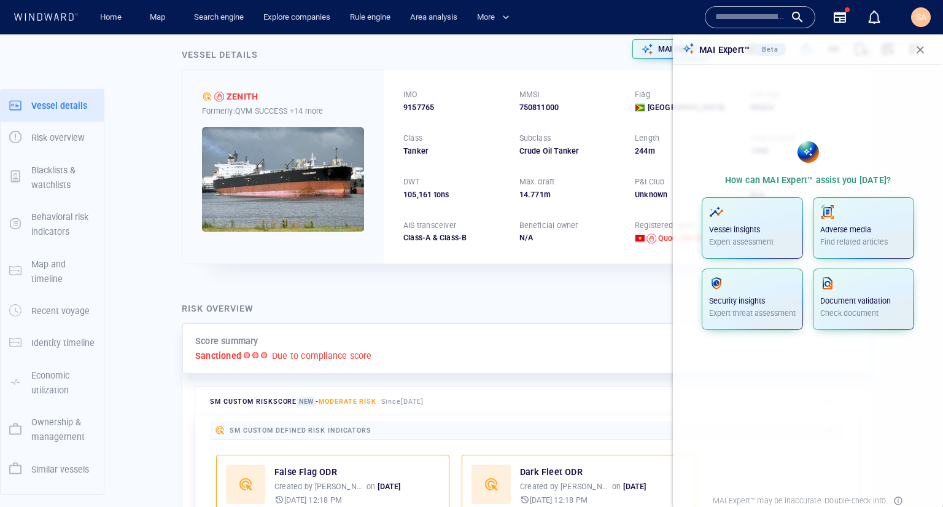
scroll to position [0, 0]
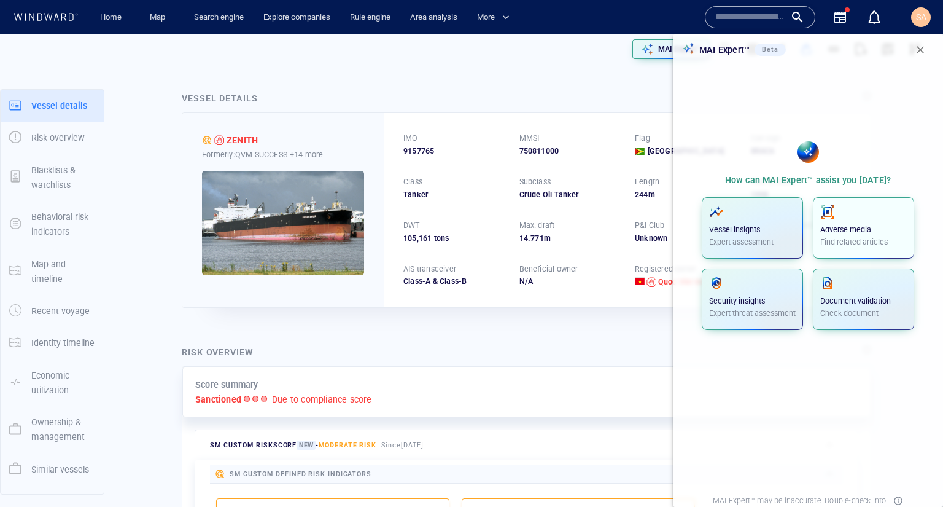
click at [856, 223] on div "Adverse media Find related articles" at bounding box center [863, 225] width 87 height 43
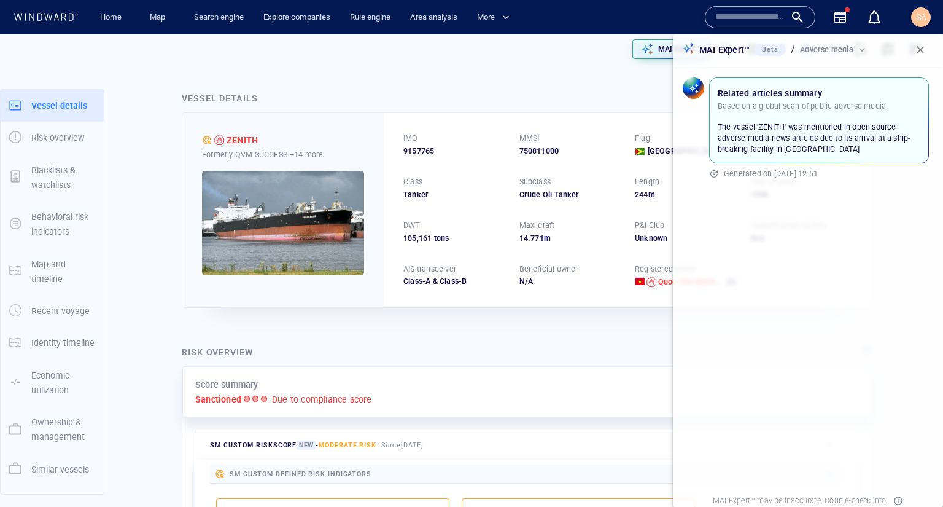
click at [921, 47] on span "button" at bounding box center [920, 50] width 12 height 12
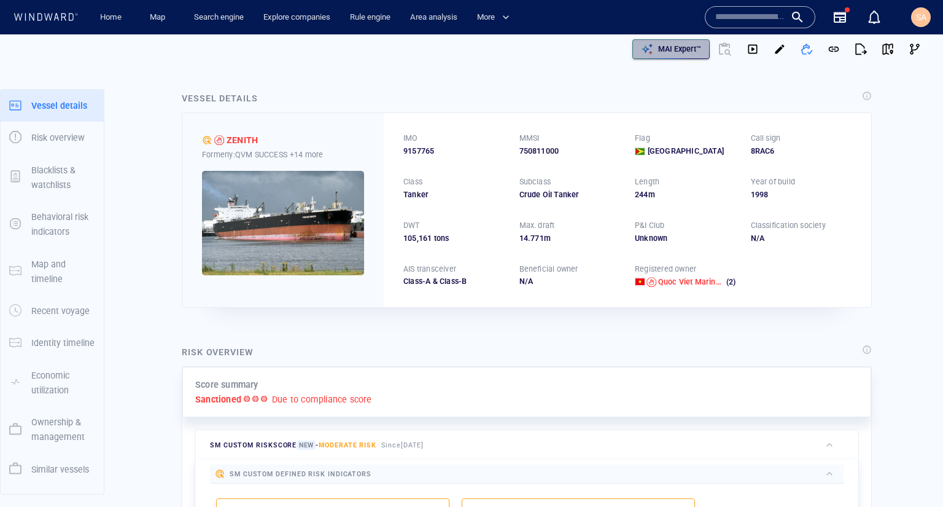
click at [682, 44] on p "MAI Expert™" at bounding box center [679, 49] width 43 height 11
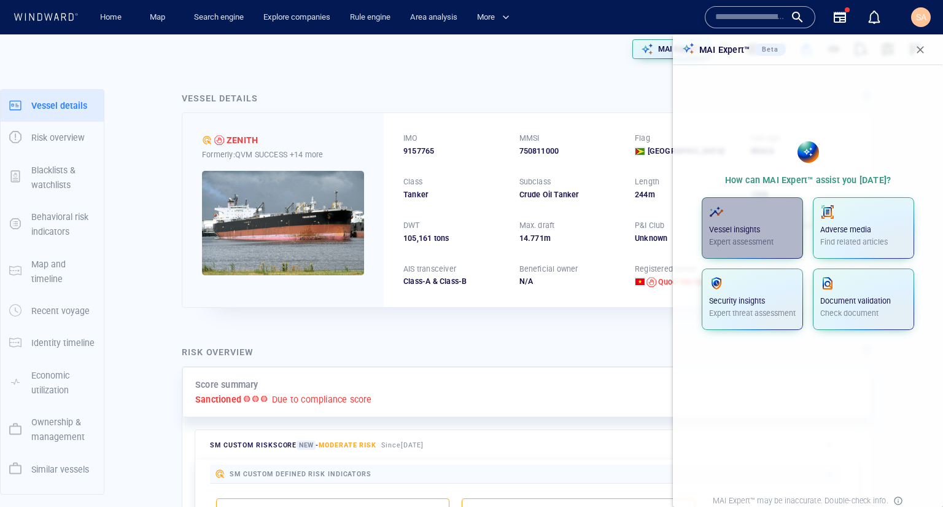
click at [769, 233] on p "Vessel insights" at bounding box center [752, 229] width 87 height 11
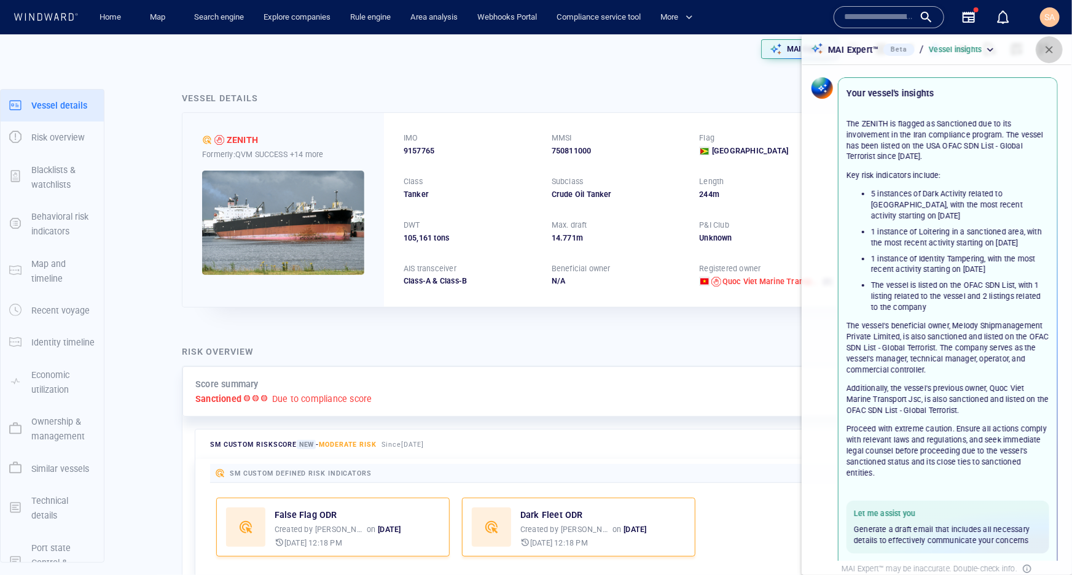
click at [1046, 47] on span "button" at bounding box center [1049, 50] width 12 height 12
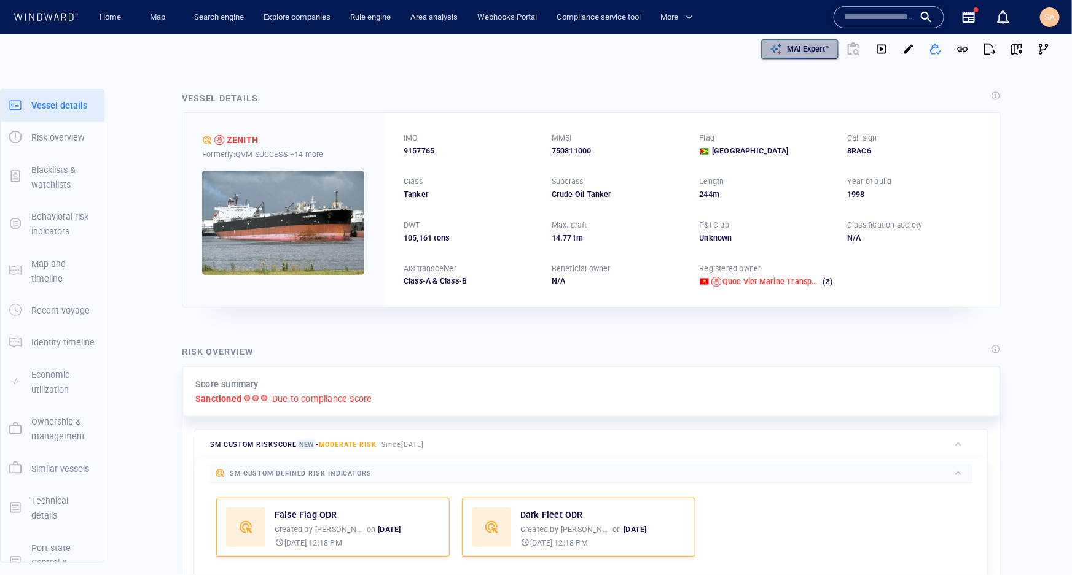
click at [794, 49] on p "MAI Expert™" at bounding box center [808, 49] width 43 height 11
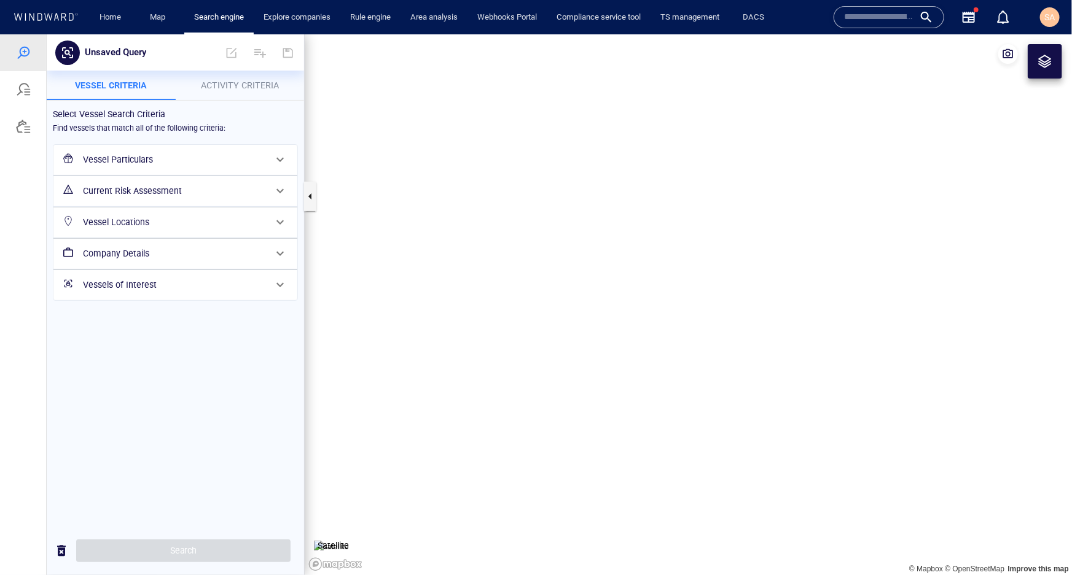
click at [197, 278] on h6 "Vessels of Interest" at bounding box center [174, 284] width 182 height 15
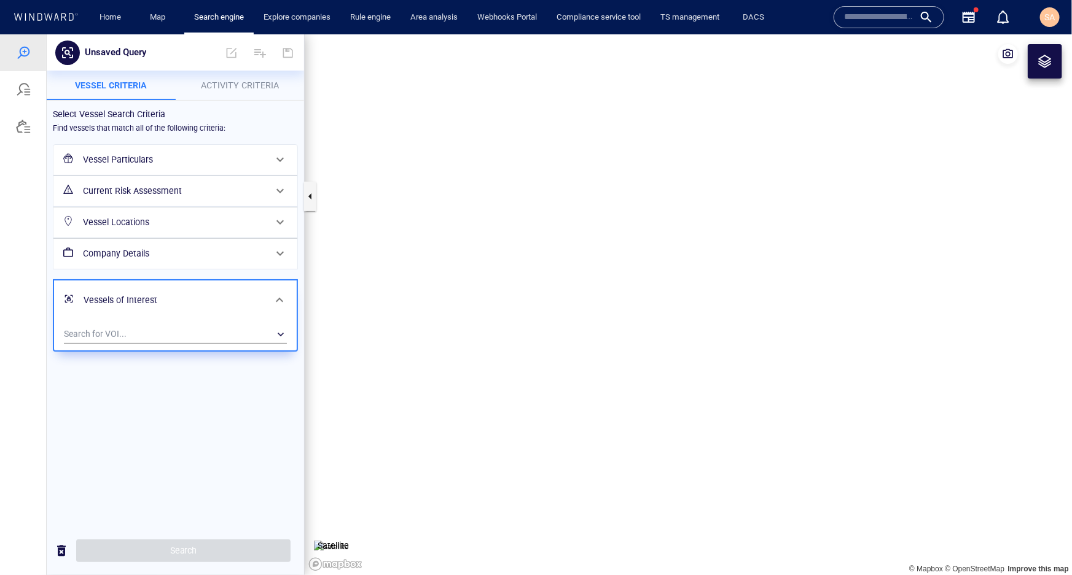
click at [153, 162] on h6 "Vessel Particulars" at bounding box center [174, 159] width 182 height 15
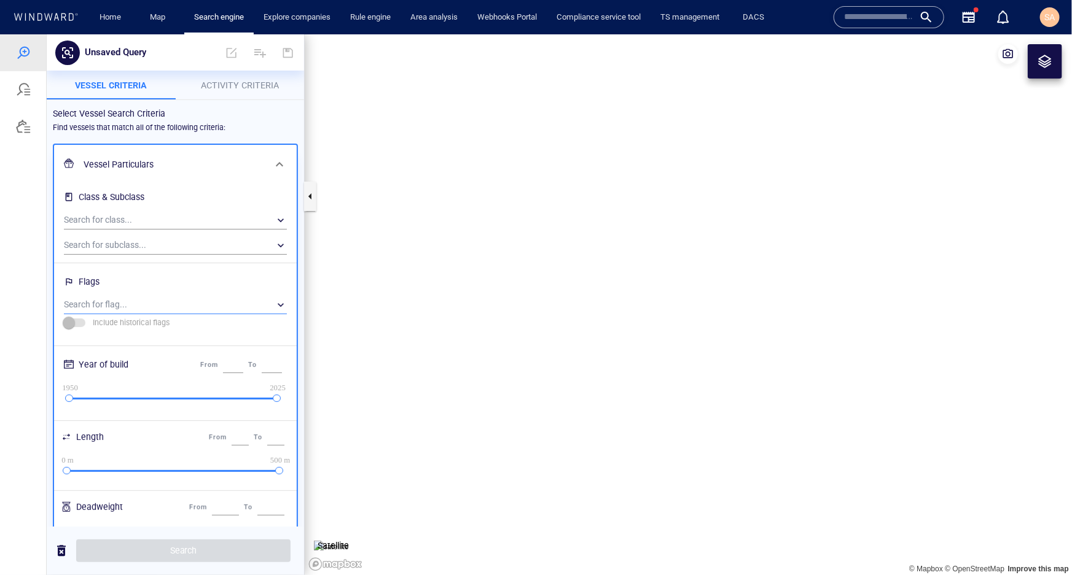
click at [111, 303] on div "​" at bounding box center [175, 304] width 223 height 18
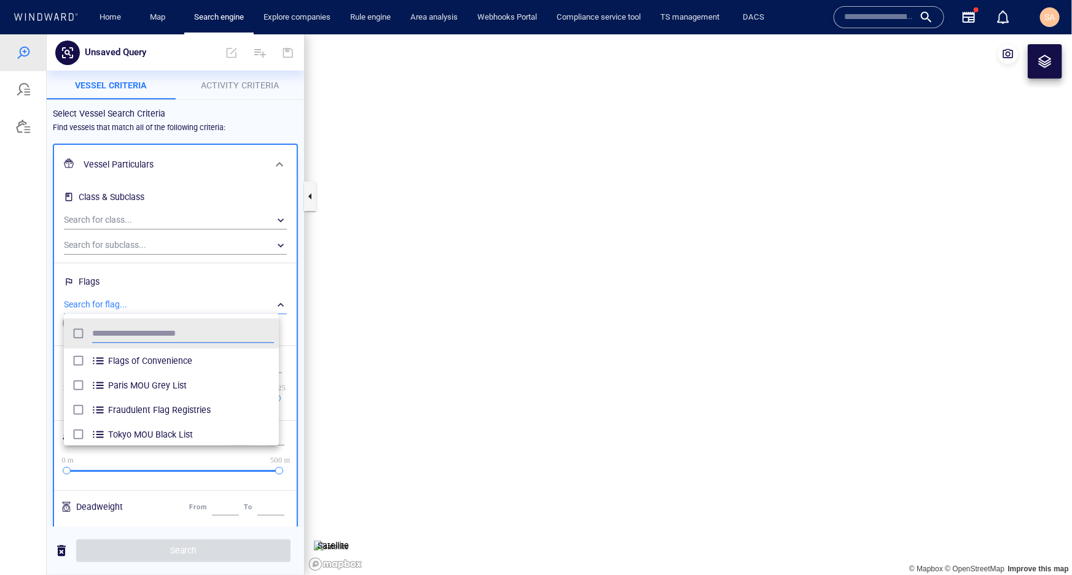
scroll to position [114, 206]
click at [254, 287] on div at bounding box center [536, 304] width 1072 height 541
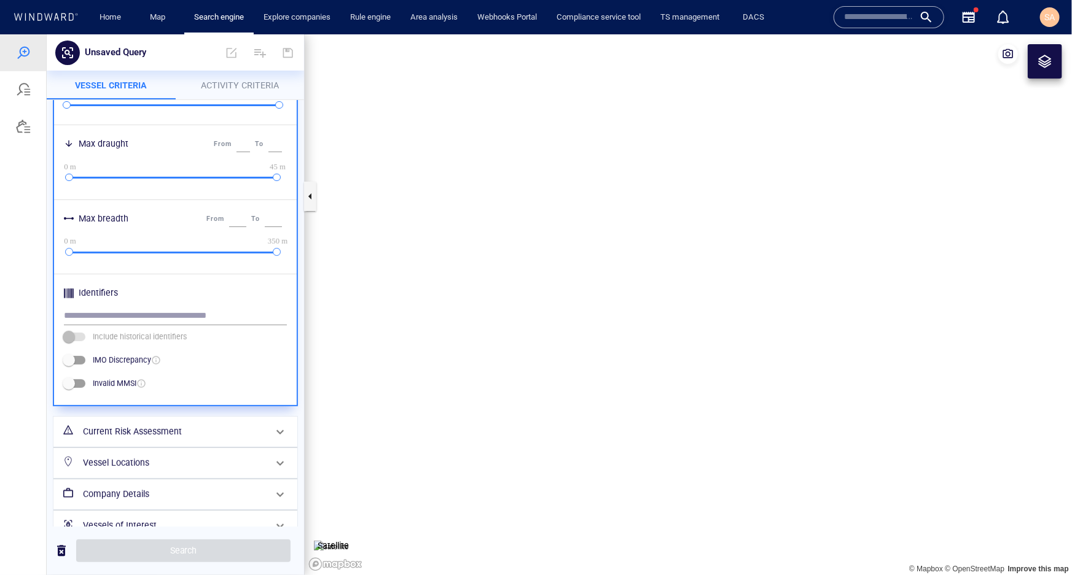
scroll to position [456, 0]
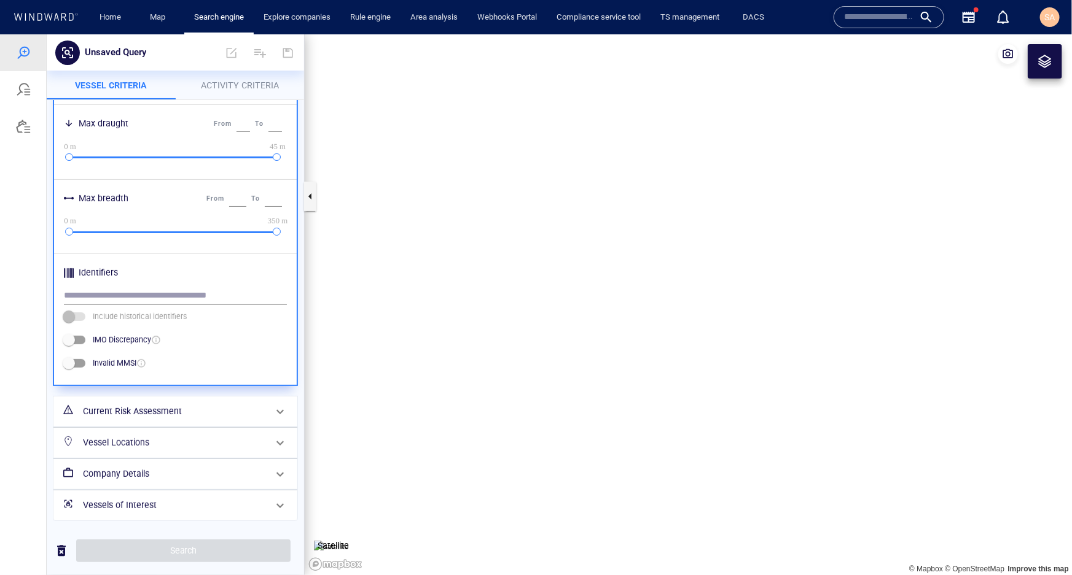
click at [171, 503] on h6 "Vessels of Interest" at bounding box center [174, 504] width 182 height 15
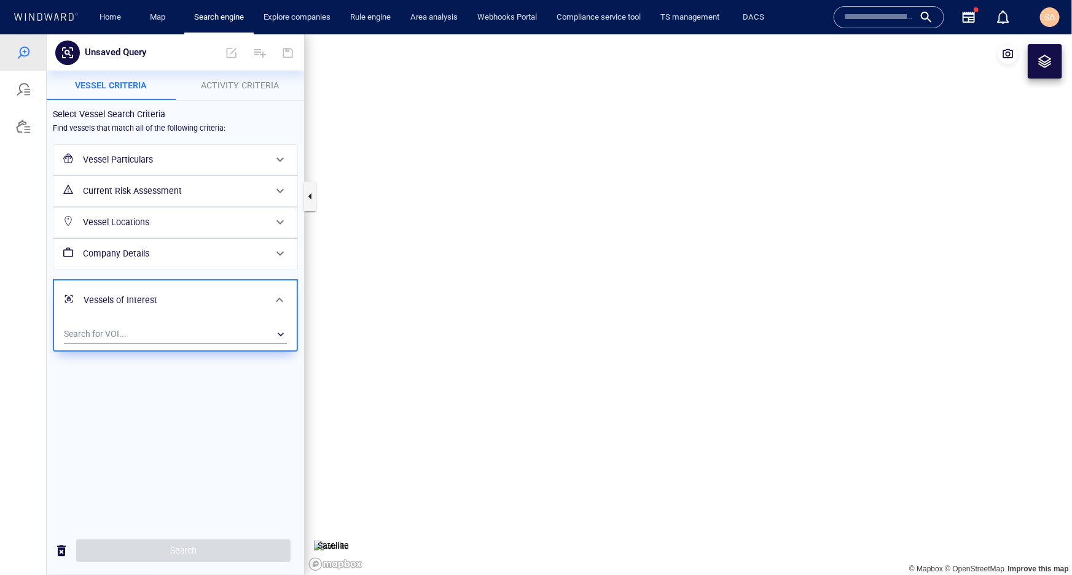
scroll to position [0, 0]
click at [164, 327] on div "​" at bounding box center [175, 334] width 223 height 18
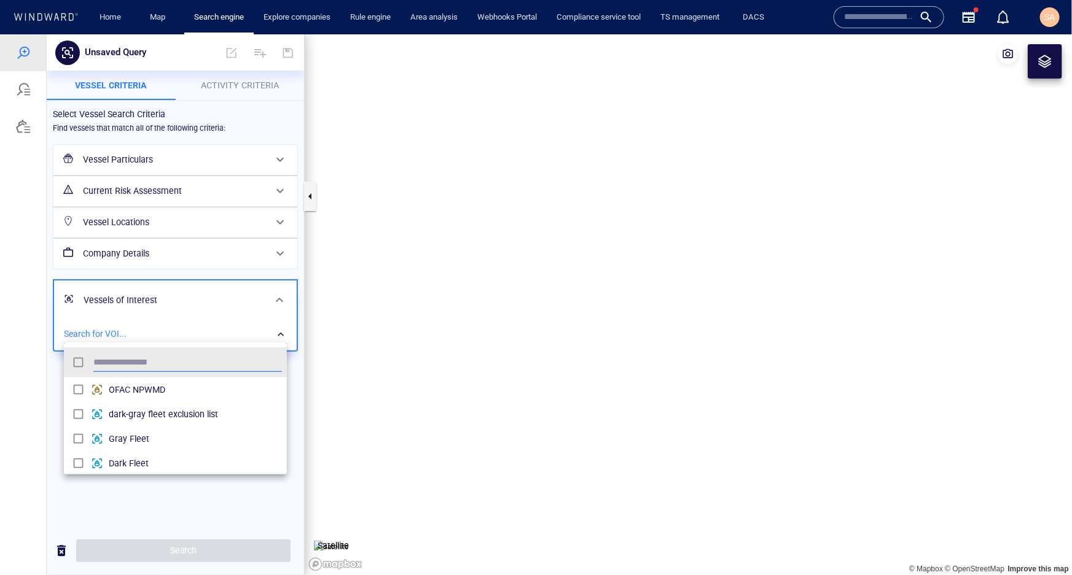
scroll to position [114, 215]
click at [138, 498] on div at bounding box center [536, 304] width 1072 height 541
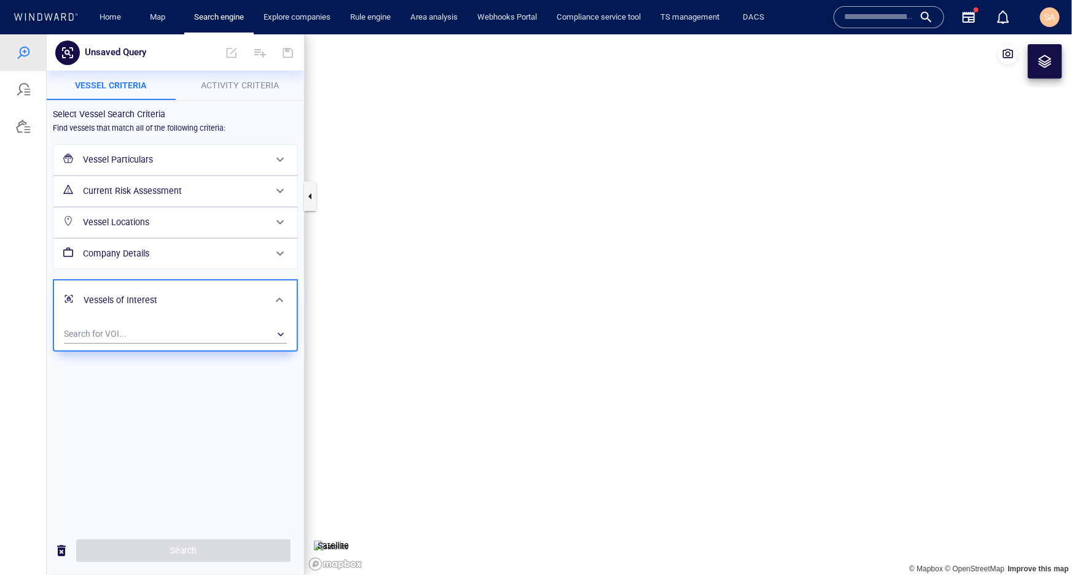
click at [527, 160] on canvas "Map" at bounding box center [688, 304] width 767 height 541
drag, startPoint x: 881, startPoint y: 274, endPoint x: 588, endPoint y: 251, distance: 294.4
click at [588, 251] on canvas "Map" at bounding box center [688, 304] width 767 height 541
drag, startPoint x: 763, startPoint y: 379, endPoint x: 658, endPoint y: 312, distance: 125.4
click at [658, 312] on canvas "Map" at bounding box center [688, 304] width 767 height 541
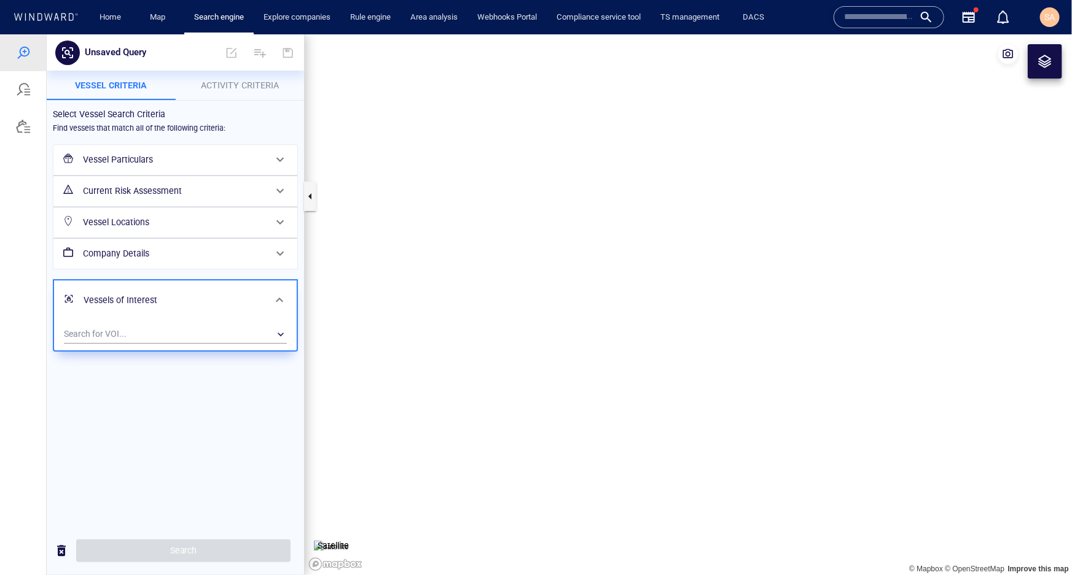
click at [1049, 61] on div at bounding box center [1044, 60] width 15 height 15
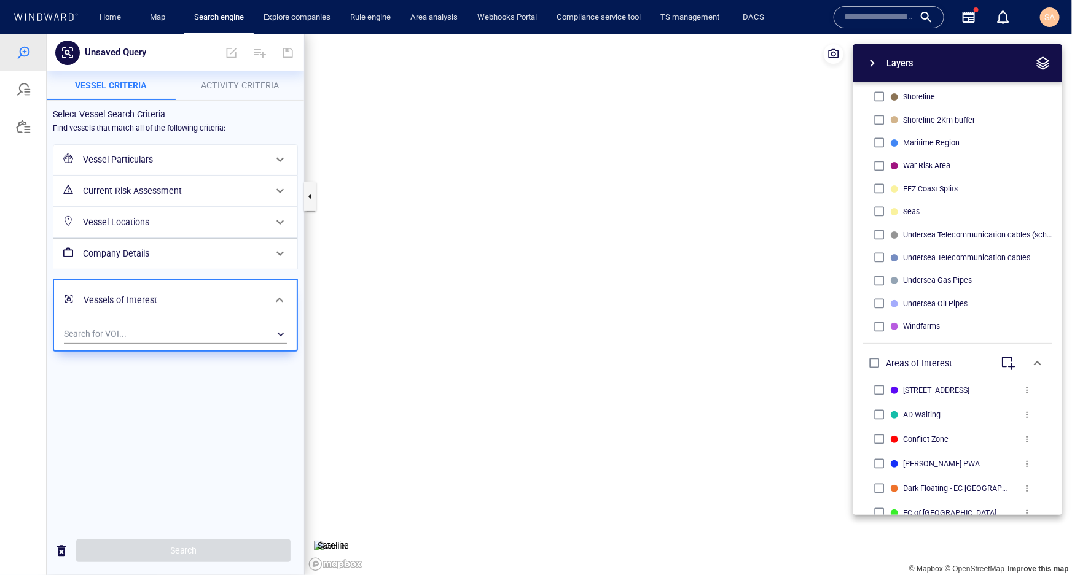
scroll to position [502, 0]
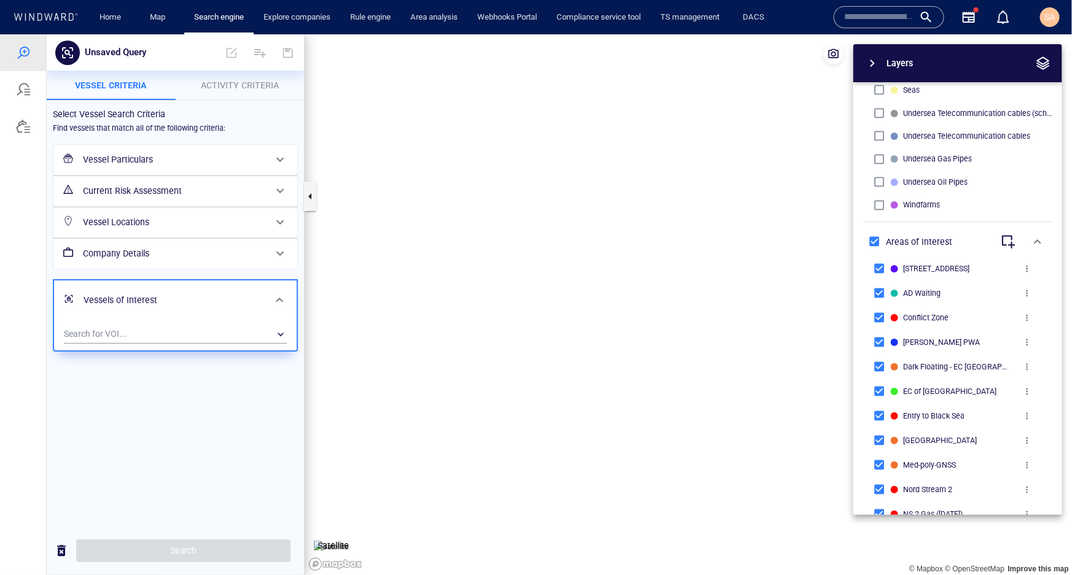
click at [868, 63] on span "button" at bounding box center [872, 62] width 15 height 15
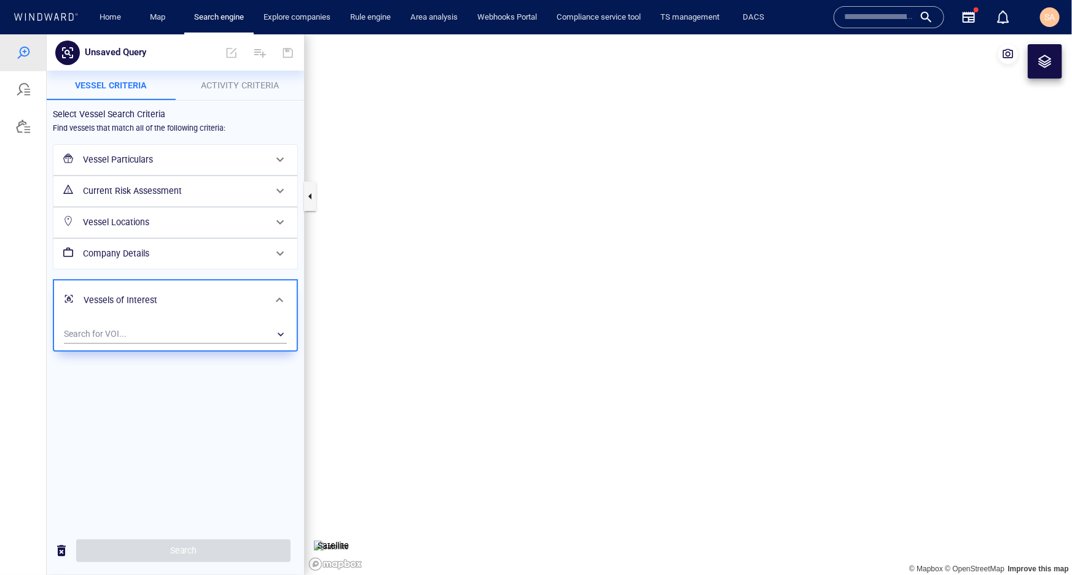
drag, startPoint x: 638, startPoint y: 220, endPoint x: 625, endPoint y: 414, distance: 194.5
click at [625, 414] on canvas "Map" at bounding box center [688, 304] width 767 height 541
drag, startPoint x: 412, startPoint y: 227, endPoint x: 751, endPoint y: 372, distance: 368.6
click at [751, 372] on canvas "Map" at bounding box center [688, 304] width 767 height 541
drag, startPoint x: 529, startPoint y: 197, endPoint x: 726, endPoint y: 360, distance: 256.1
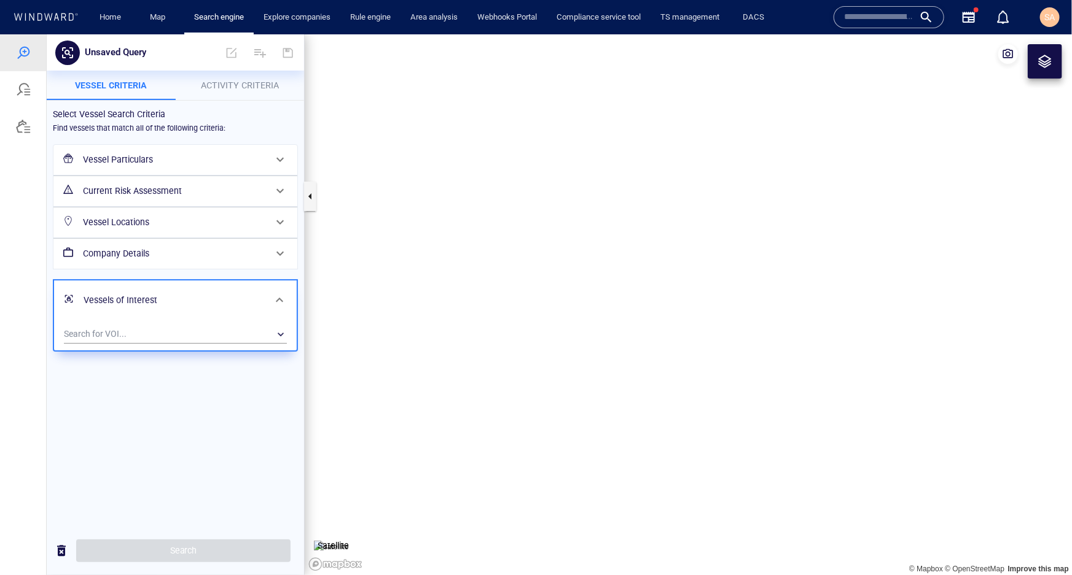
click at [726, 360] on canvas "Map" at bounding box center [688, 304] width 767 height 541
drag, startPoint x: 541, startPoint y: 281, endPoint x: 755, endPoint y: 442, distance: 268.0
click at [755, 442] on canvas "Map" at bounding box center [688, 304] width 767 height 541
drag, startPoint x: 854, startPoint y: 364, endPoint x: 499, endPoint y: 227, distance: 380.4
click at [501, 227] on canvas "Map" at bounding box center [688, 304] width 767 height 541
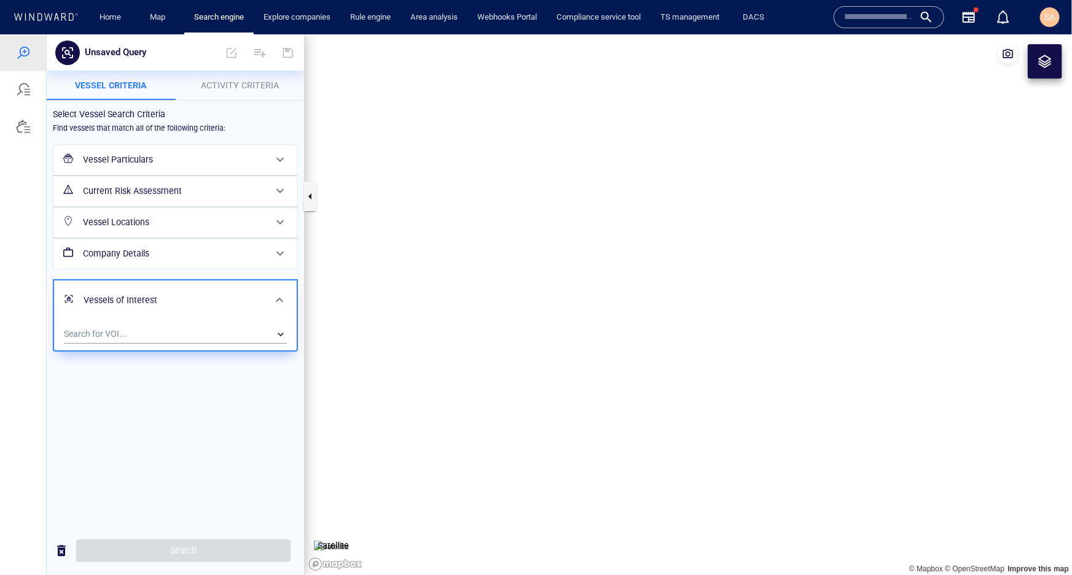
drag, startPoint x: 766, startPoint y: 374, endPoint x: 709, endPoint y: 297, distance: 95.8
click at [709, 297] on canvas "Map" at bounding box center [688, 304] width 767 height 541
drag, startPoint x: 860, startPoint y: 26, endPoint x: 860, endPoint y: 1, distance: 25.8
click at [860, 26] on div at bounding box center [888, 17] width 111 height 22
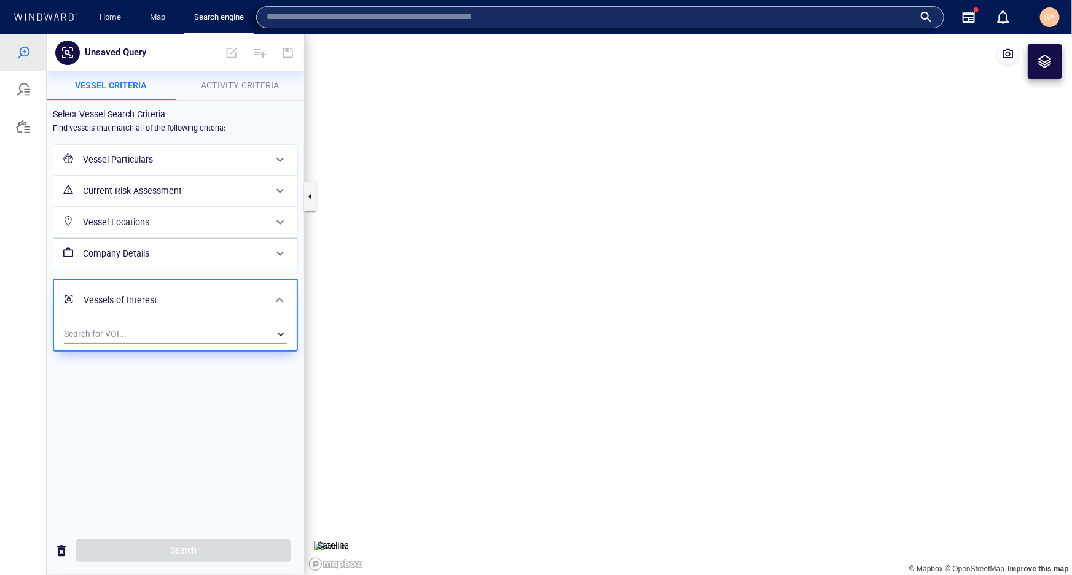
click at [849, 17] on input "text" at bounding box center [590, 17] width 647 height 18
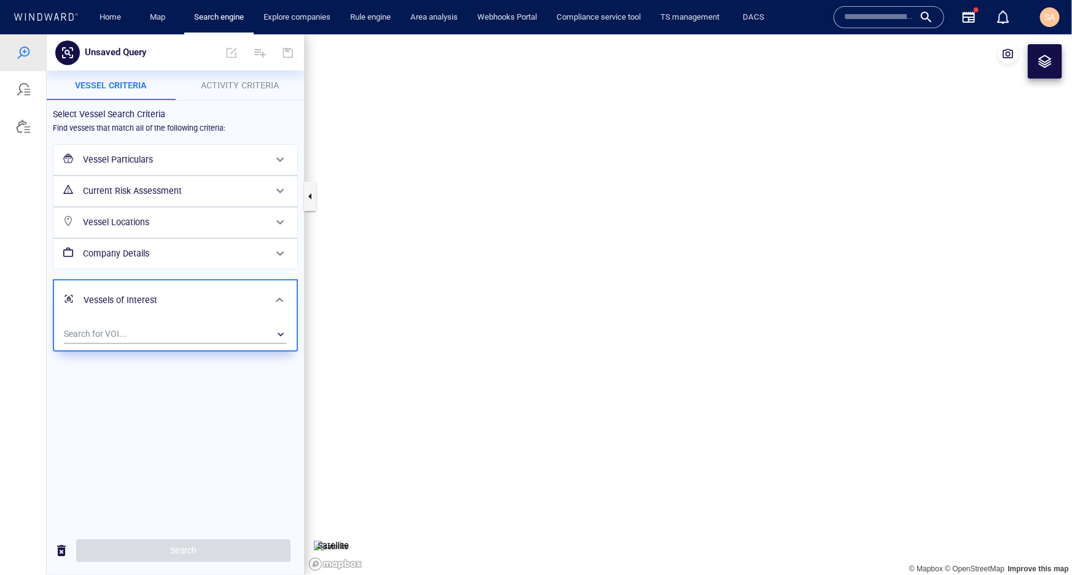
drag, startPoint x: 452, startPoint y: 260, endPoint x: 673, endPoint y: 301, distance: 224.7
click at [673, 301] on canvas "Map" at bounding box center [688, 304] width 767 height 541
drag, startPoint x: 644, startPoint y: 249, endPoint x: 709, endPoint y: 311, distance: 89.0
click at [709, 311] on canvas "Map" at bounding box center [688, 304] width 767 height 541
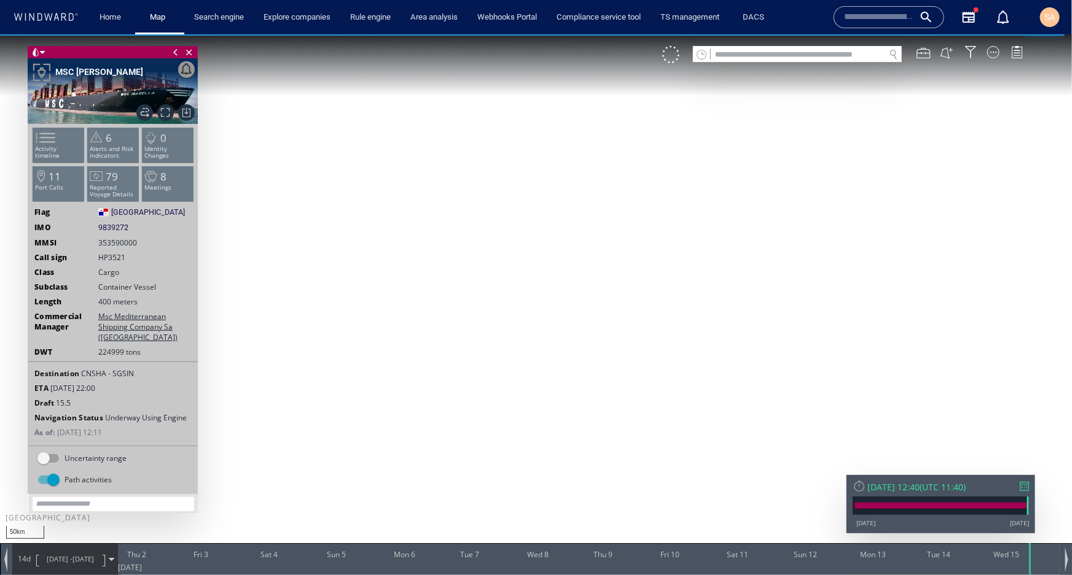
drag, startPoint x: 573, startPoint y: 262, endPoint x: 602, endPoint y: 312, distance: 57.8
click at [602, 312] on canvas "Map" at bounding box center [536, 298] width 1072 height 529
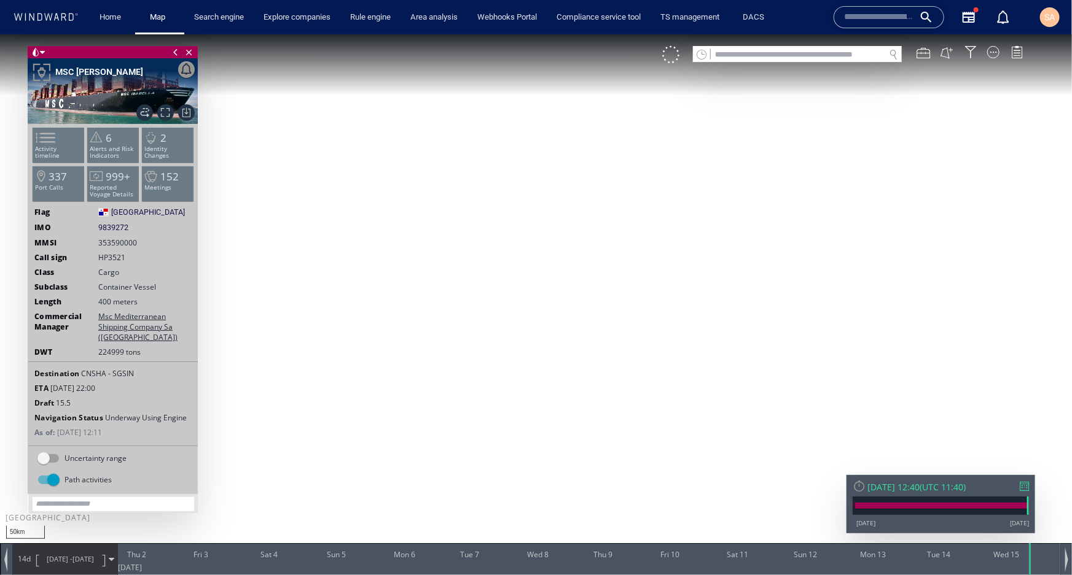
drag, startPoint x: 591, startPoint y: 263, endPoint x: 621, endPoint y: 337, distance: 80.4
click at [621, 337] on canvas "Map" at bounding box center [536, 298] width 1072 height 529
drag, startPoint x: 504, startPoint y: 146, endPoint x: 502, endPoint y: 273, distance: 126.5
click at [502, 273] on canvas "Map" at bounding box center [536, 298] width 1072 height 529
drag, startPoint x: 532, startPoint y: 249, endPoint x: 515, endPoint y: 290, distance: 44.9
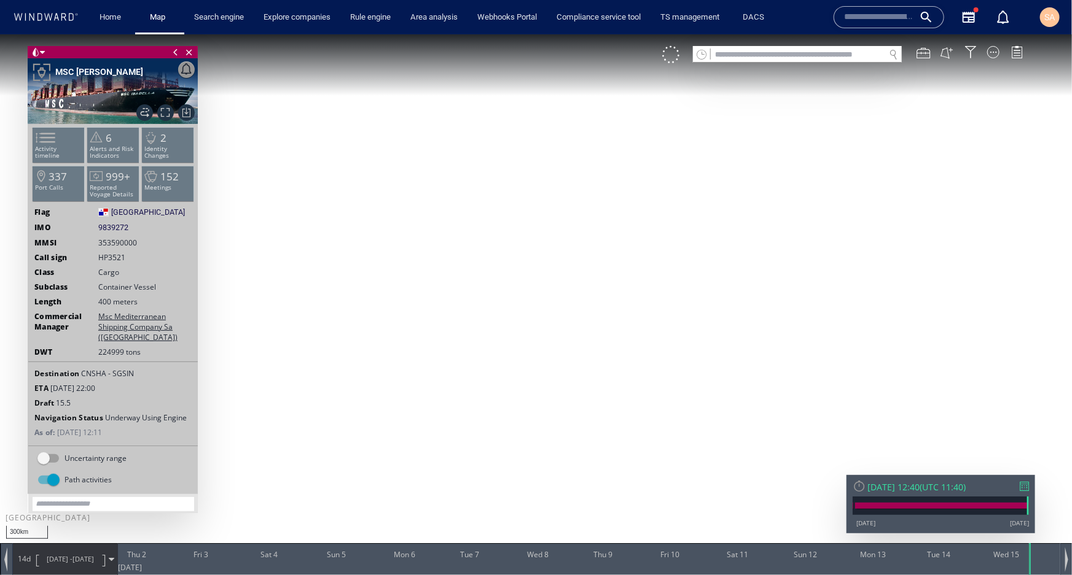
click at [515, 290] on canvas "Map" at bounding box center [536, 298] width 1072 height 529
drag, startPoint x: 128, startPoint y: 368, endPoint x: 111, endPoint y: 368, distance: 16.6
click at [111, 368] on div "Destination CNSHA - SGSIN" at bounding box center [112, 373] width 169 height 10
drag, startPoint x: 112, startPoint y: 386, endPoint x: 110, endPoint y: 395, distance: 9.5
click at [53, 384] on div "ETA 17 Oct 2025 22:00" at bounding box center [112, 388] width 169 height 10
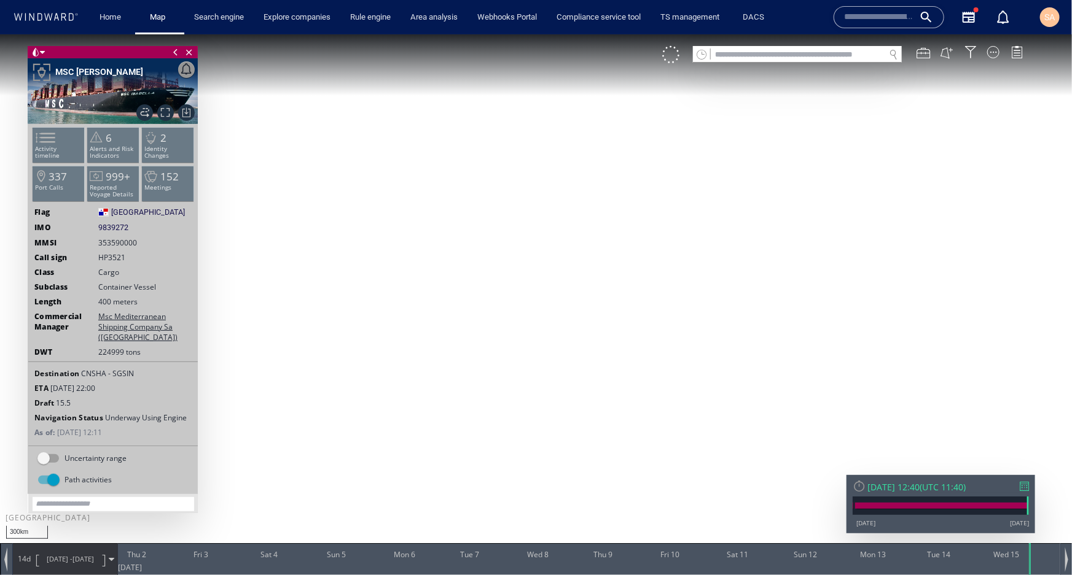
click at [125, 397] on div "Draft 15.5" at bounding box center [112, 402] width 169 height 10
drag, startPoint x: 576, startPoint y: 379, endPoint x: 617, endPoint y: 259, distance: 127.8
click at [617, 259] on canvas "Map" at bounding box center [536, 298] width 1072 height 529
drag, startPoint x: 523, startPoint y: 318, endPoint x: 595, endPoint y: 333, distance: 74.1
click at [595, 333] on canvas "Map" at bounding box center [536, 298] width 1072 height 529
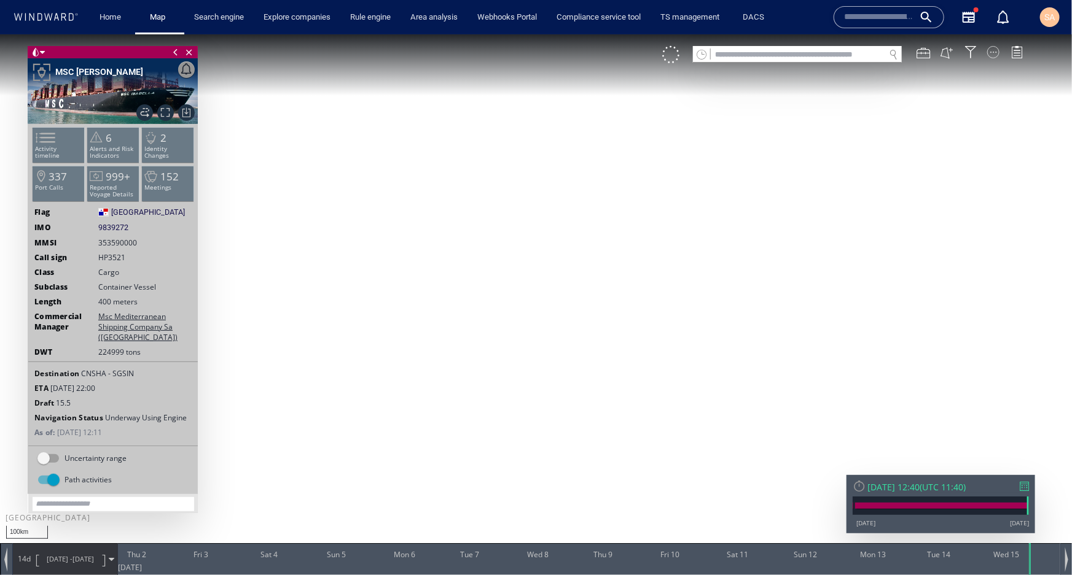
click at [991, 53] on div at bounding box center [993, 51] width 12 height 12
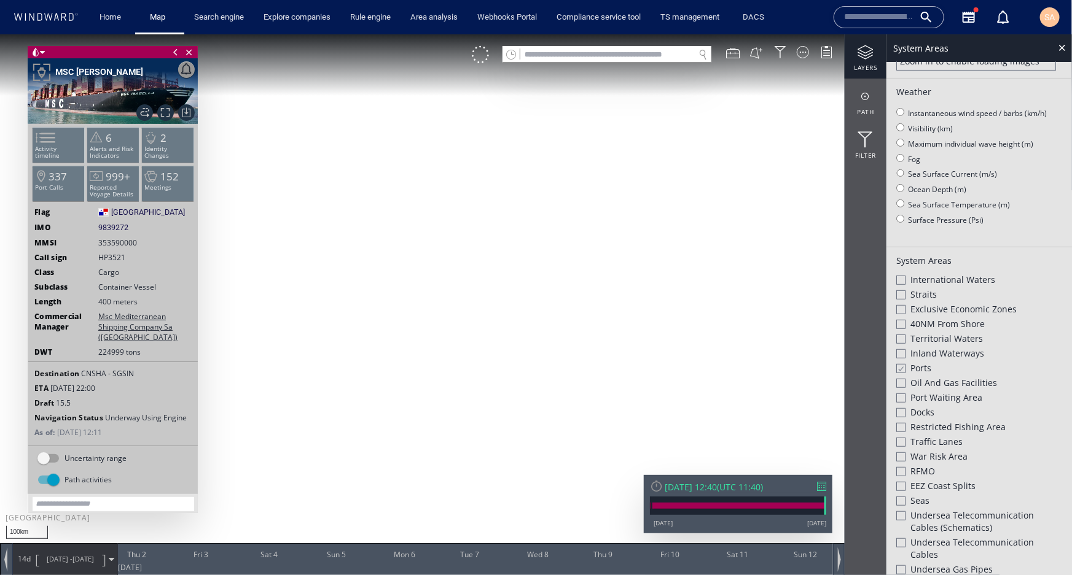
scroll to position [335, 0]
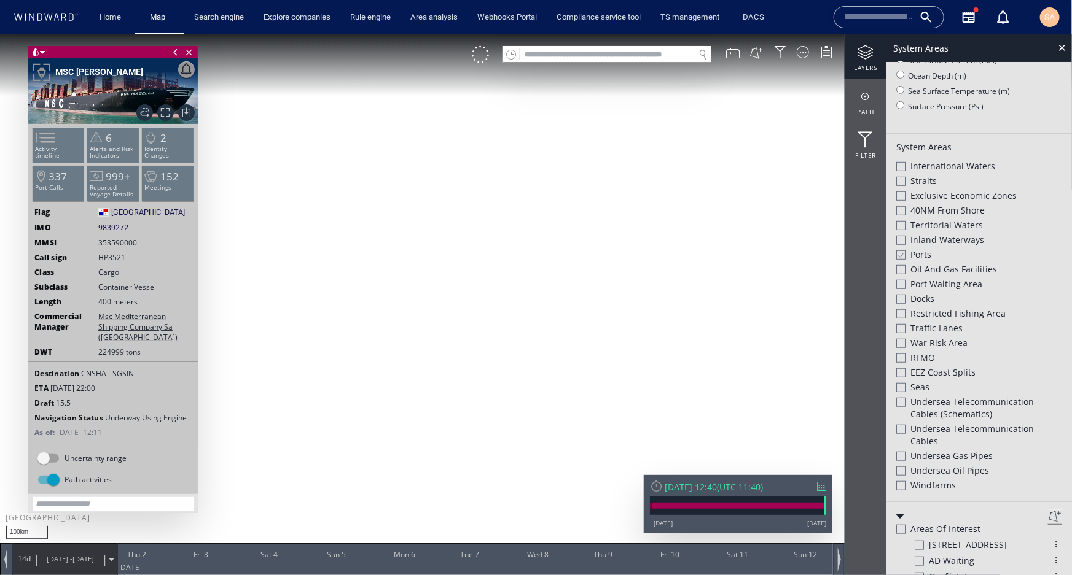
click at [901, 346] on div at bounding box center [900, 342] width 9 height 9
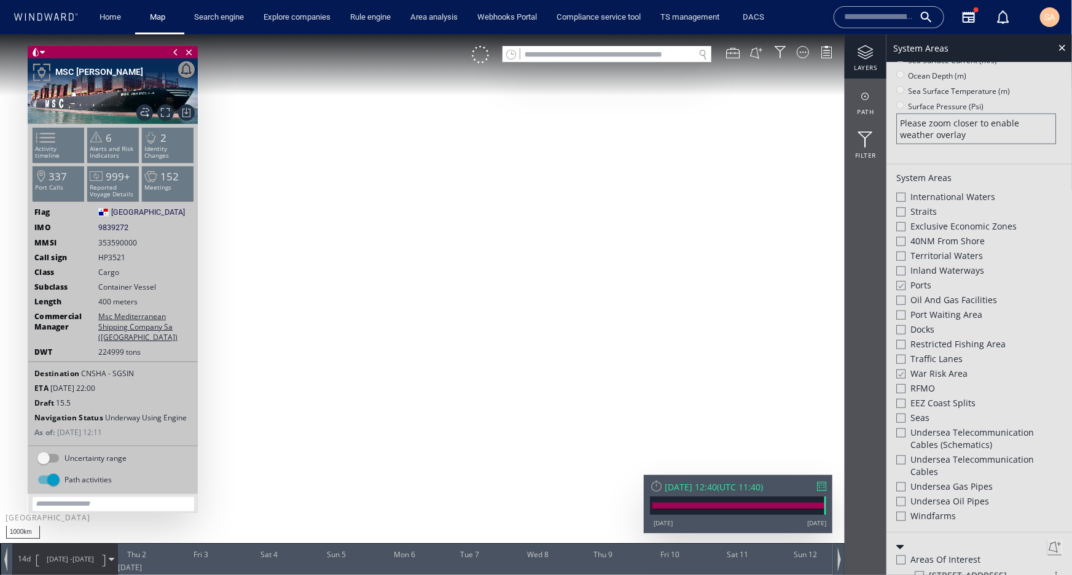
drag, startPoint x: 680, startPoint y: 341, endPoint x: 706, endPoint y: 353, distance: 29.1
click at [706, 353] on canvas "Map" at bounding box center [536, 298] width 1072 height 529
drag, startPoint x: 572, startPoint y: 227, endPoint x: 521, endPoint y: 292, distance: 83.1
click at [521, 292] on canvas "Map" at bounding box center [536, 298] width 1072 height 529
drag, startPoint x: 505, startPoint y: 296, endPoint x: 373, endPoint y: 198, distance: 163.7
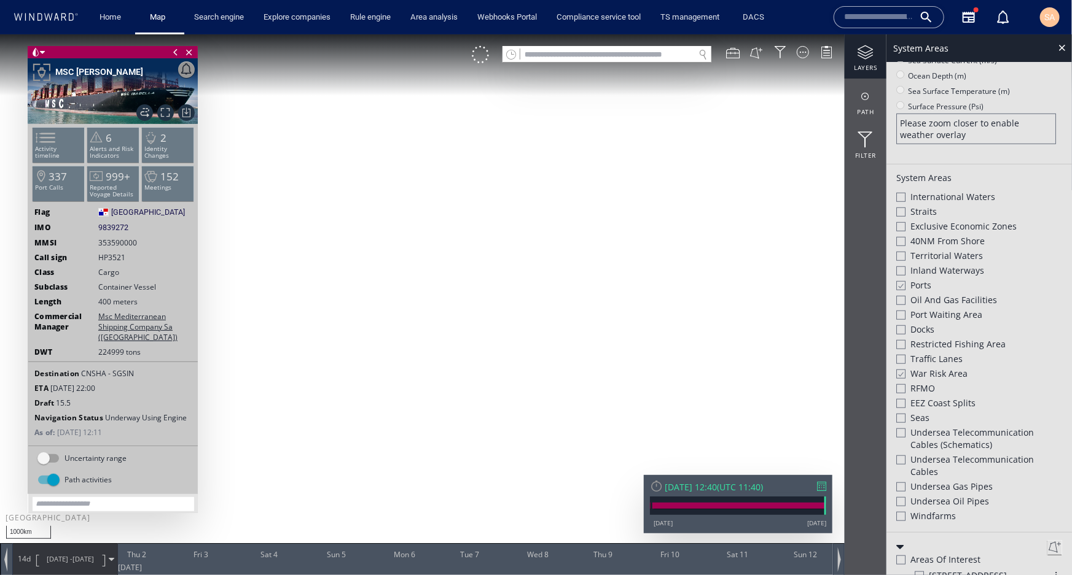
click at [373, 198] on canvas "Map" at bounding box center [536, 298] width 1072 height 529
drag, startPoint x: 416, startPoint y: 339, endPoint x: 460, endPoint y: 214, distance: 132.3
click at [460, 214] on canvas "Map" at bounding box center [536, 298] width 1072 height 529
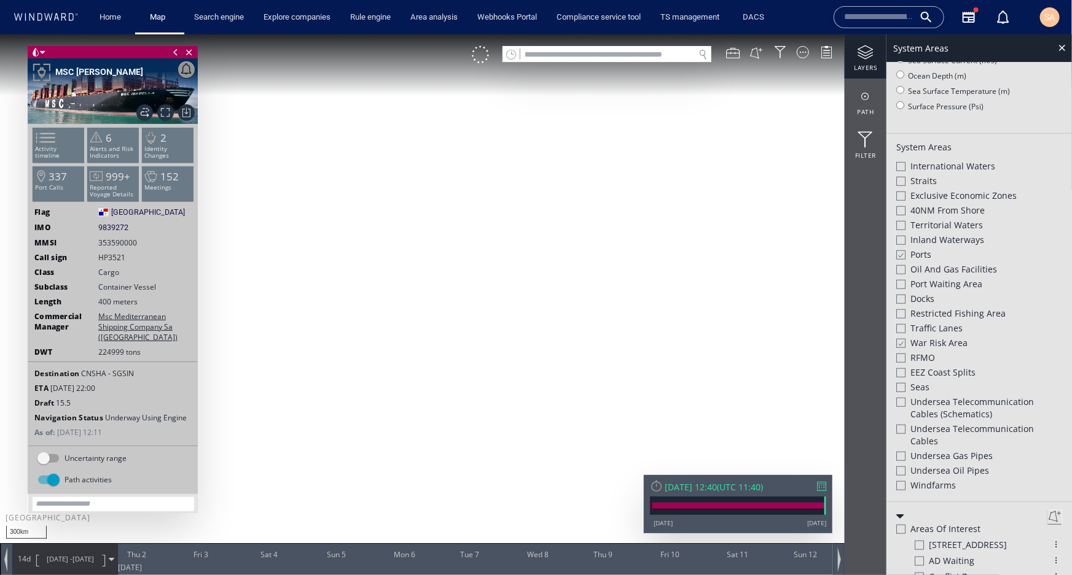
drag, startPoint x: 471, startPoint y: 359, endPoint x: 558, endPoint y: 288, distance: 112.1
click at [558, 288] on canvas "Map" at bounding box center [536, 298] width 1072 height 529
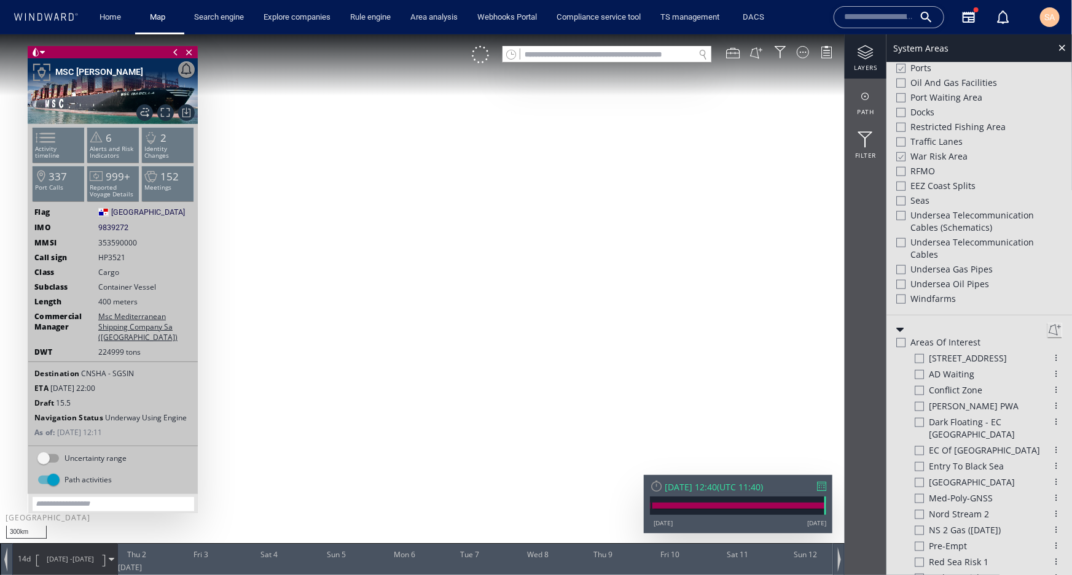
scroll to position [587, 0]
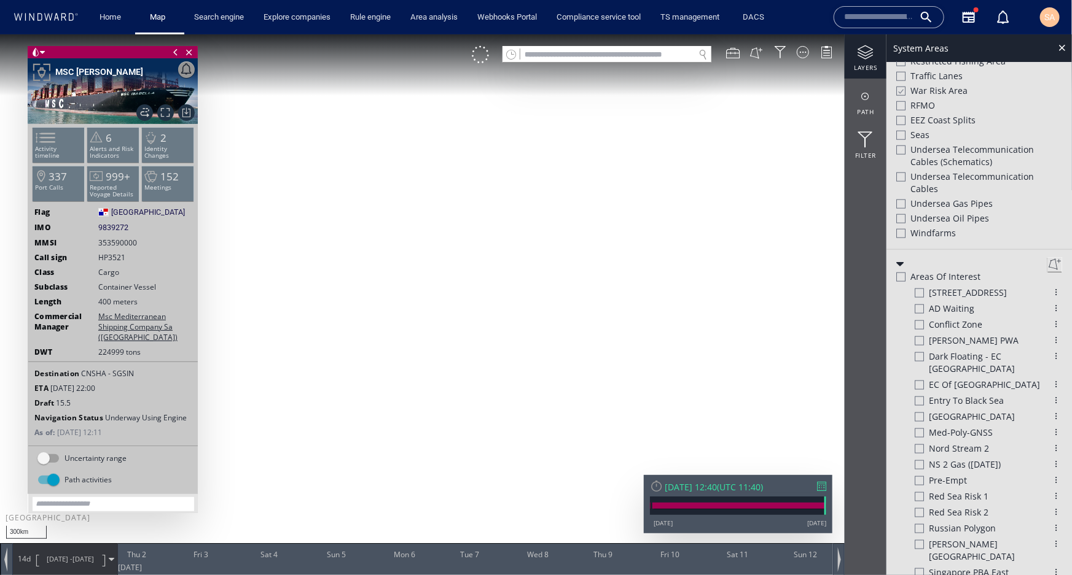
click at [901, 281] on div at bounding box center [900, 276] width 9 height 9
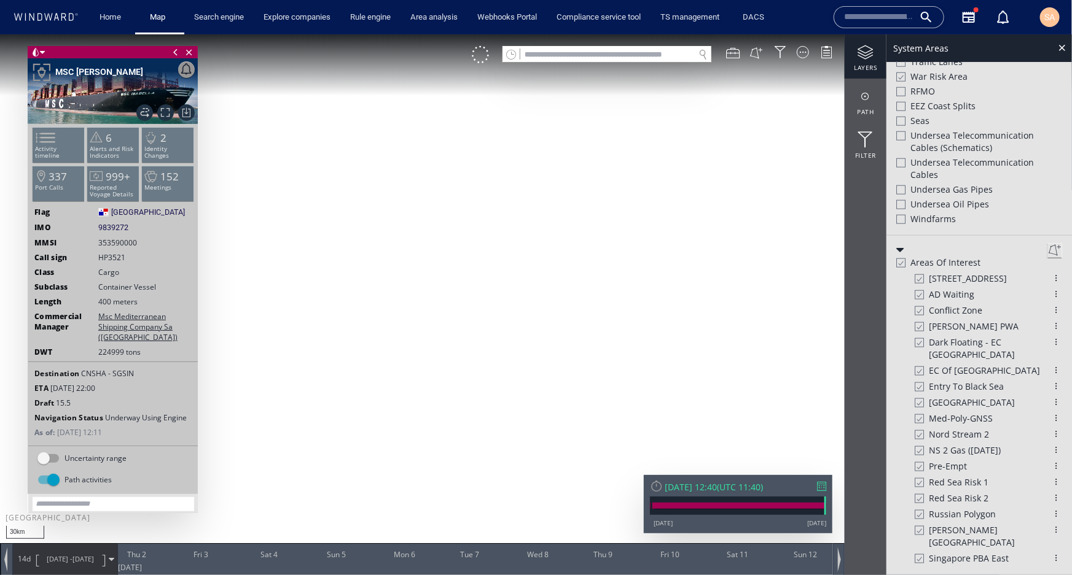
scroll to position [568, 0]
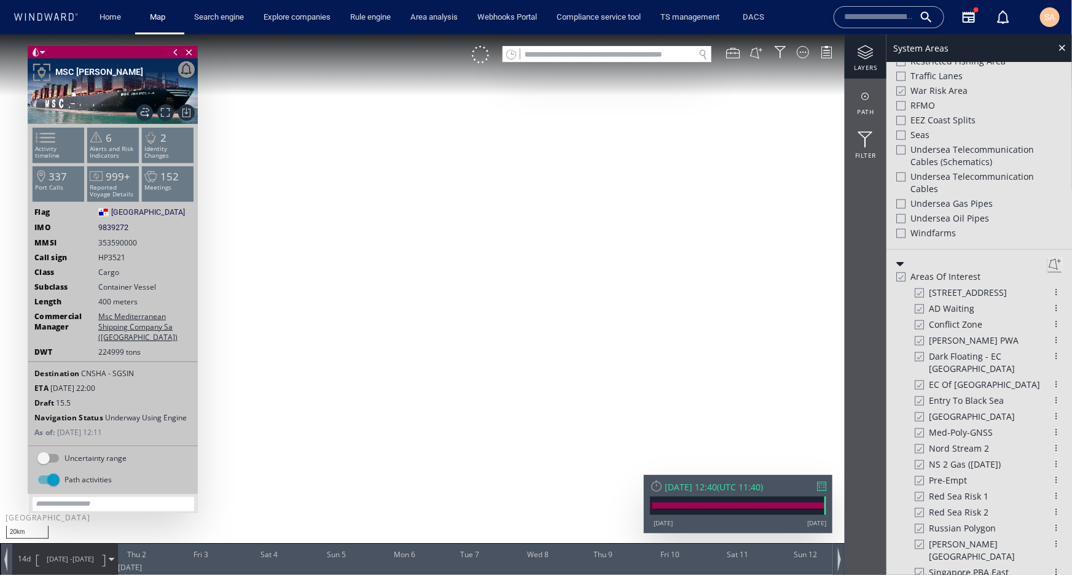
scroll to position [549, 0]
click at [66, 147] on p "Activity timeline" at bounding box center [59, 152] width 52 height 14
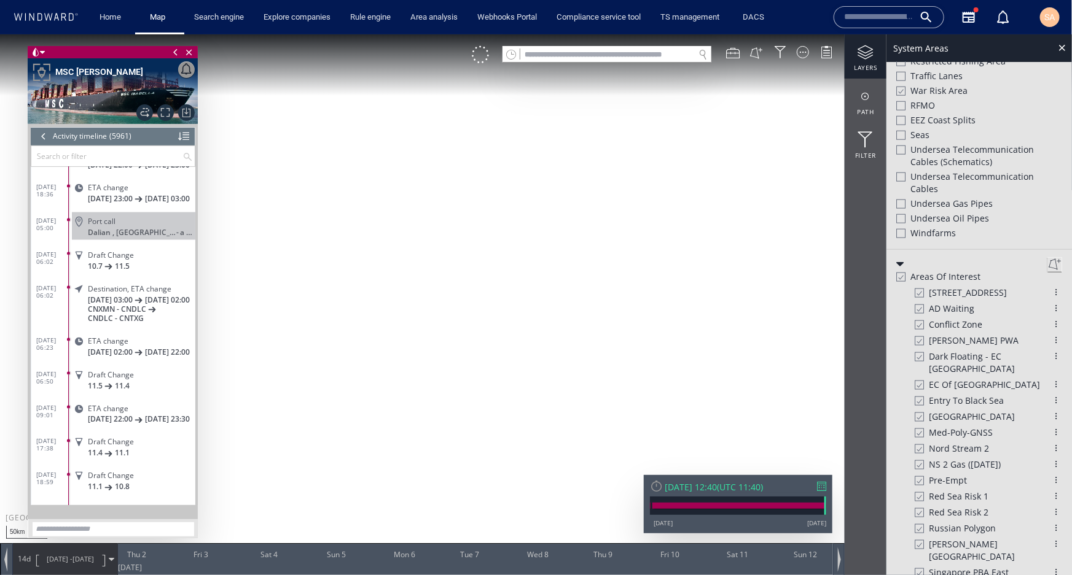
scroll to position [198896, 0]
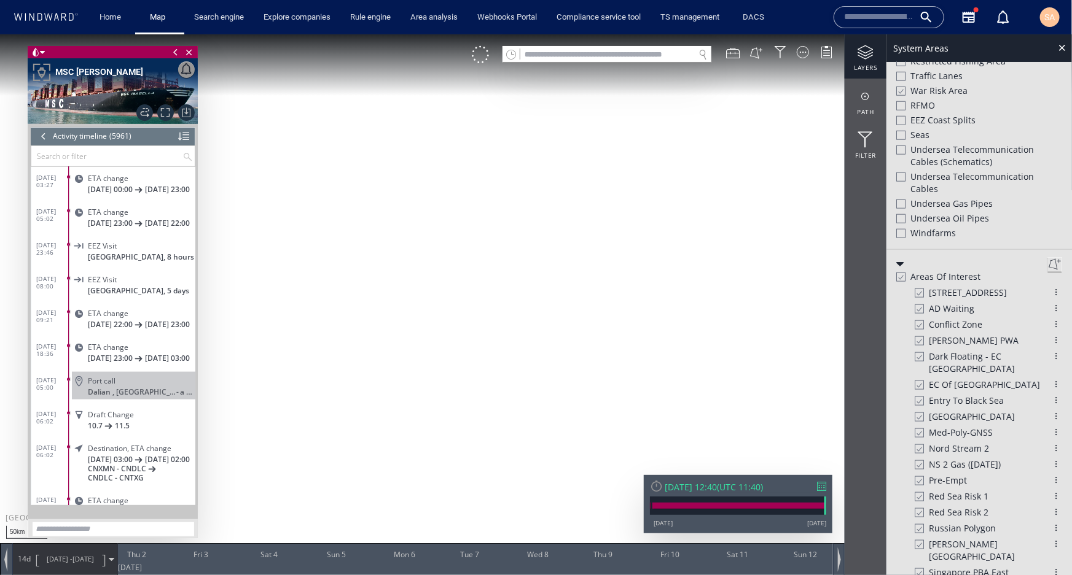
click at [111, 155] on input "text" at bounding box center [106, 156] width 151 height 20
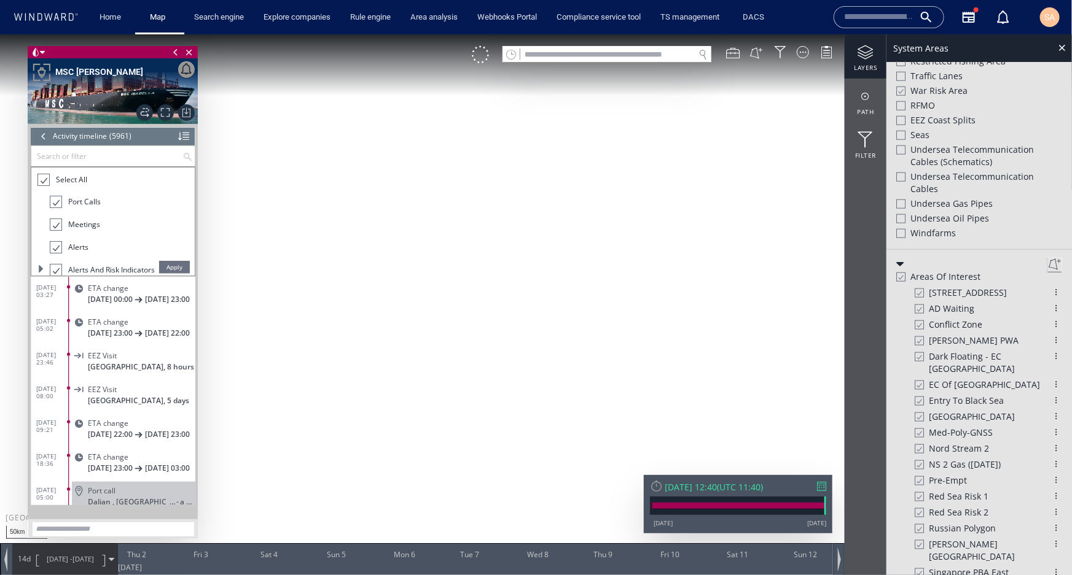
click at [44, 178] on div at bounding box center [43, 180] width 12 height 14
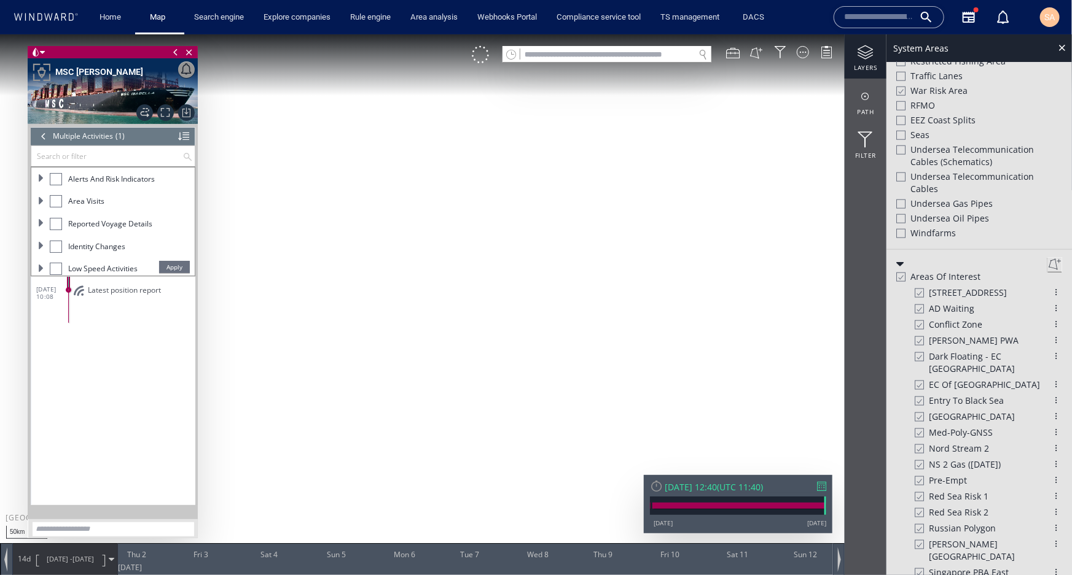
scroll to position [97, 0]
click at [60, 196] on div at bounding box center [56, 195] width 12 height 12
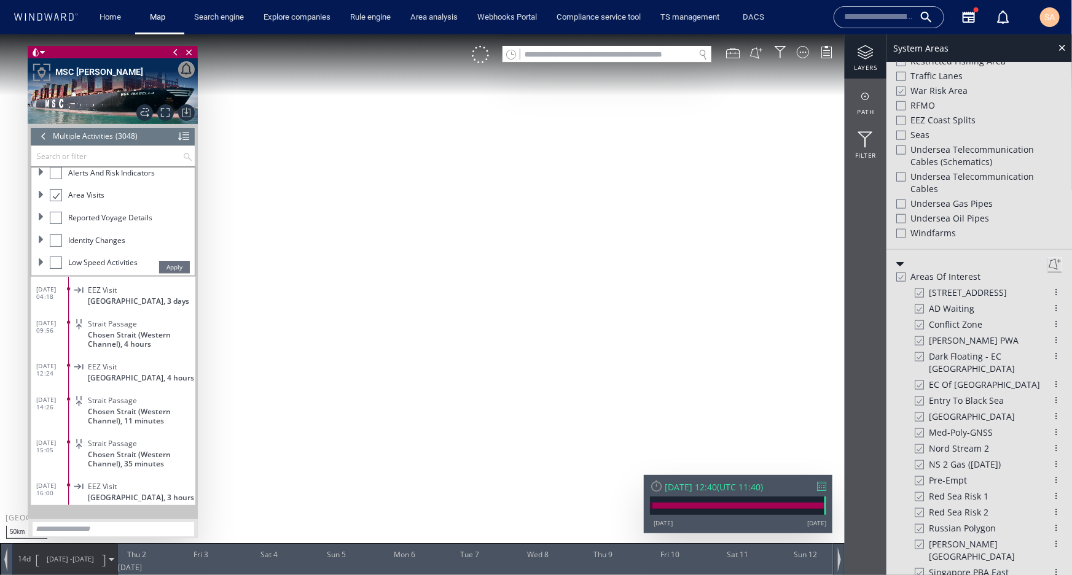
drag, startPoint x: 170, startPoint y: 265, endPoint x: 156, endPoint y: 288, distance: 26.8
click at [169, 265] on span "Apply" at bounding box center [174, 266] width 31 height 12
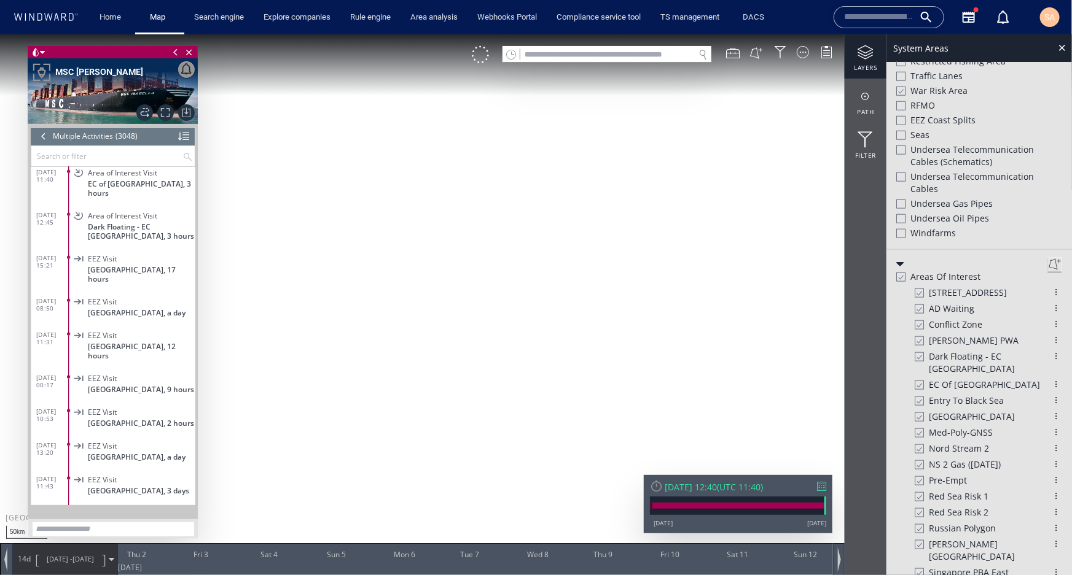
scroll to position [102101, 0]
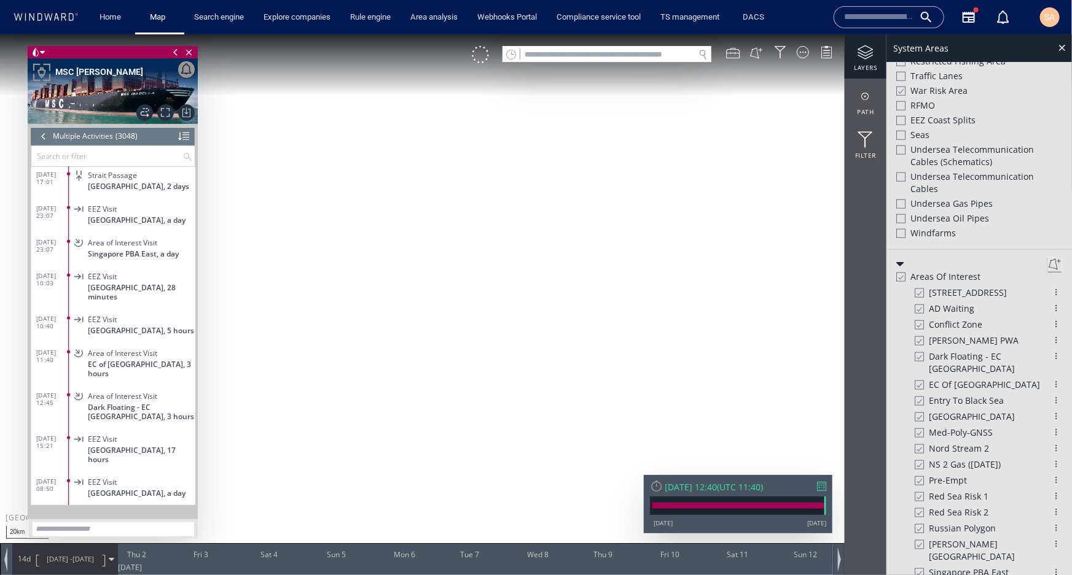
scroll to position [101767, 0]
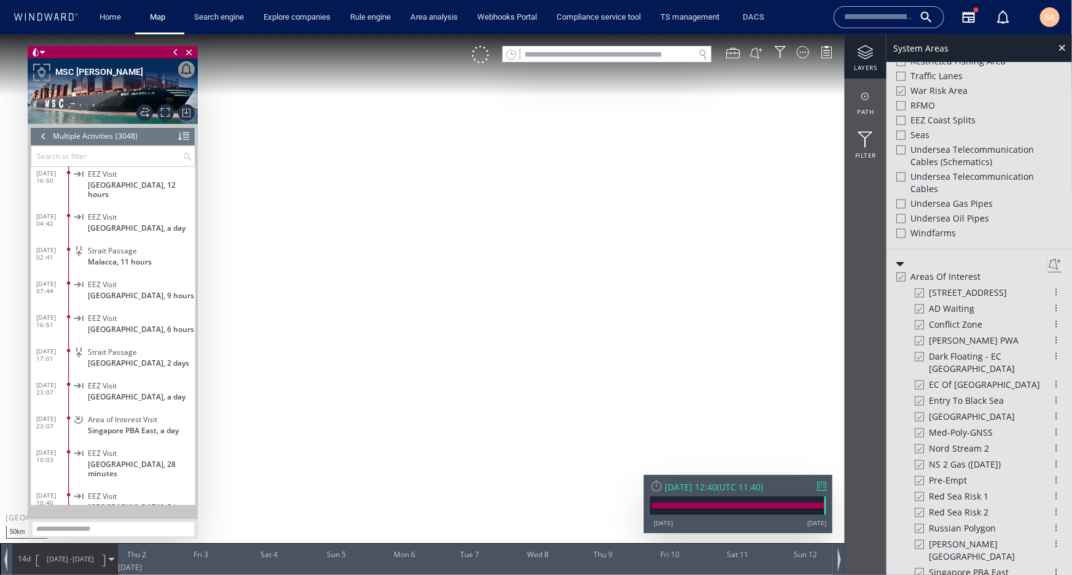
scroll to position [587, 0]
click at [1060, 45] on div at bounding box center [1061, 47] width 14 height 14
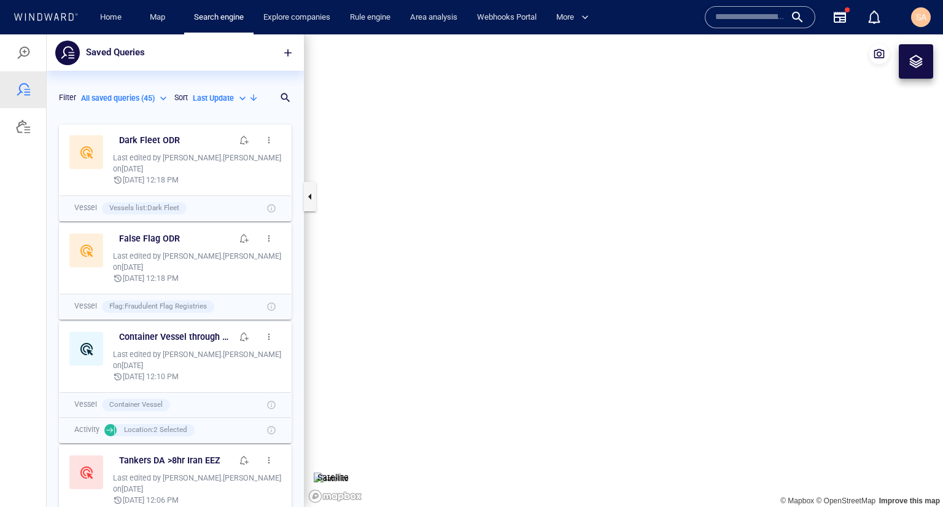
scroll to position [381, 250]
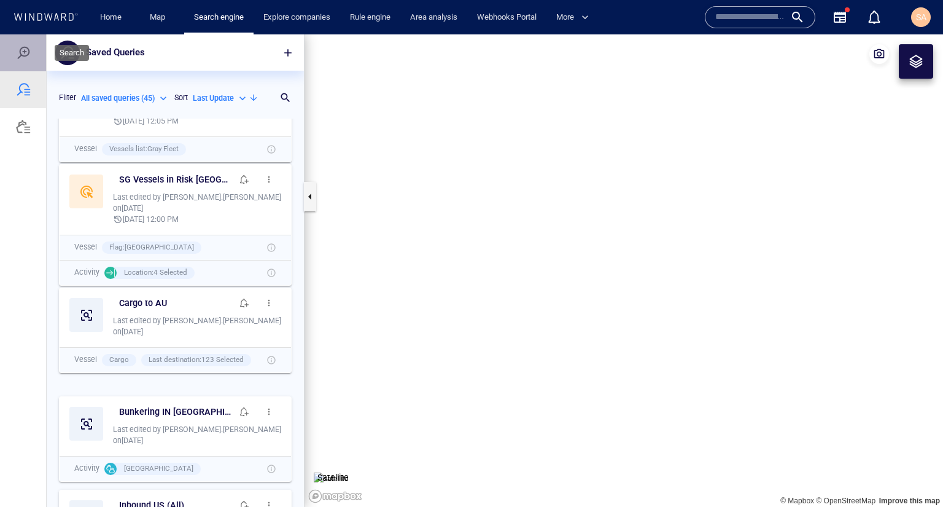
click at [25, 55] on div at bounding box center [23, 52] width 15 height 15
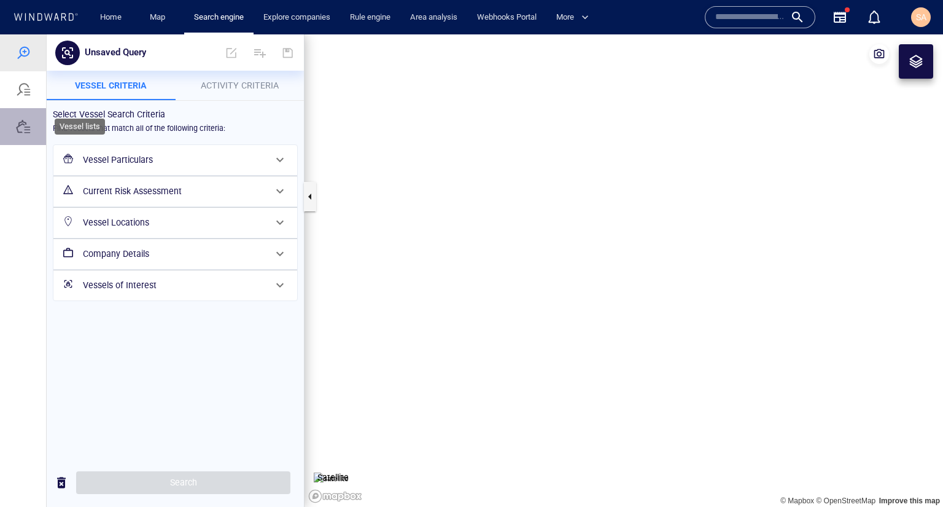
click at [22, 127] on div at bounding box center [23, 126] width 15 height 15
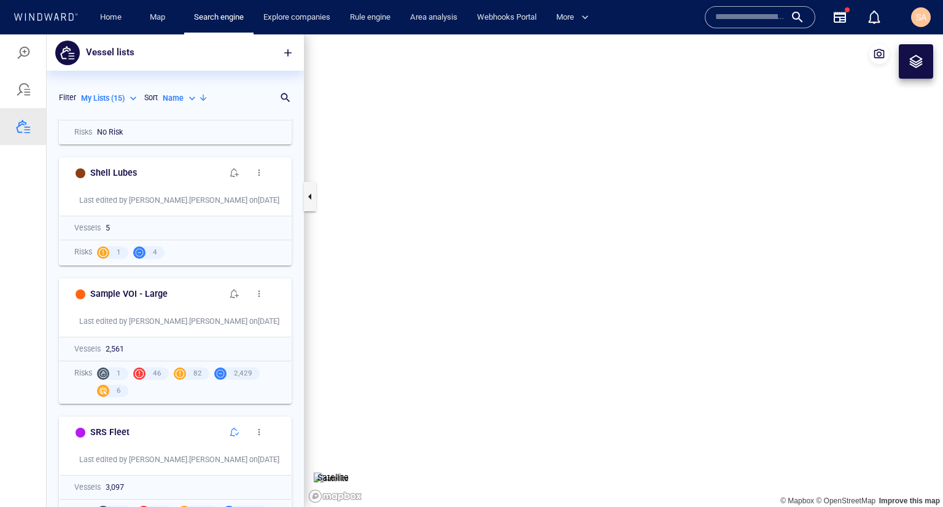
scroll to position [0, 0]
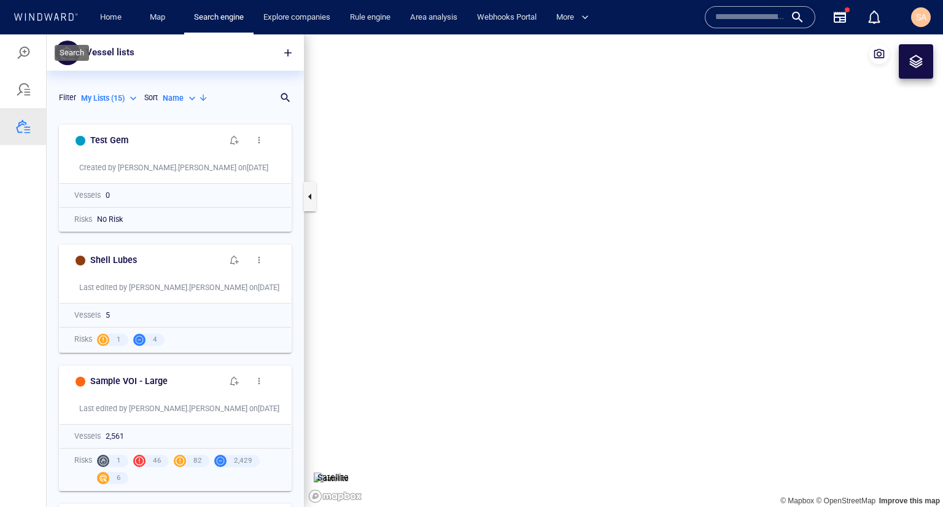
click at [29, 58] on div at bounding box center [23, 52] width 15 height 15
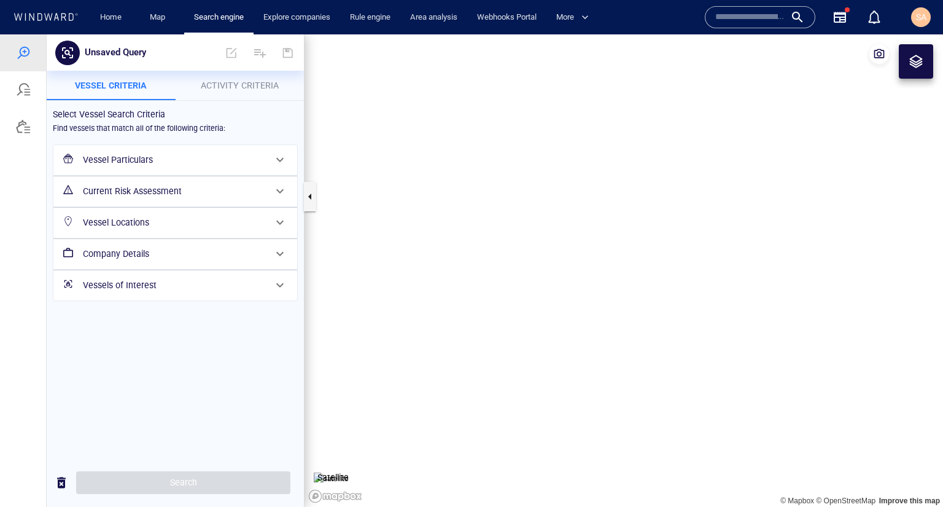
click at [228, 88] on span "Activity Criteria" at bounding box center [240, 85] width 78 height 10
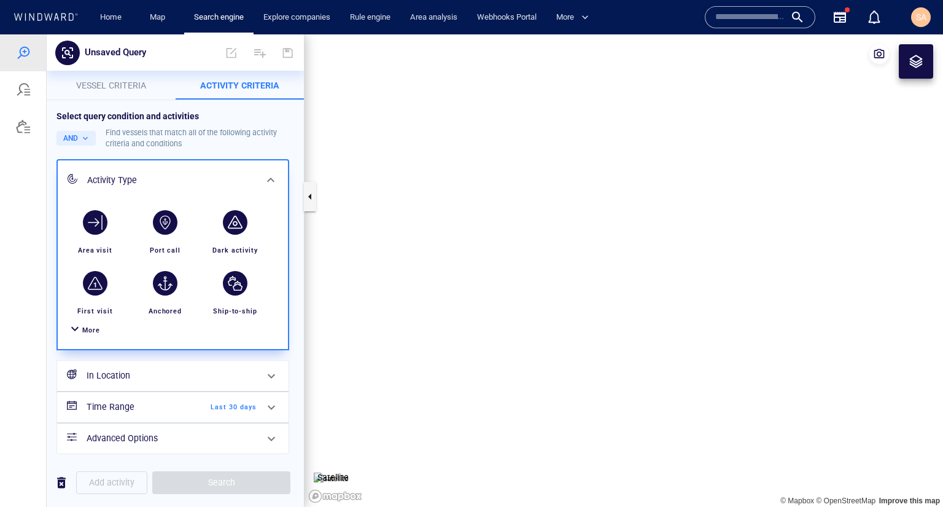
click at [98, 88] on span "Vessel criteria" at bounding box center [111, 85] width 70 height 10
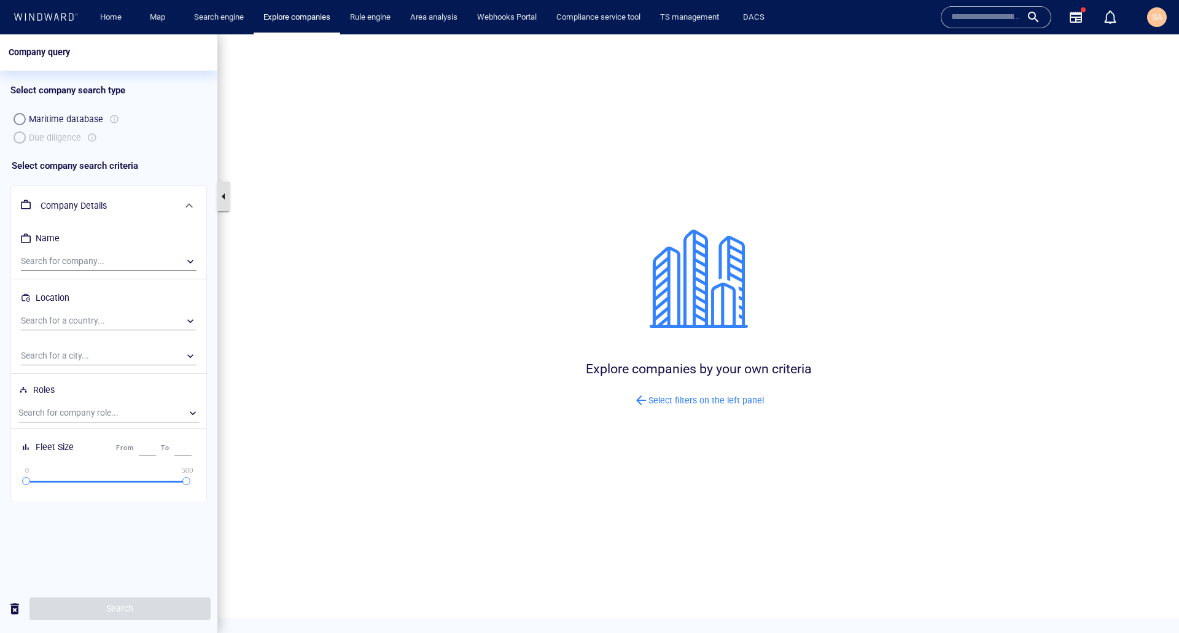
click at [219, 201] on button "button" at bounding box center [223, 196] width 12 height 29
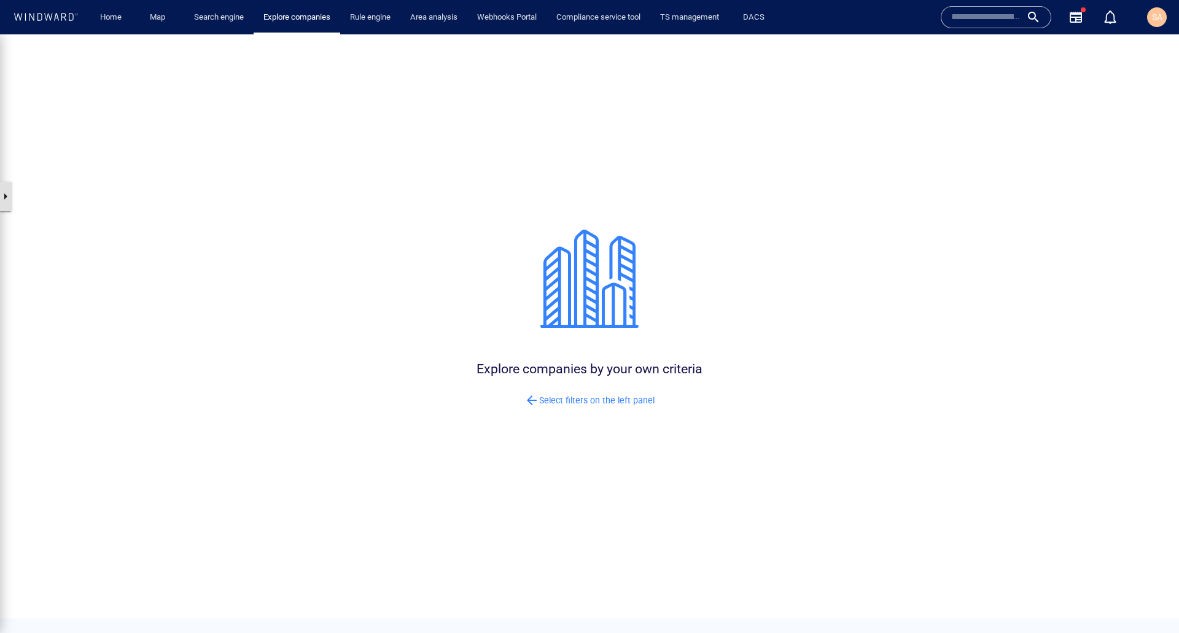
click at [5, 204] on button "button" at bounding box center [5, 196] width 12 height 29
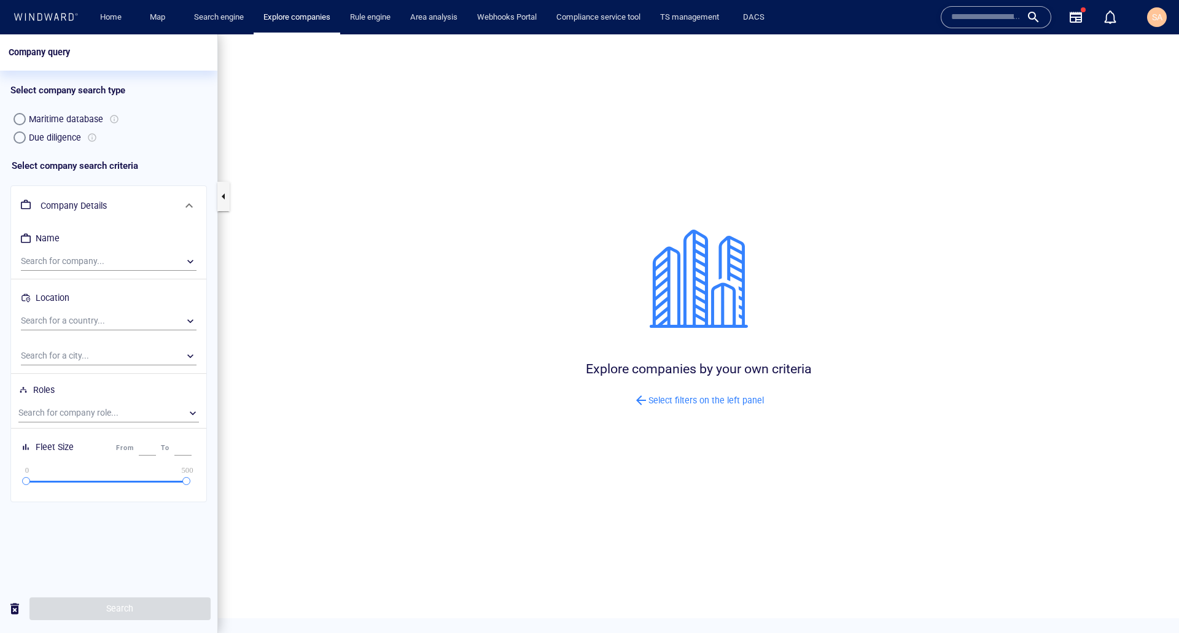
click at [67, 139] on div "Due diligence" at bounding box center [55, 137] width 52 height 15
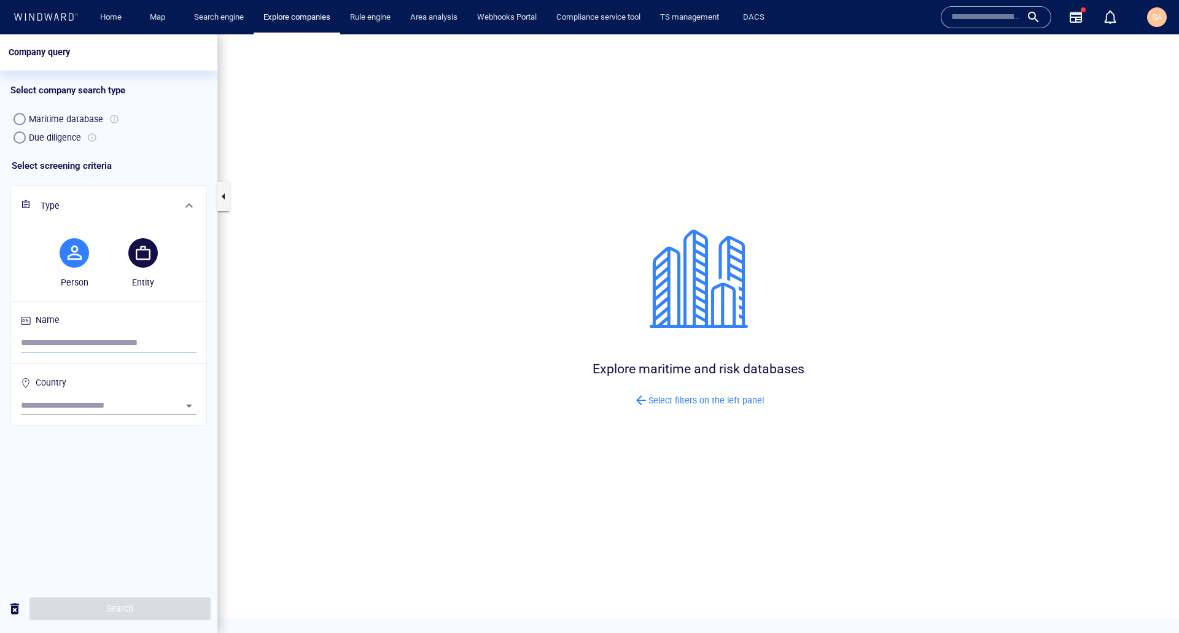
click at [112, 345] on input "search" at bounding box center [109, 343] width 176 height 18
type input "**********"
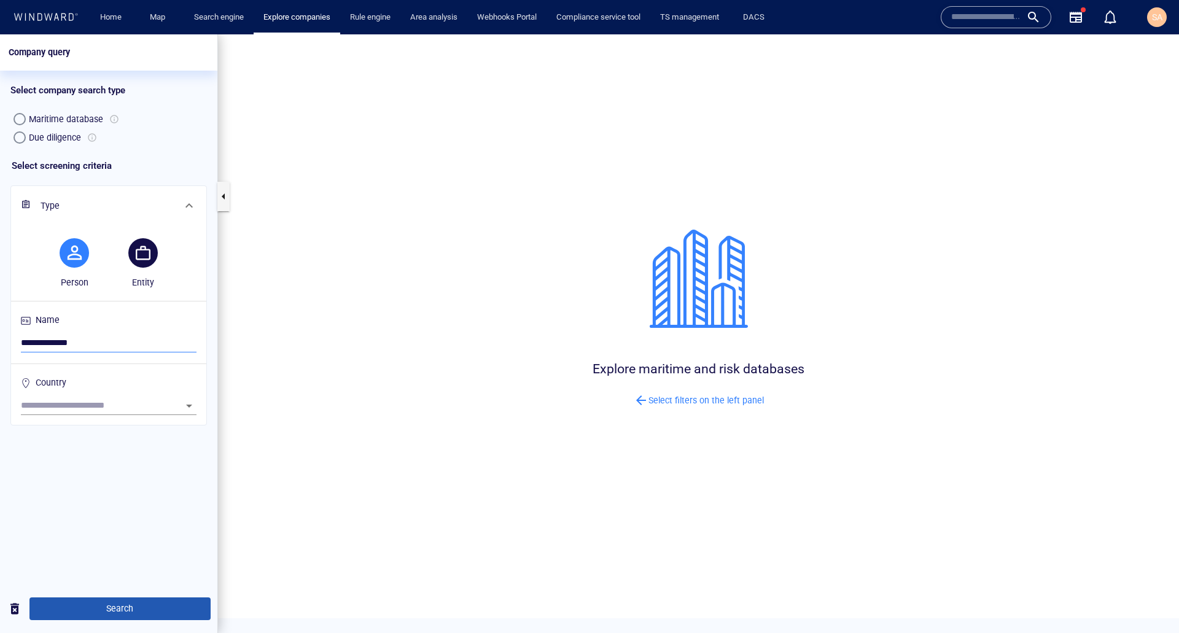
click at [123, 601] on span "Search" at bounding box center [120, 608] width 162 height 15
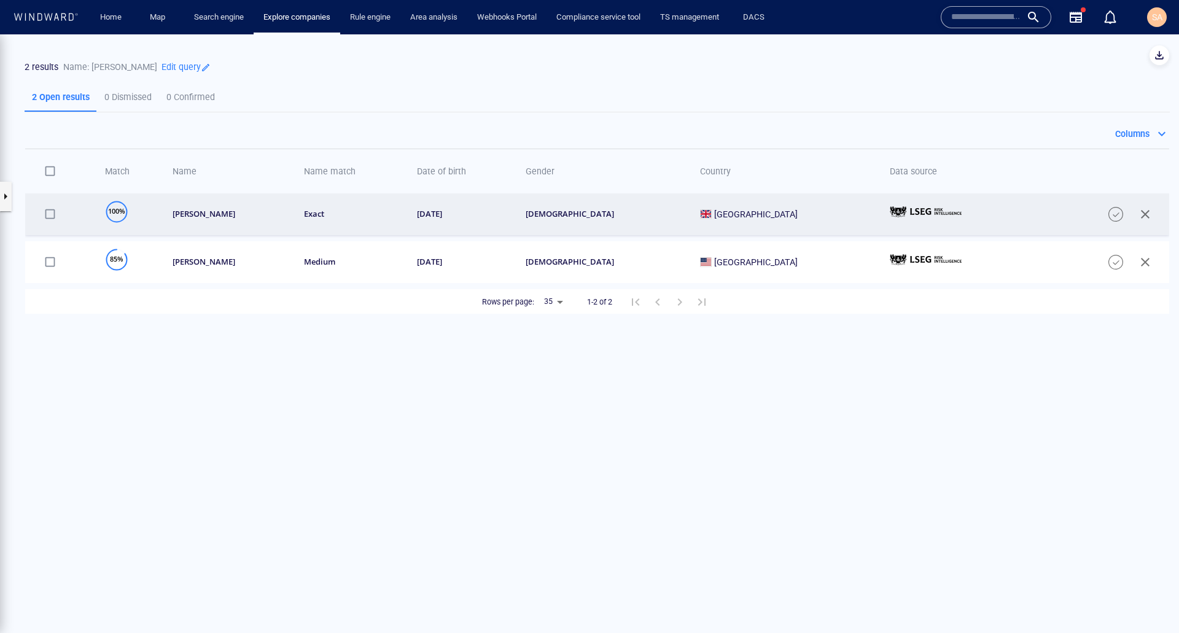
click at [284, 219] on div "[PERSON_NAME]" at bounding box center [230, 214] width 115 height 10
